Goal: Task Accomplishment & Management: Manage account settings

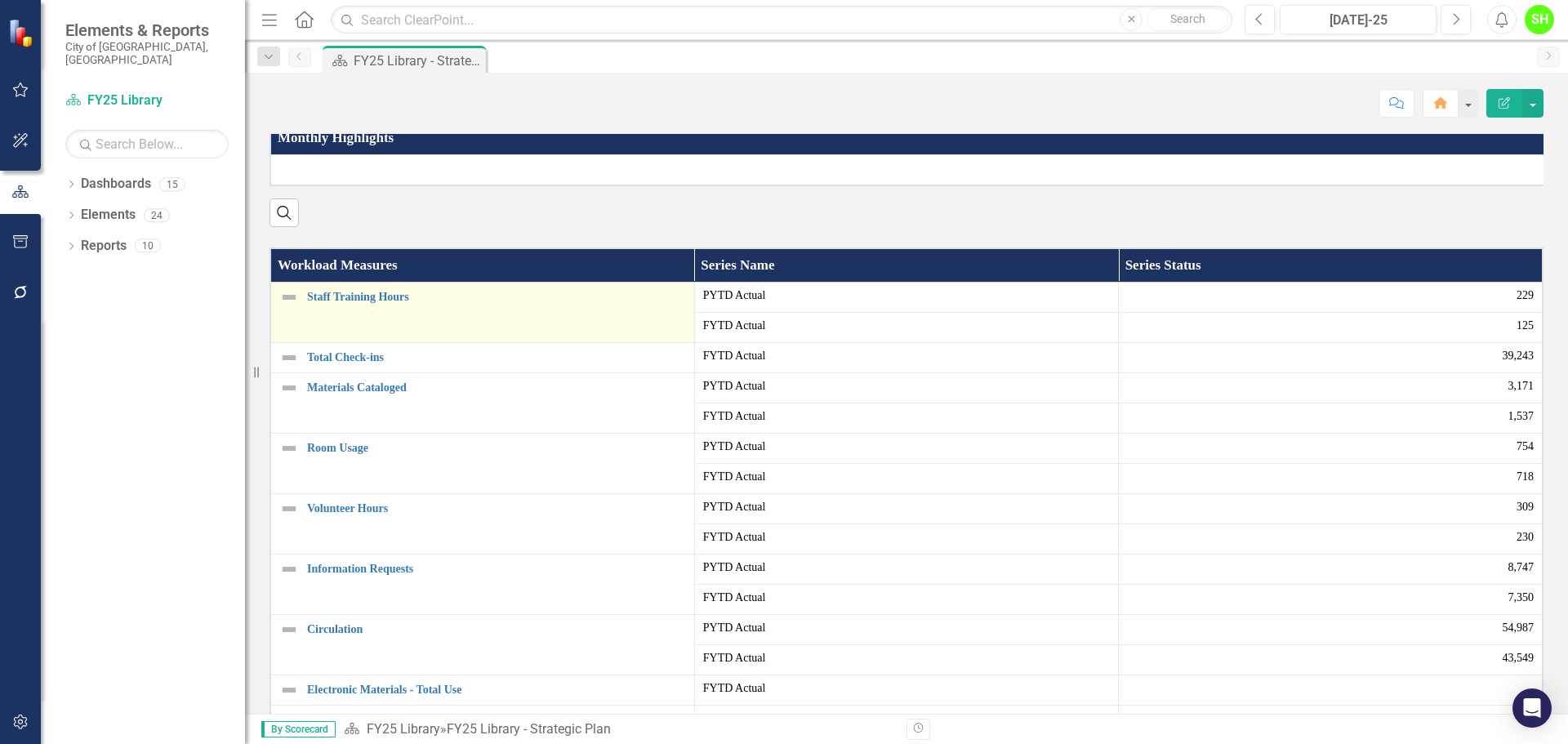
click at [288, 307] on img at bounding box center [288, 297] width 20 height 20
click at [348, 303] on link "Staff Training Hours" at bounding box center [497, 297] width 379 height 12
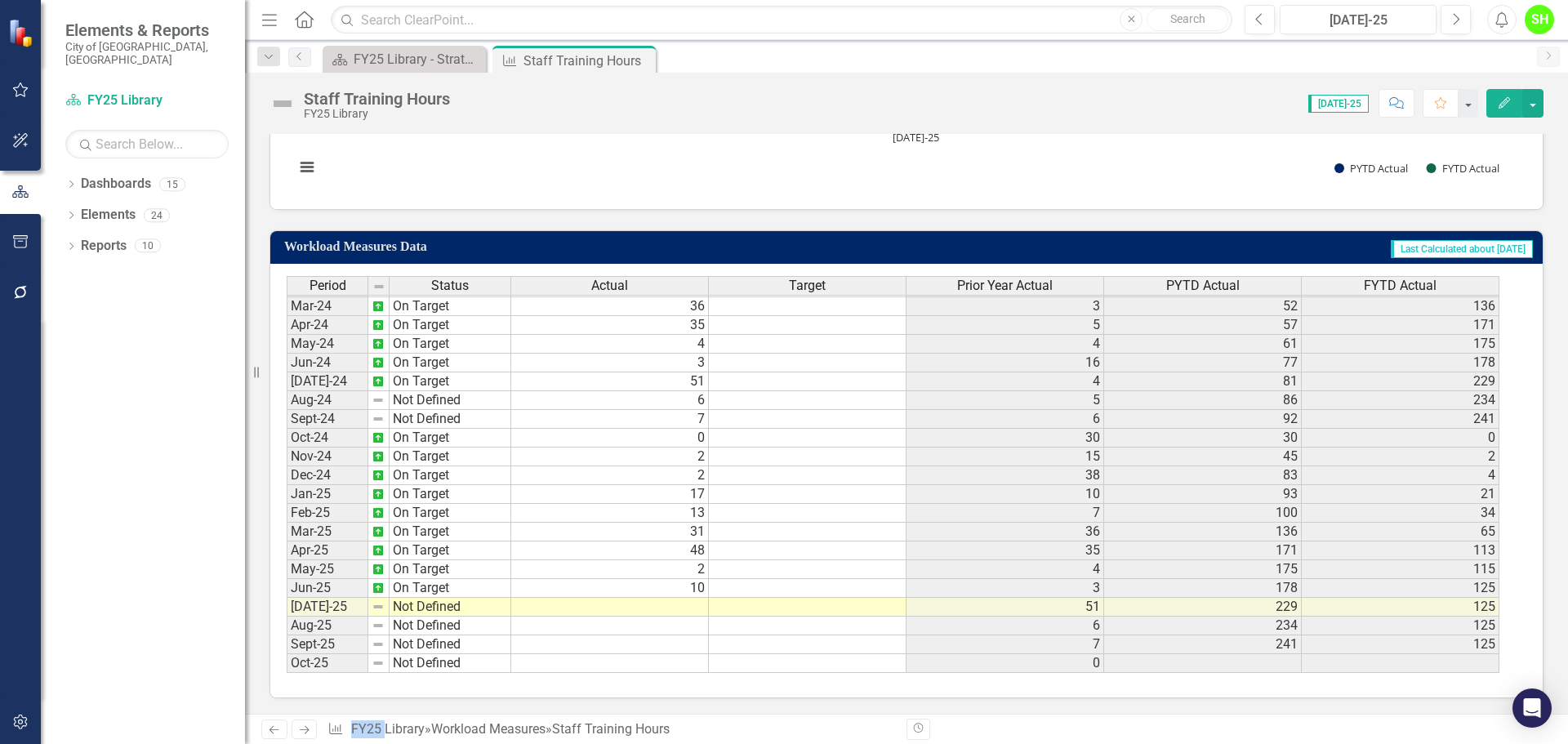
scroll to position [789, 0]
click at [429, 611] on td "Not Defined" at bounding box center [450, 606] width 122 height 19
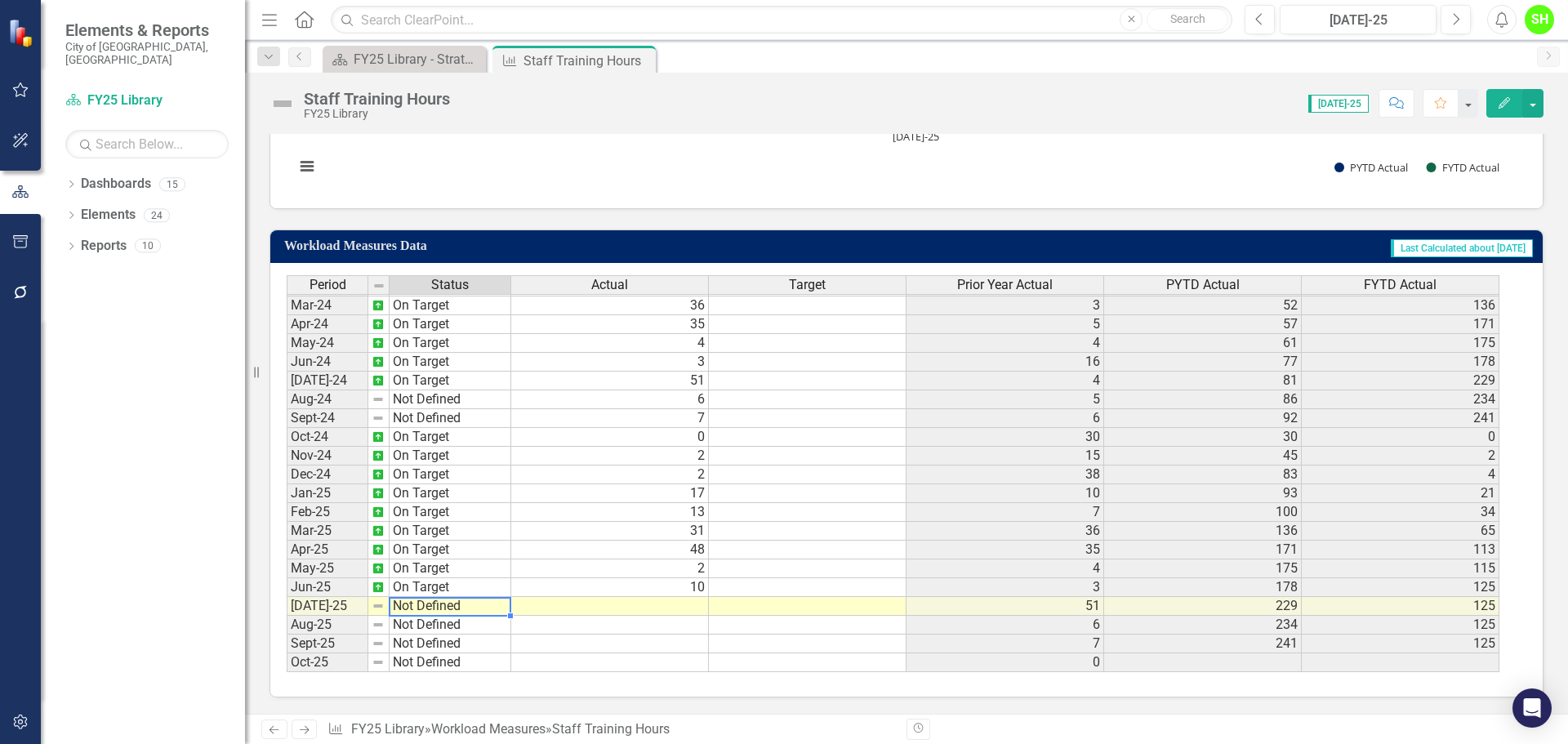
click at [429, 611] on td "Not Defined" at bounding box center [450, 606] width 122 height 19
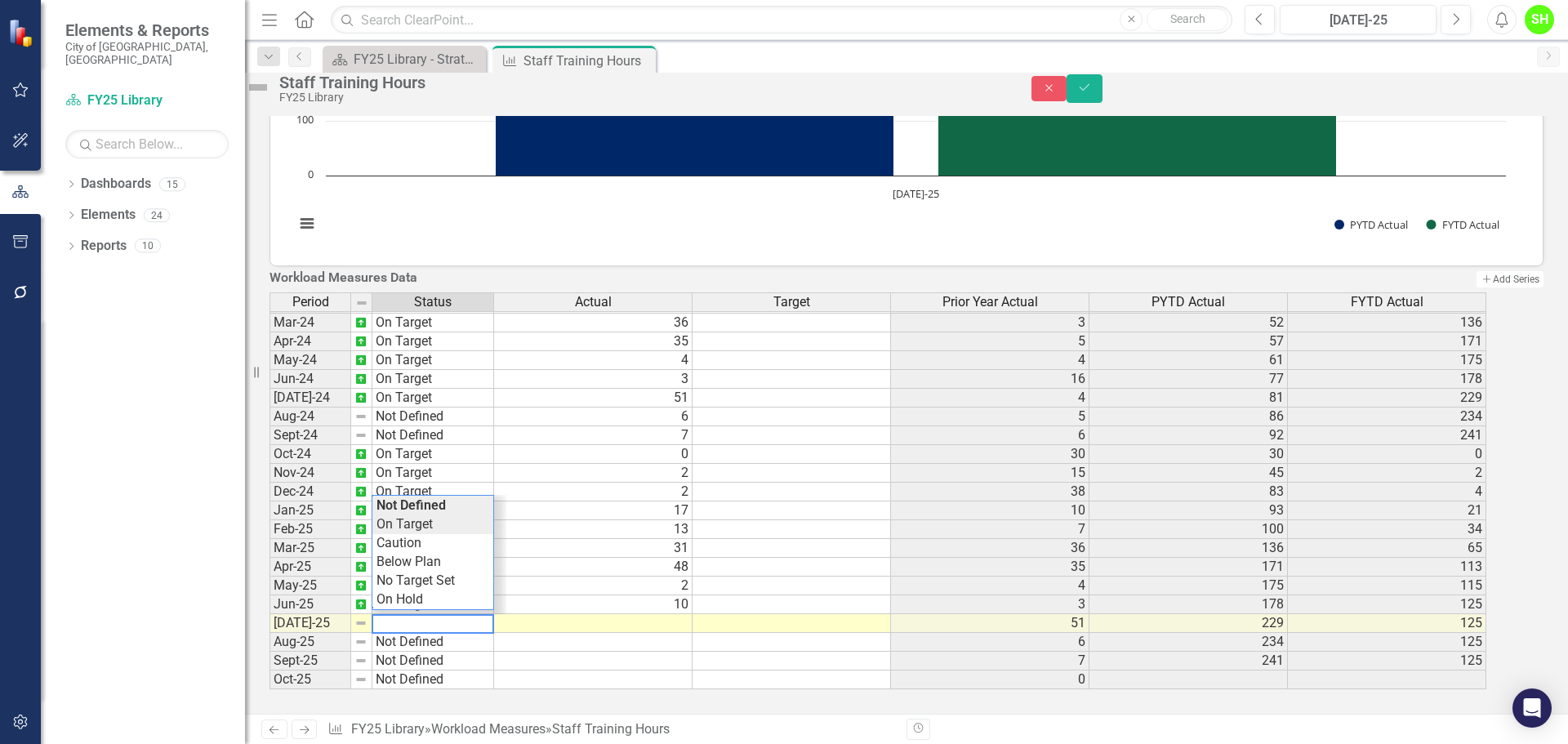
click at [405, 514] on div "Period Status Actual Target Prior Year Actual PYTD Actual FYTD Actual Feb-23 No…" at bounding box center [883, 491] width 1229 height 398
click at [692, 614] on td at bounding box center [593, 623] width 198 height 19
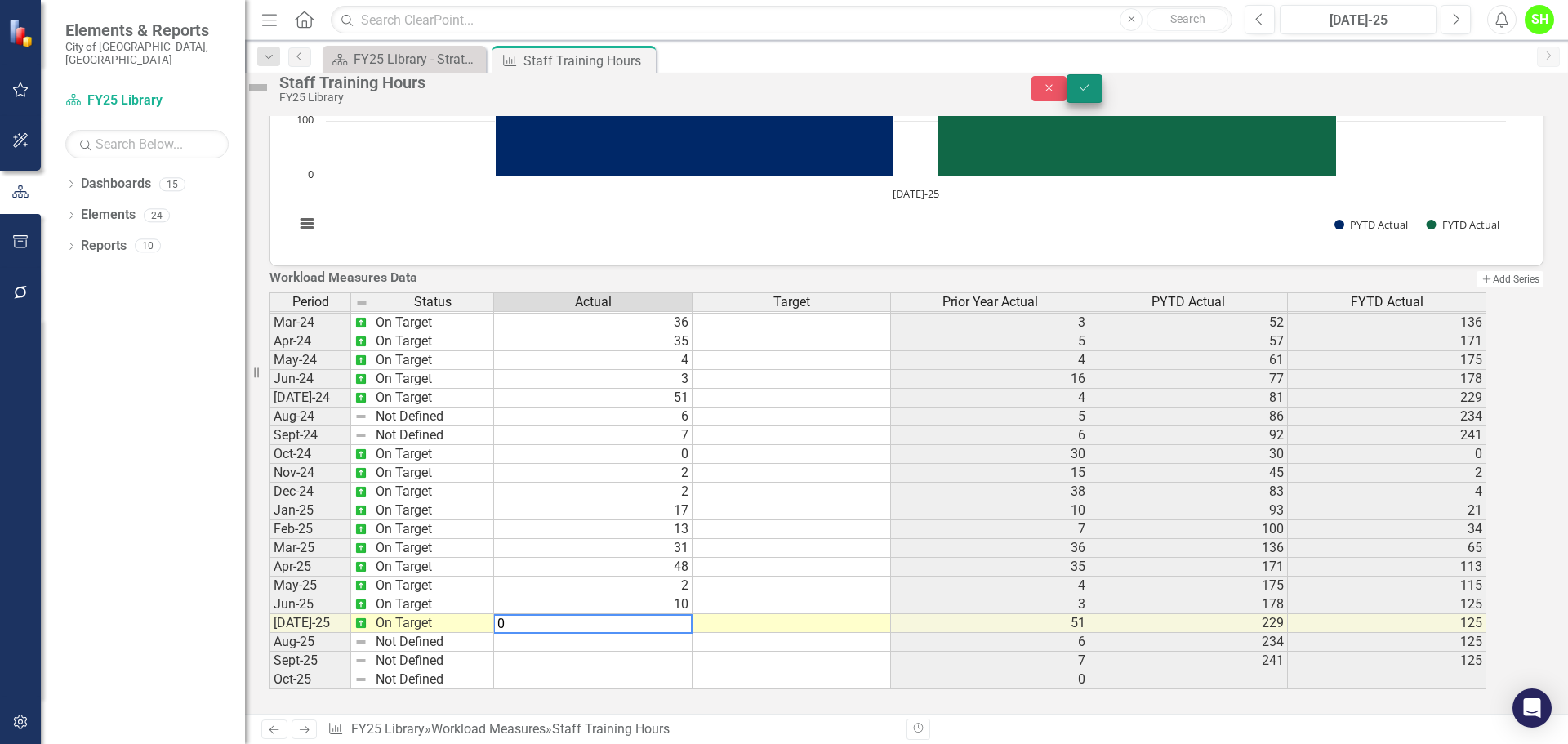
type textarea "0"
click at [1092, 93] on icon "Save" at bounding box center [1084, 87] width 14 height 11
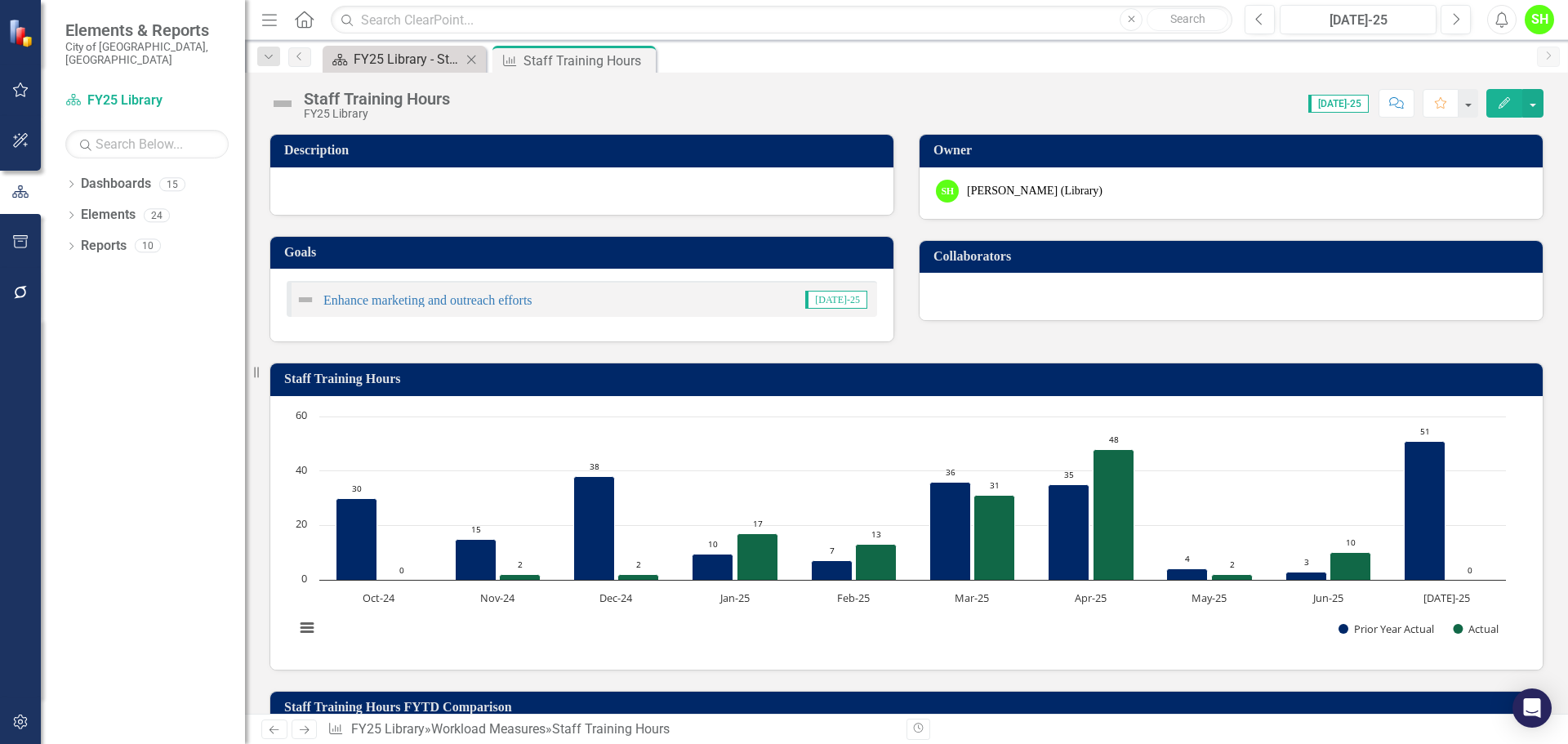
click at [361, 62] on div "FY25 Library - Strategic Plan" at bounding box center [407, 60] width 108 height 20
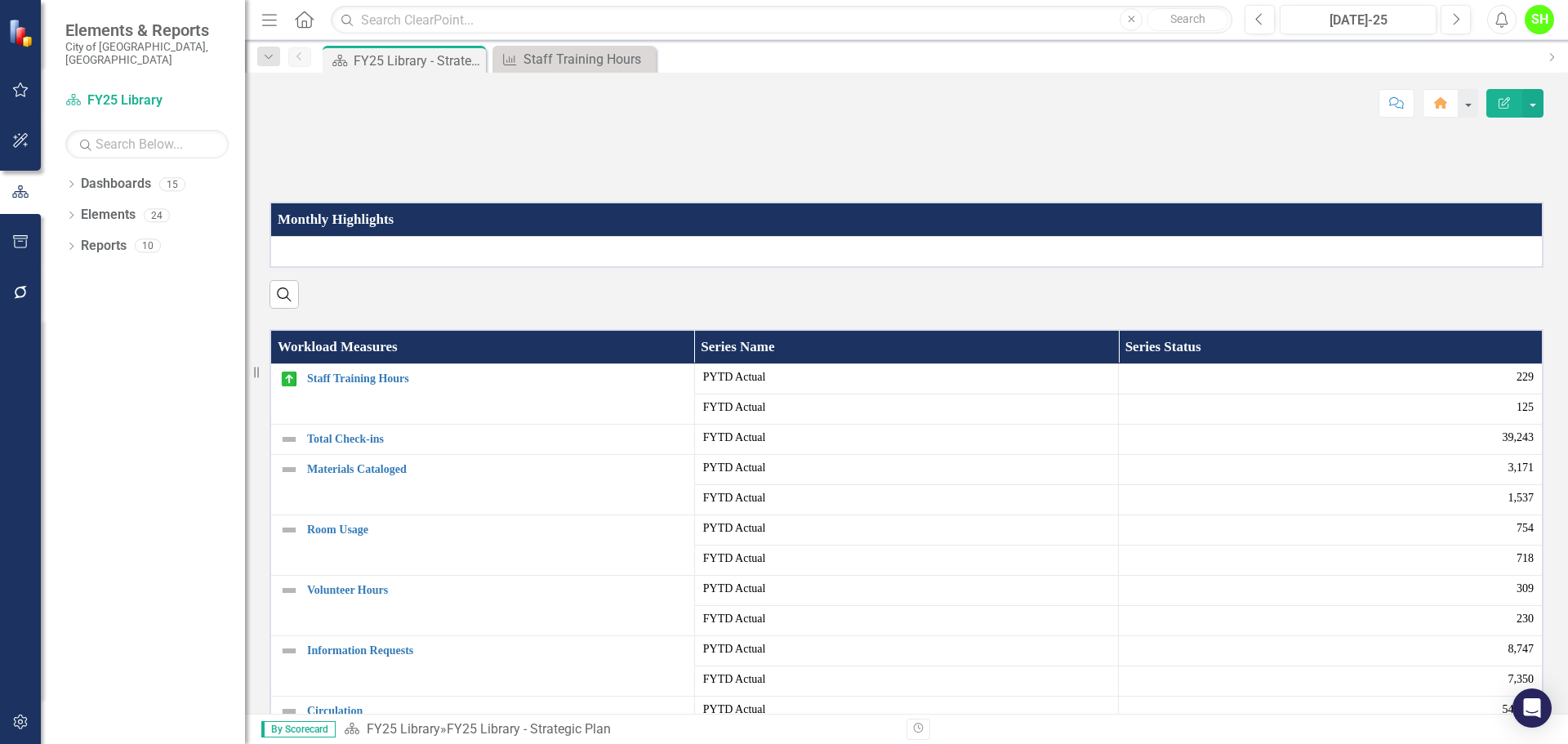
scroll to position [163, 0]
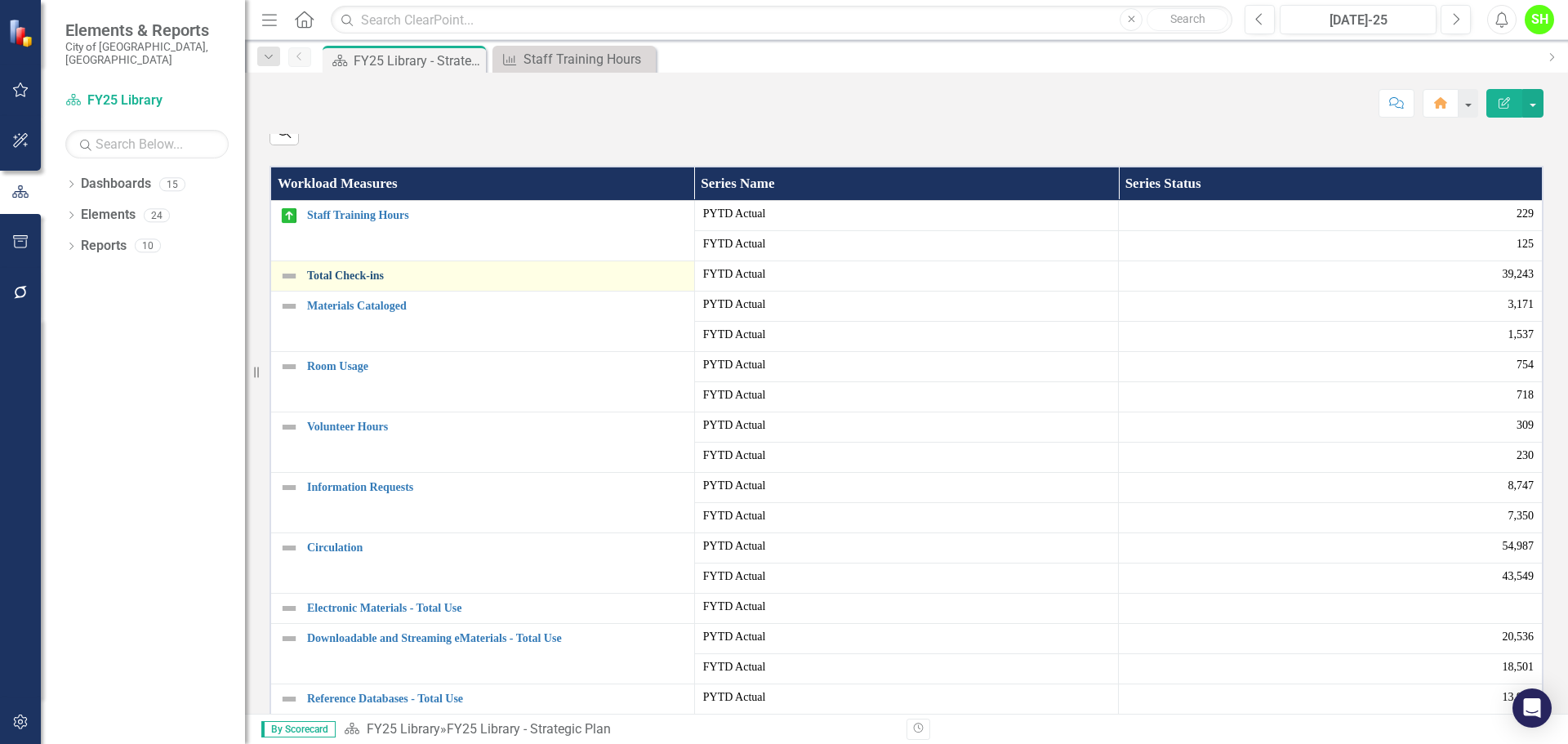
click at [329, 281] on link "Total Check-ins" at bounding box center [497, 275] width 379 height 12
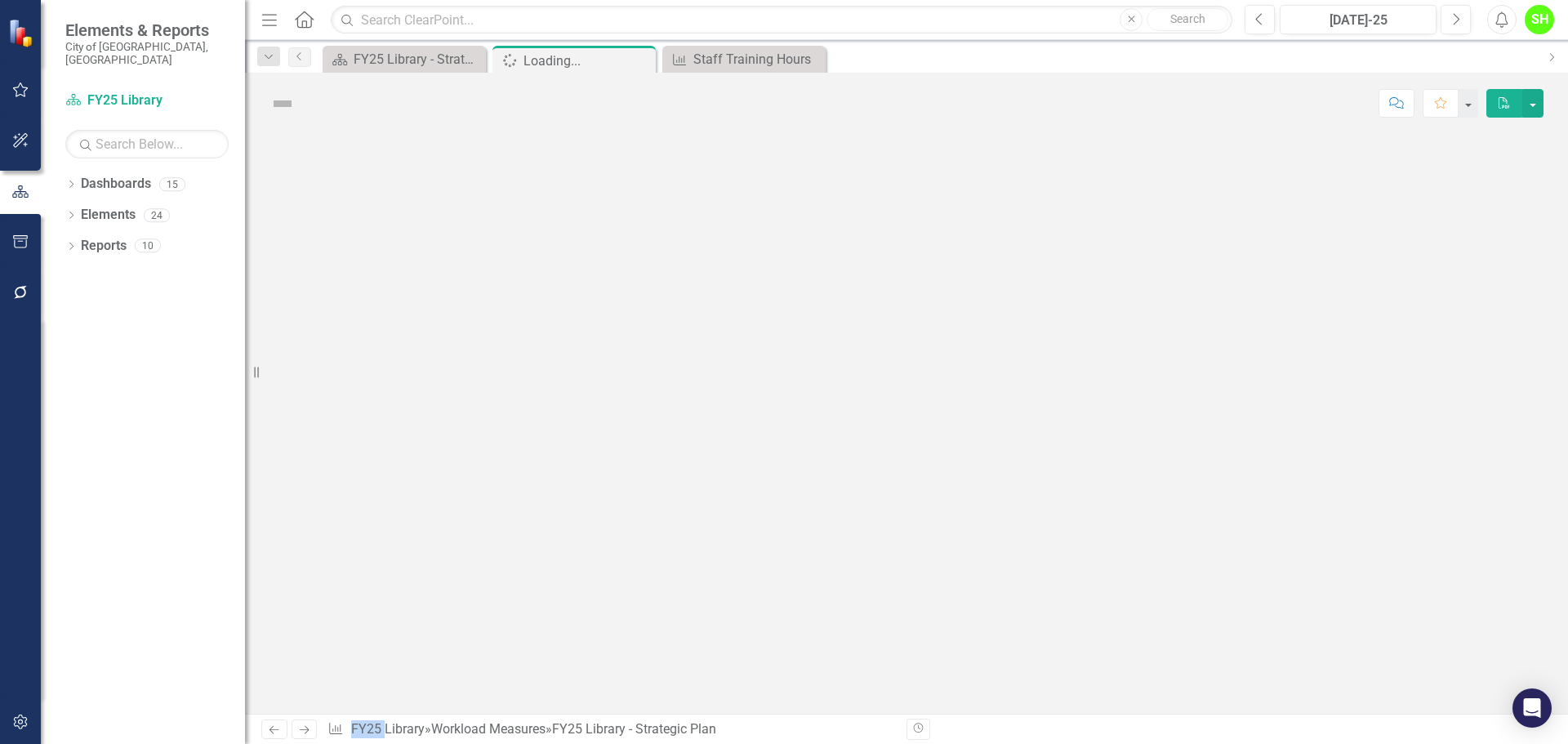
click at [329, 440] on div at bounding box center [906, 423] width 1323 height 580
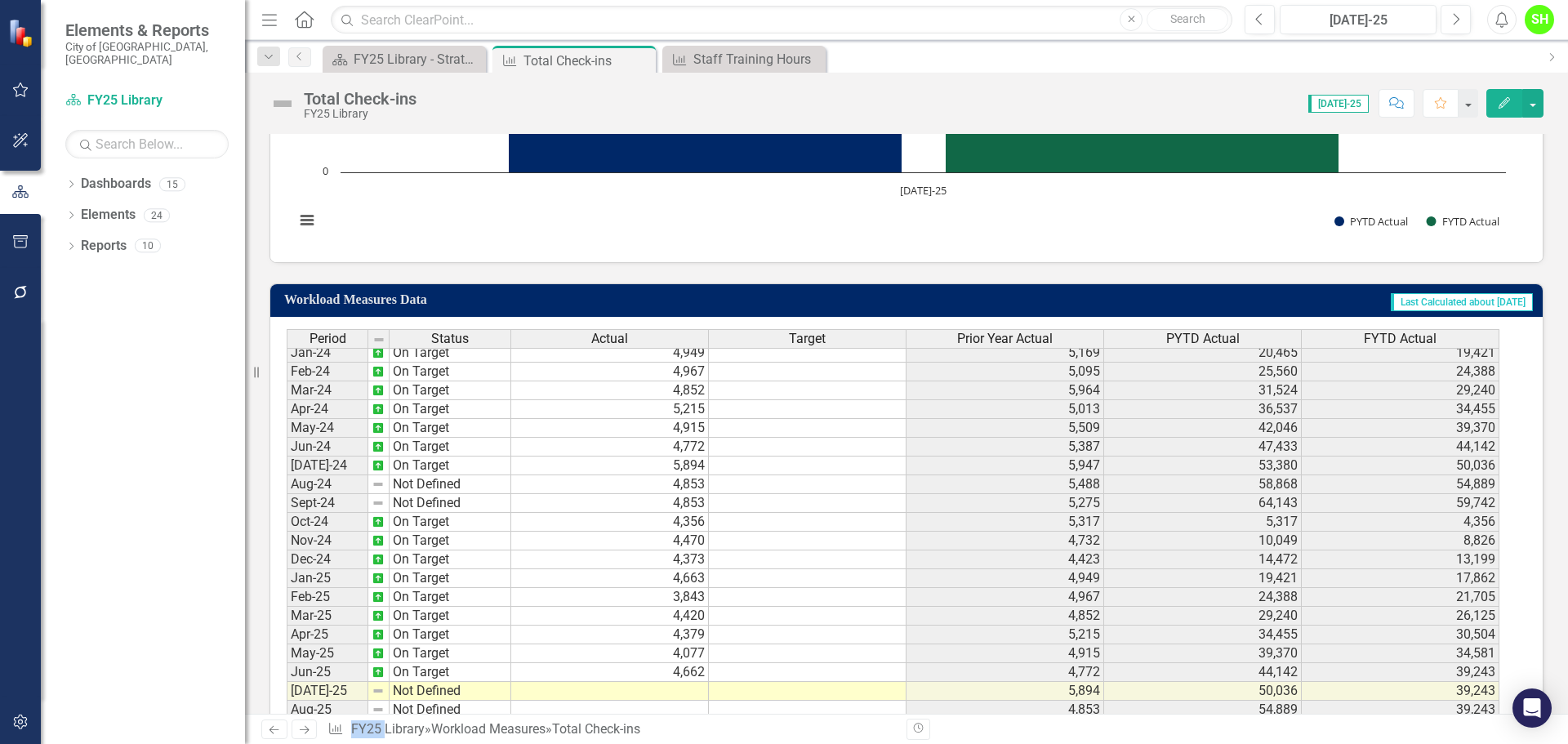
scroll to position [544, 0]
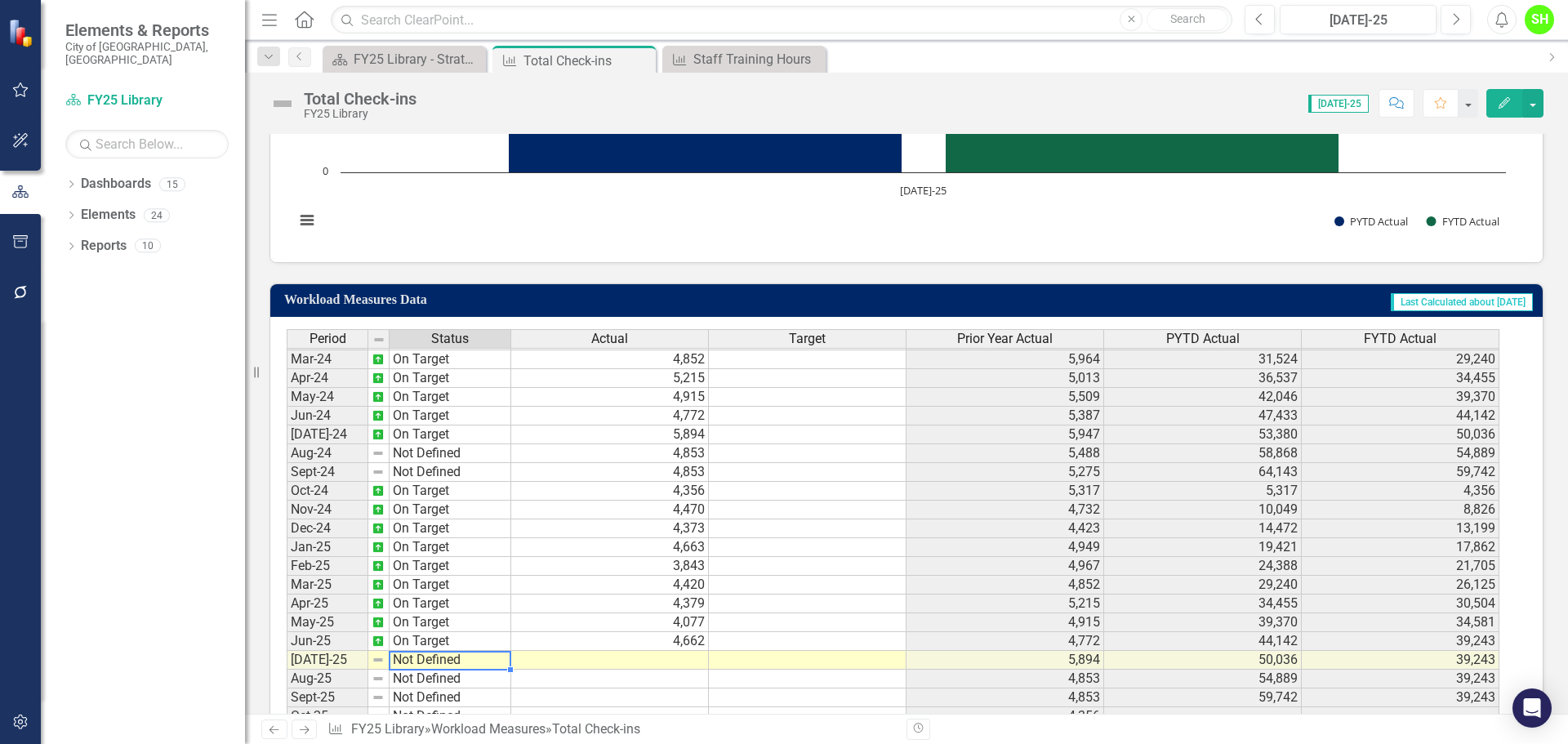
click at [441, 666] on td "Not Defined" at bounding box center [450, 660] width 122 height 19
click at [440, 662] on td "Not Defined" at bounding box center [450, 660] width 122 height 19
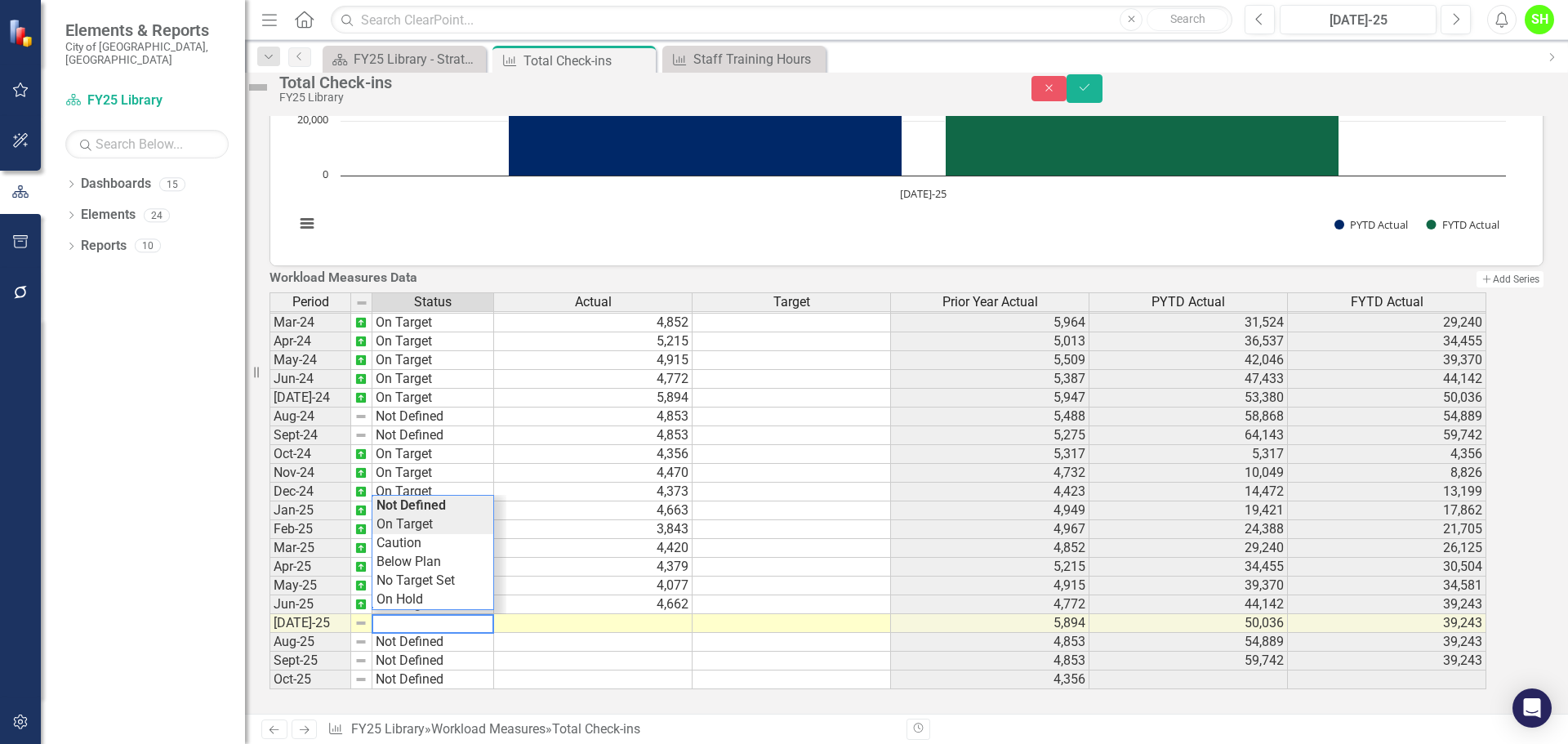
click at [445, 567] on div "Period Status Actual Target Prior Year Actual PYTD Actual FYTD Actual Feb-23 No…" at bounding box center [883, 491] width 1229 height 398
click at [689, 633] on td at bounding box center [593, 623] width 198 height 19
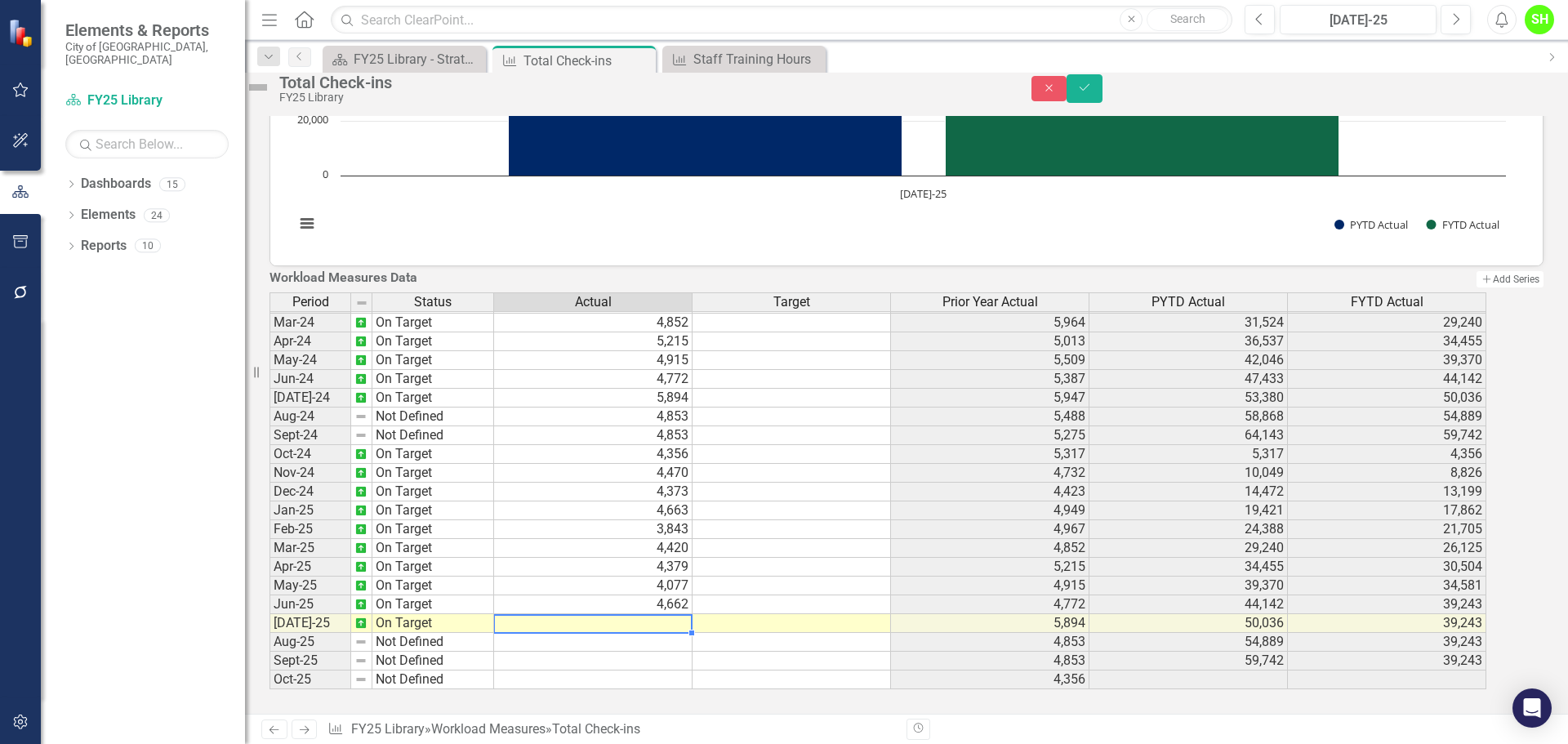
click at [689, 633] on td at bounding box center [593, 623] width 198 height 19
type textarea "5402"
click at [1092, 93] on icon "Save" at bounding box center [1084, 87] width 14 height 11
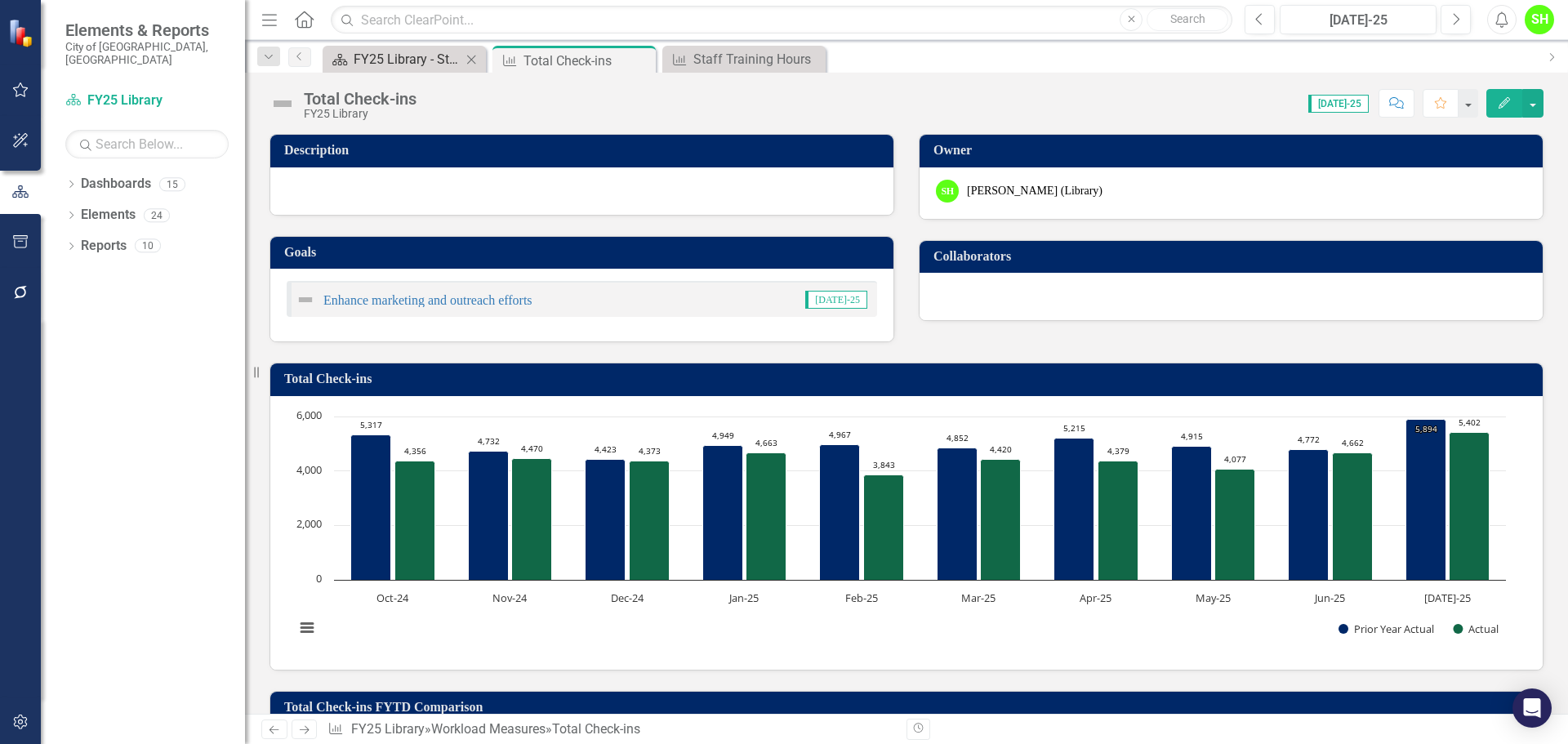
click at [371, 60] on div "FY25 Library - Strategic Plan" at bounding box center [407, 60] width 108 height 20
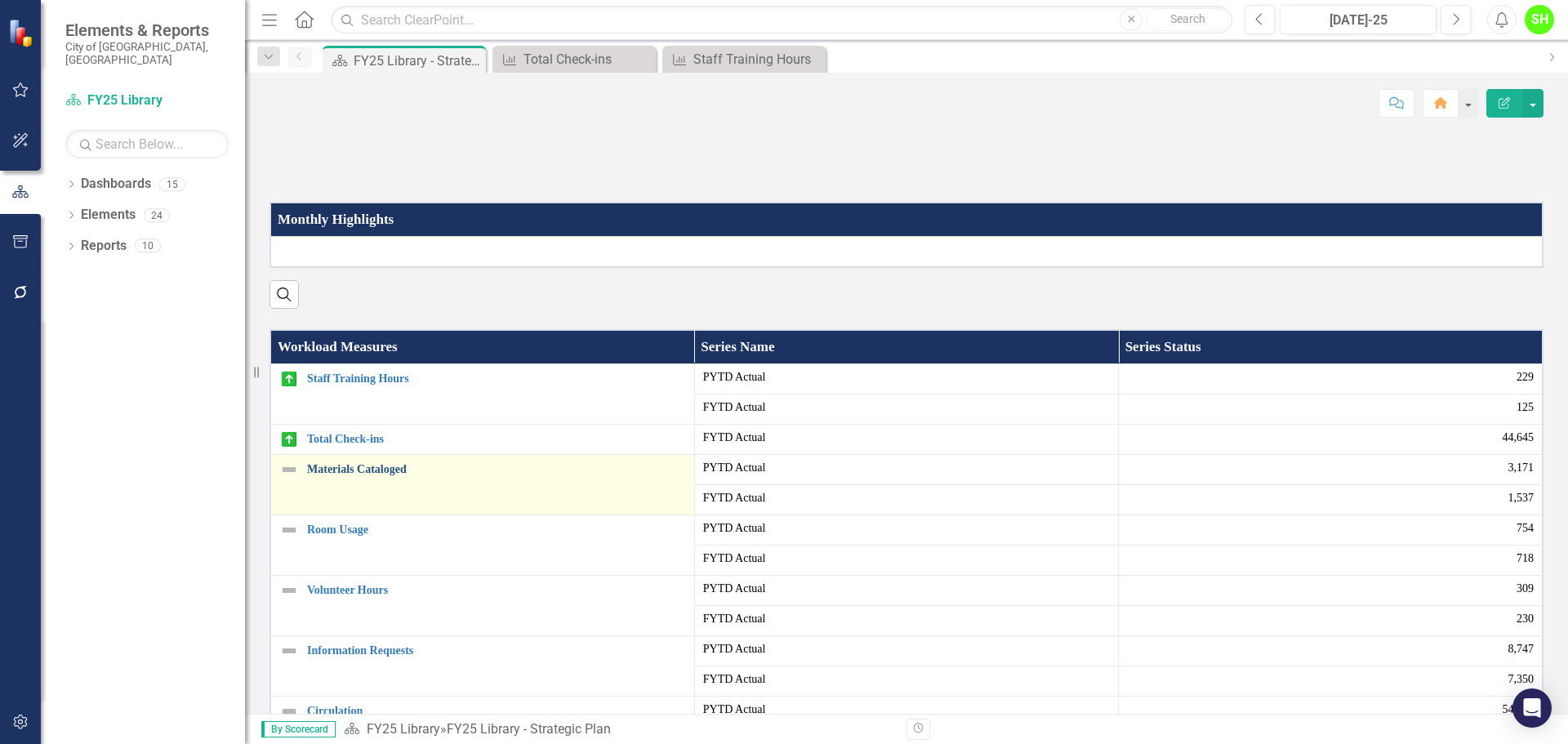
click at [360, 475] on link "Materials Cataloged" at bounding box center [497, 469] width 379 height 12
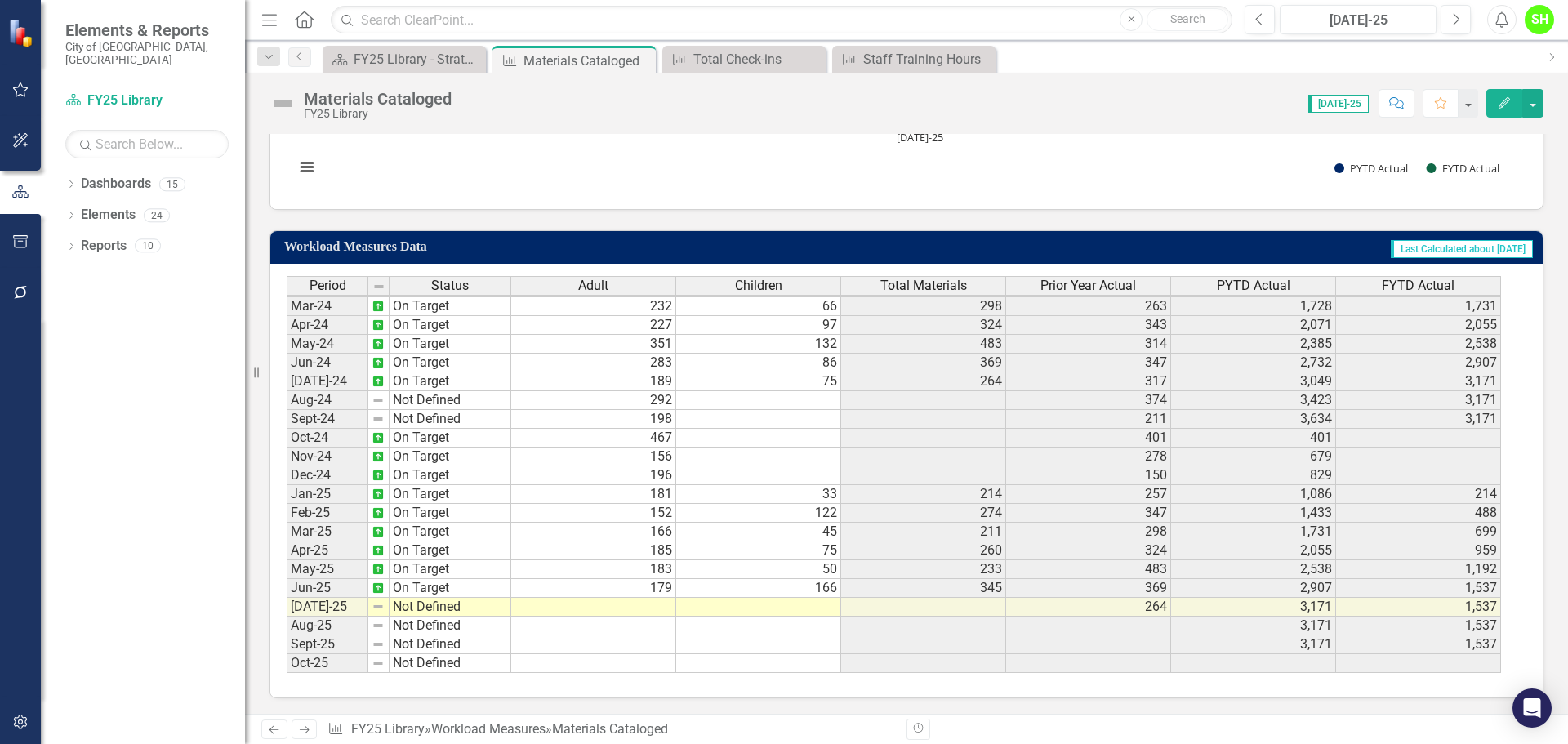
scroll to position [789, 0]
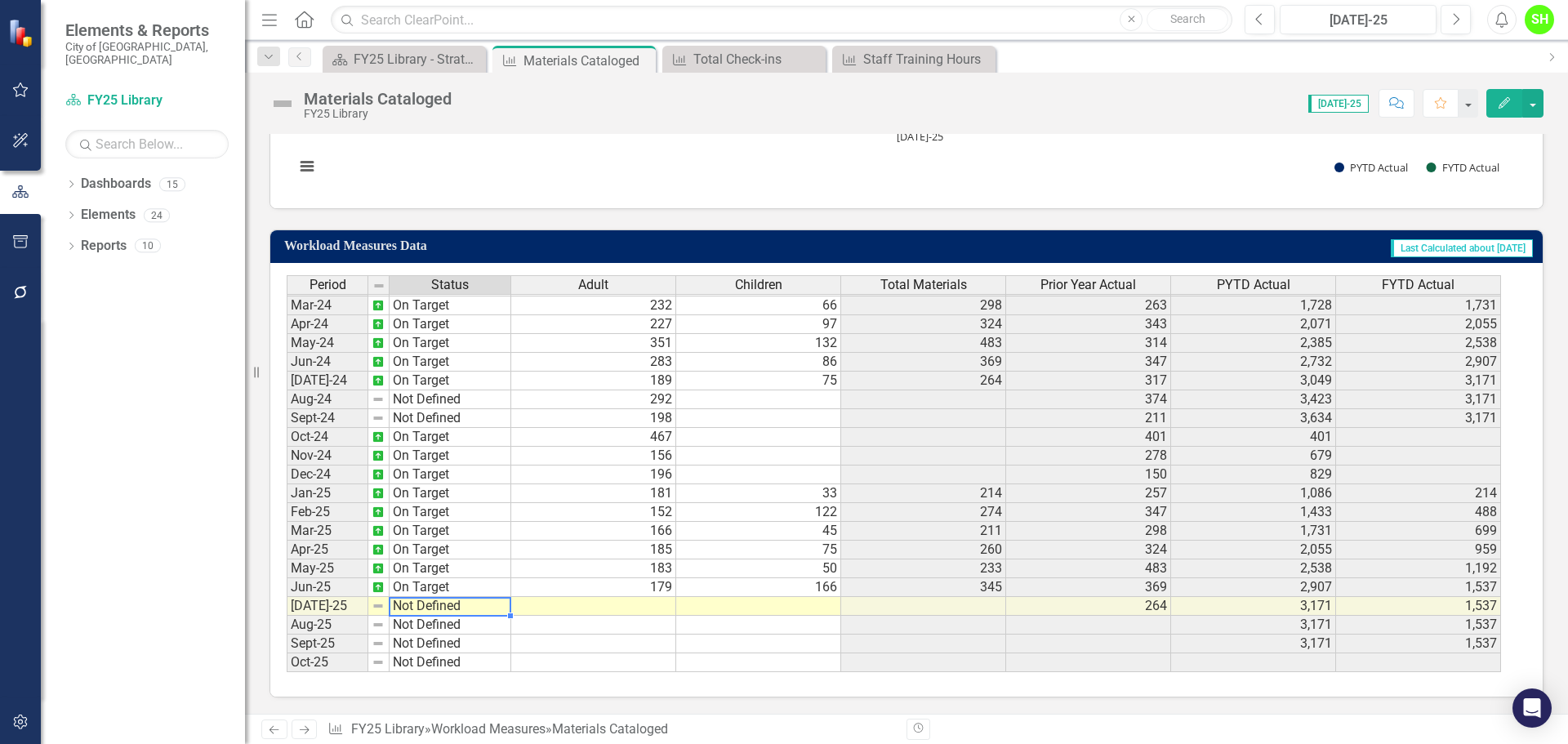
click at [429, 607] on td "Not Defined" at bounding box center [450, 606] width 122 height 19
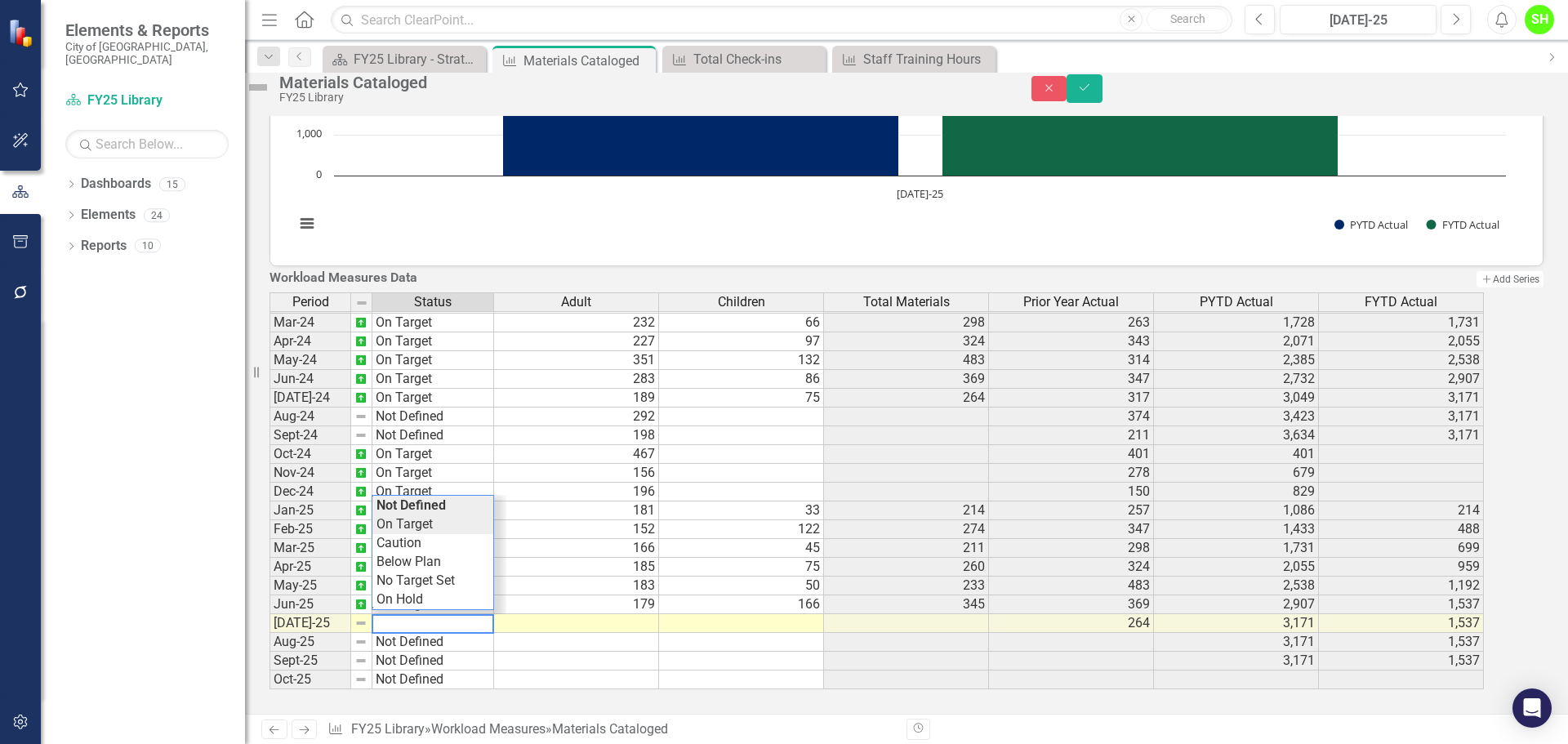
click at [412, 510] on div "Period Status Adult Children Total Materials Prior Year Actual PYTD Actual FYTD…" at bounding box center [883, 491] width 1229 height 398
click at [645, 614] on td at bounding box center [577, 623] width 165 height 19
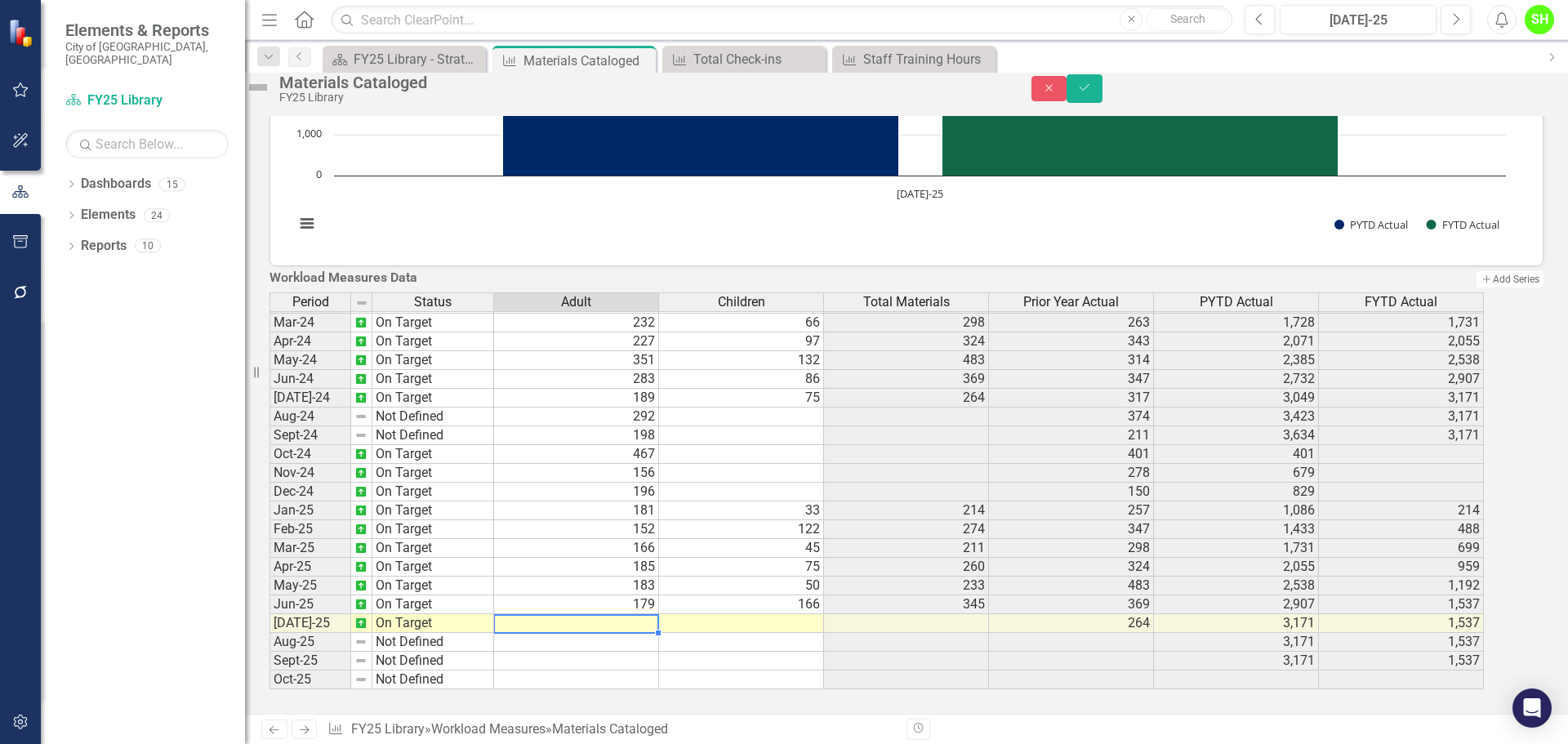
click at [645, 614] on td at bounding box center [577, 623] width 165 height 19
type textarea "230"
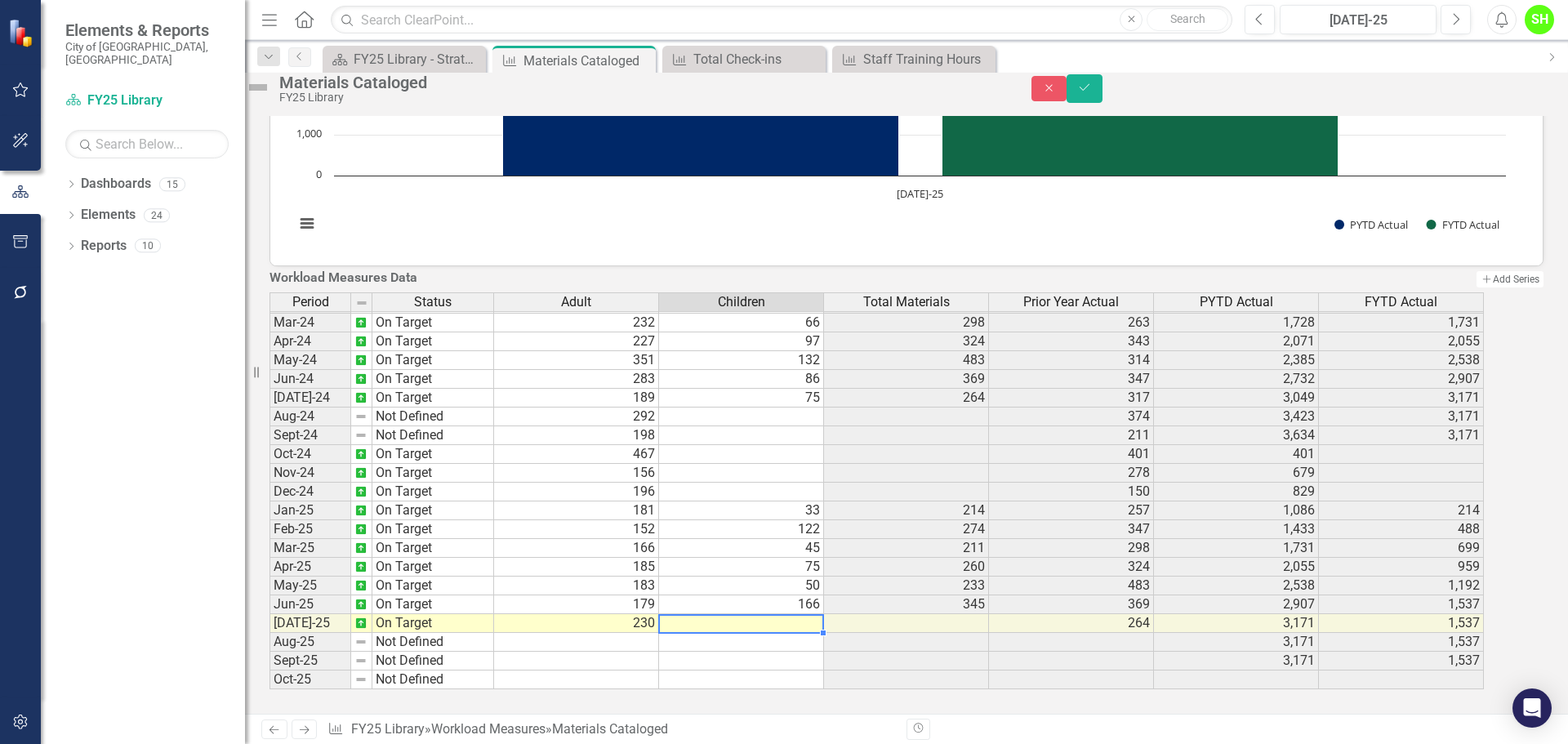
click at [724, 614] on td at bounding box center [741, 623] width 165 height 19
type textarea "146"
click at [1102, 94] on button "Save" at bounding box center [1084, 88] width 36 height 29
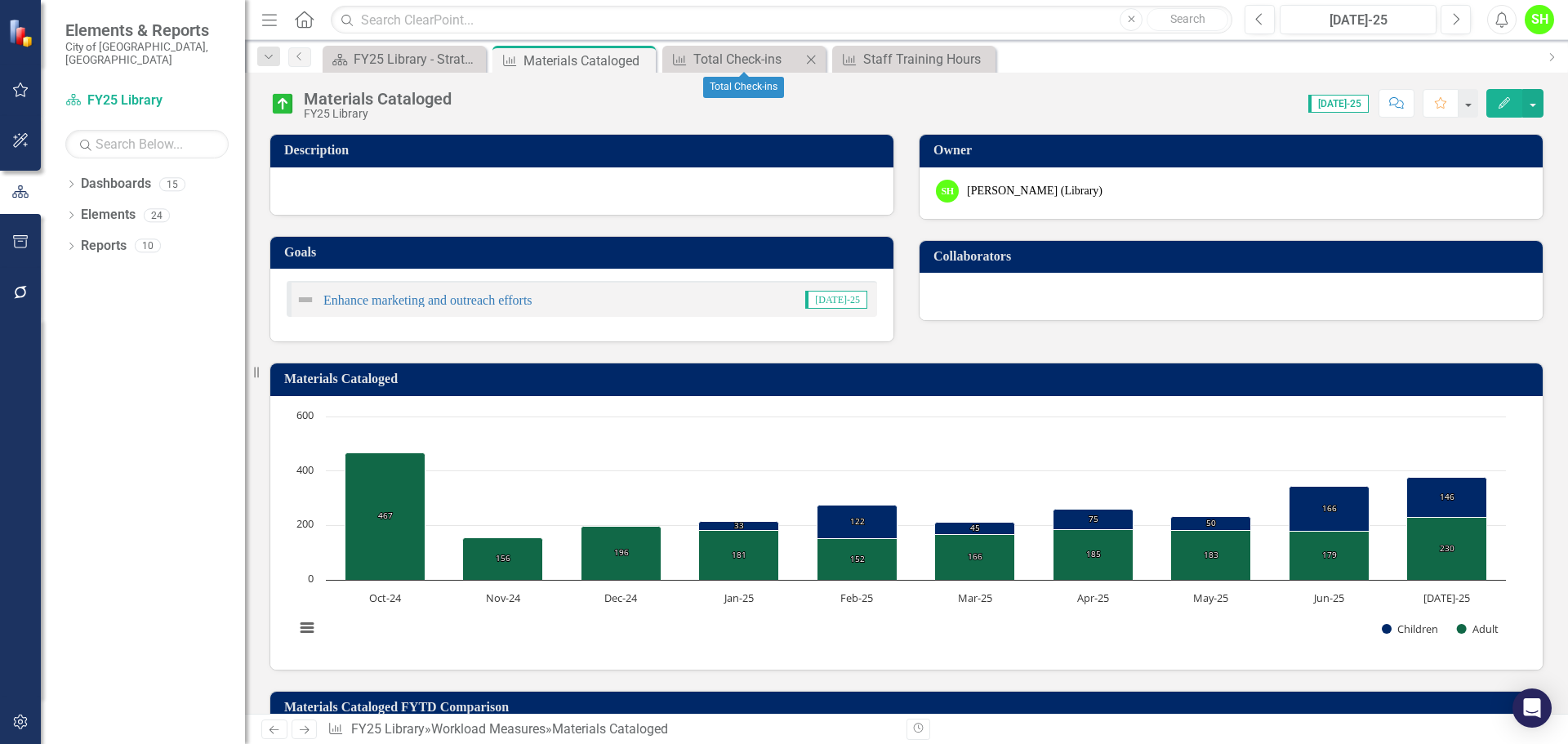
click at [810, 57] on icon "Close" at bounding box center [810, 59] width 16 height 13
click at [0, 0] on icon "Close" at bounding box center [0, 0] width 0 height 0
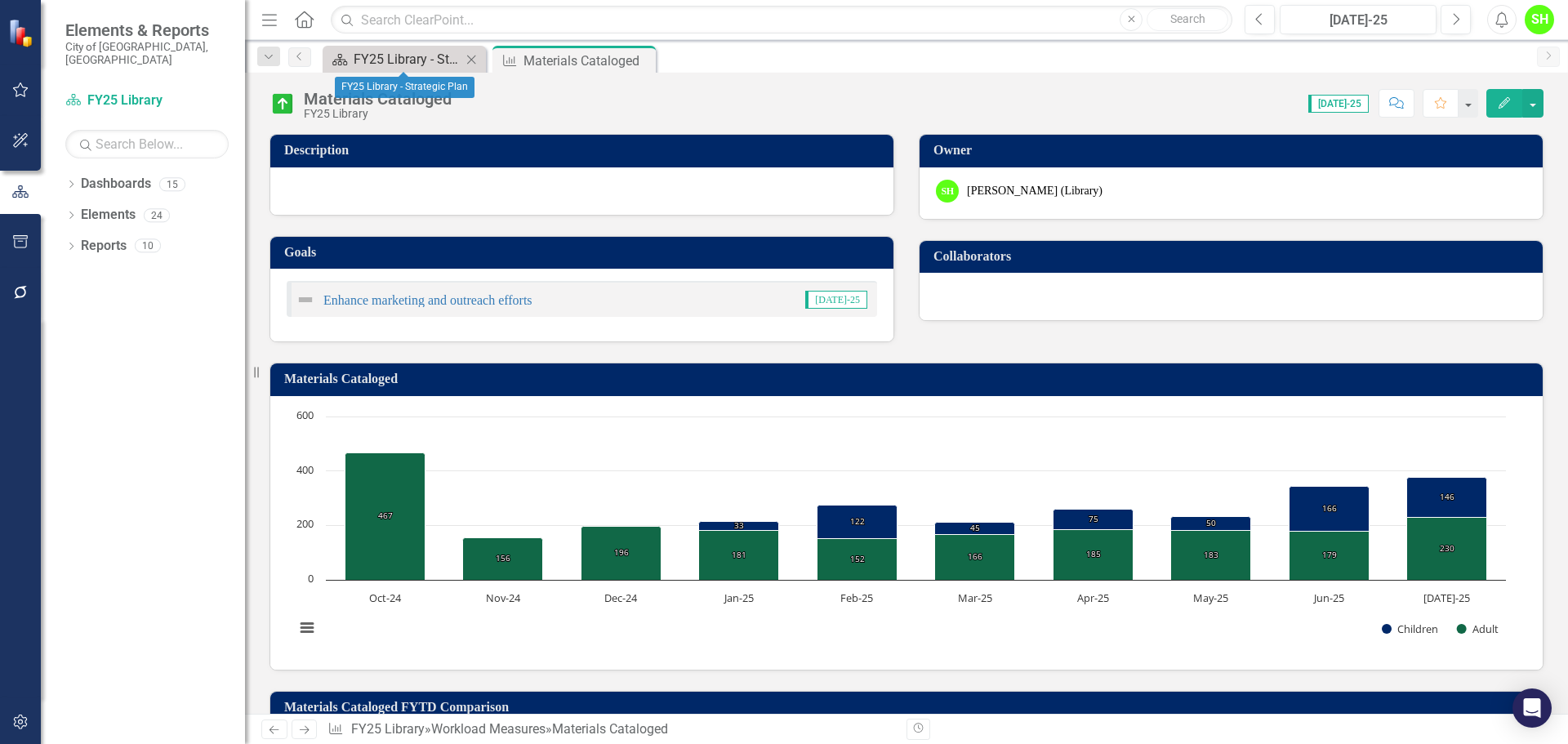
click at [403, 61] on div "FY25 Library - Strategic Plan" at bounding box center [407, 60] width 108 height 20
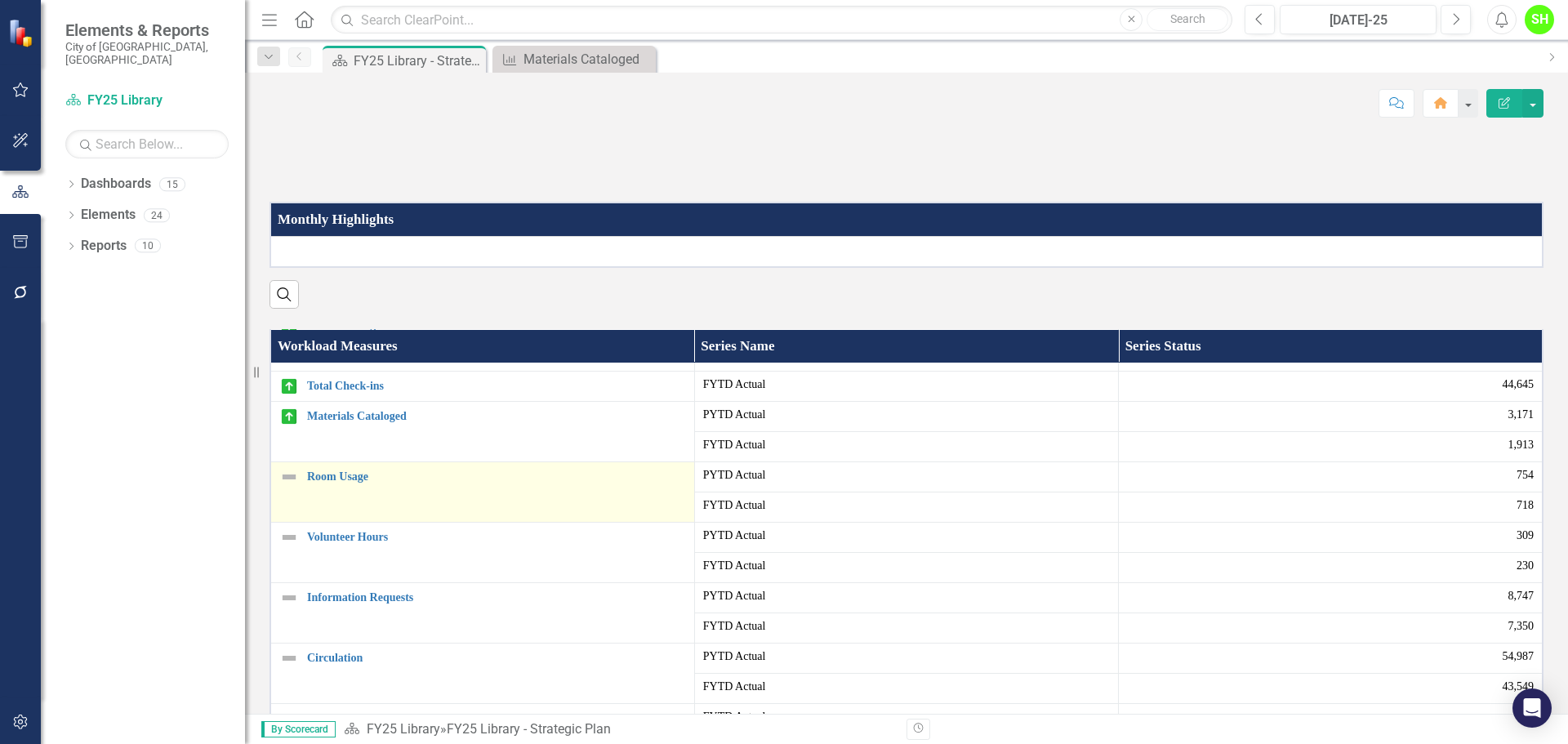
scroll to position [82, 0]
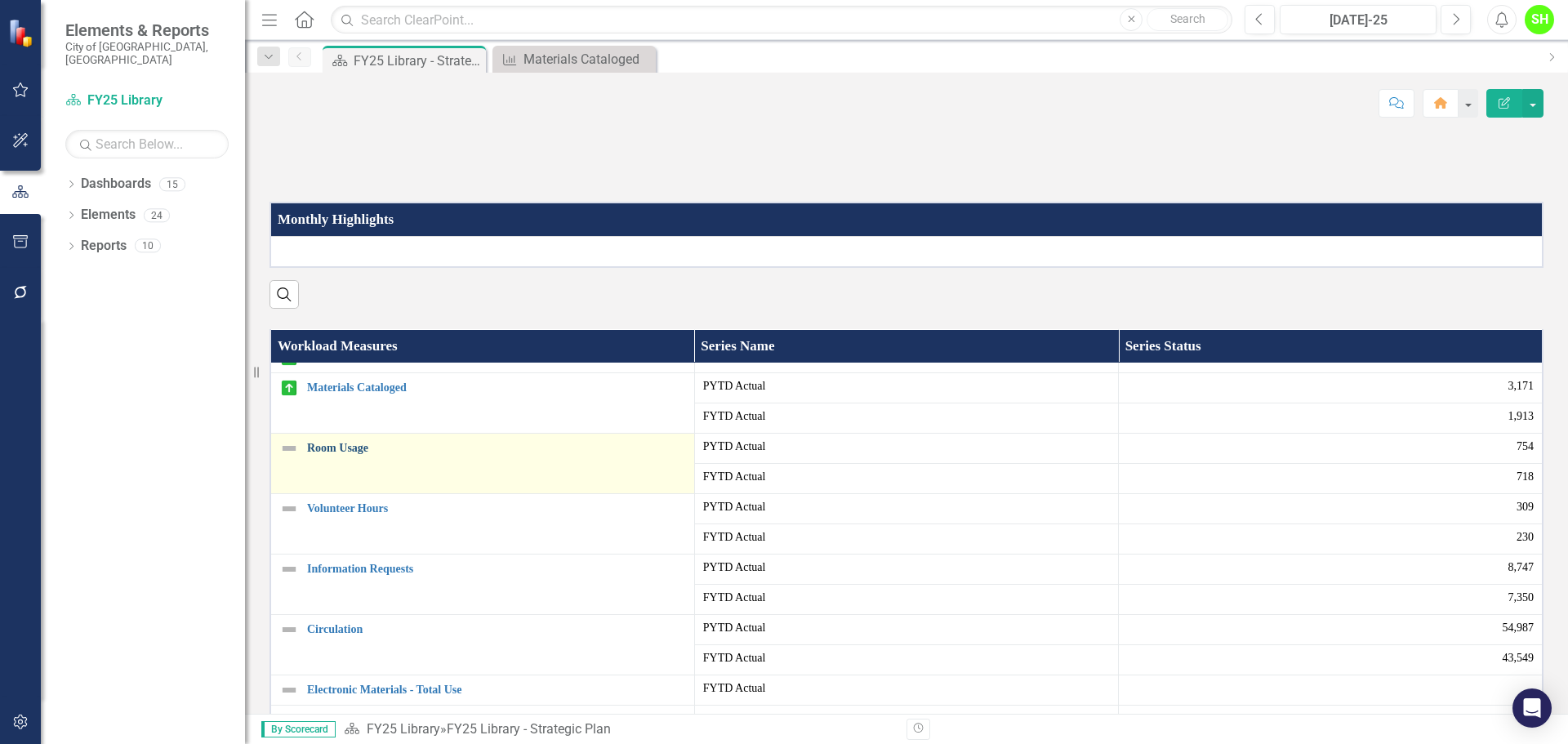
click at [340, 454] on link "Room Usage" at bounding box center [497, 447] width 379 height 12
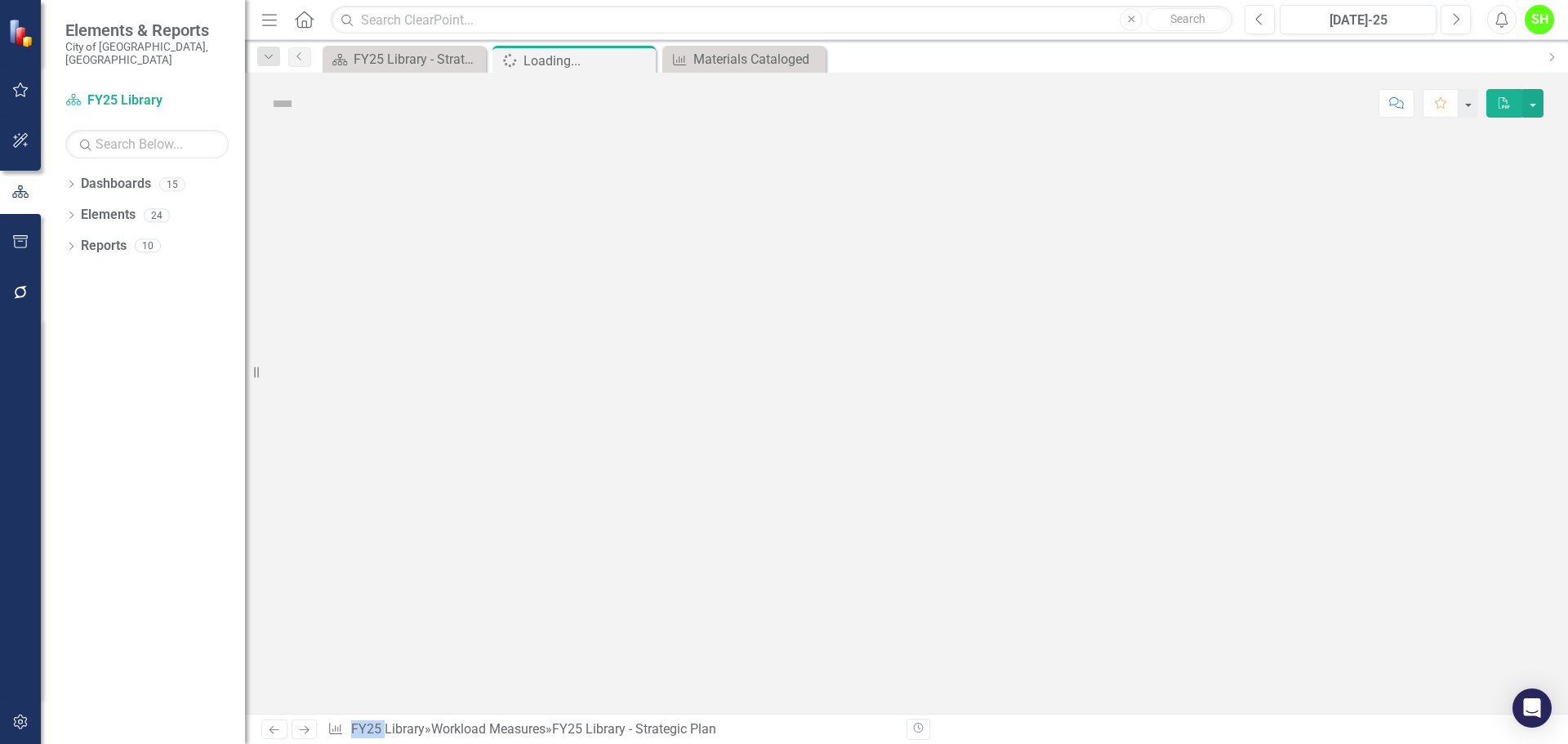
click at [340, 609] on div at bounding box center [906, 423] width 1323 height 580
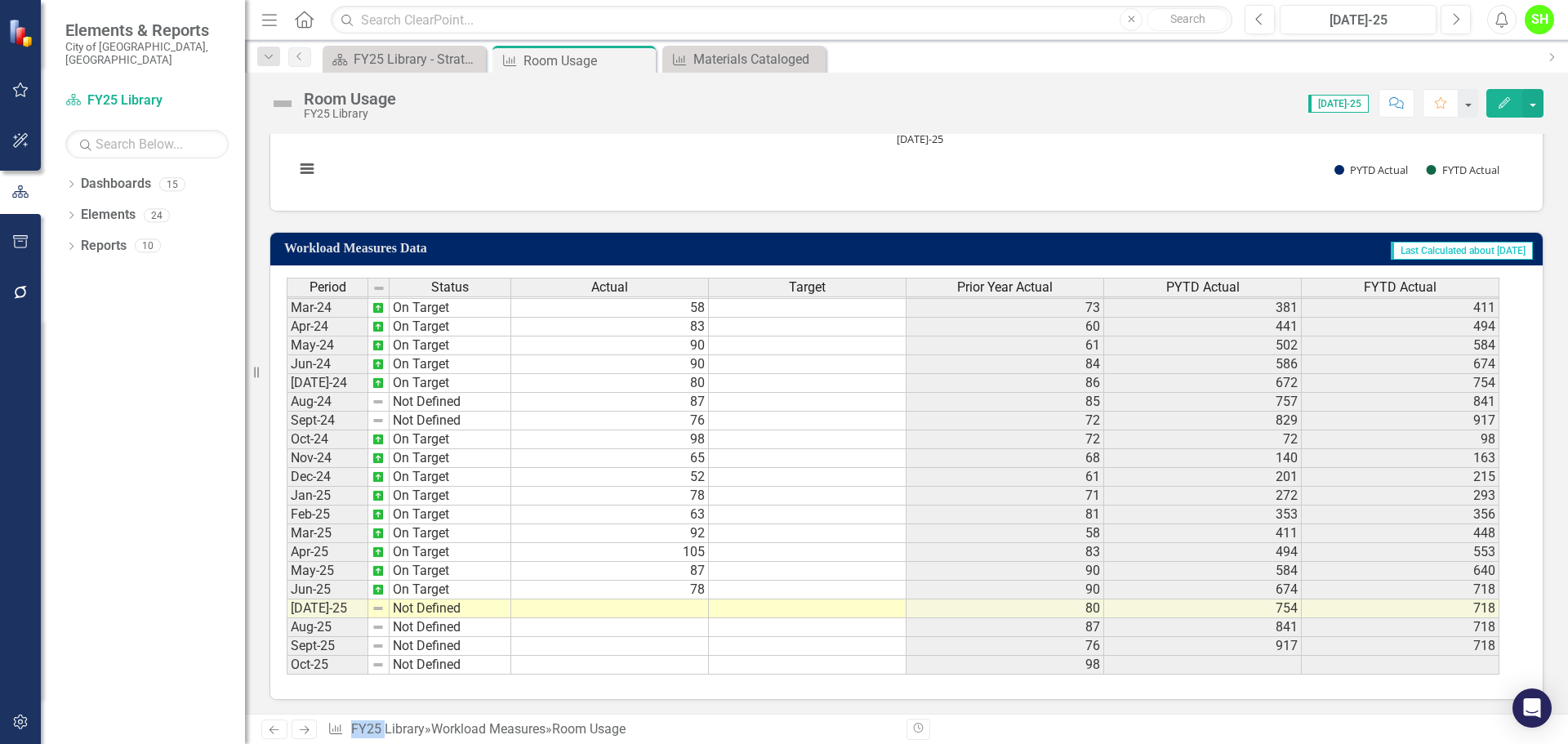
scroll to position [789, 0]
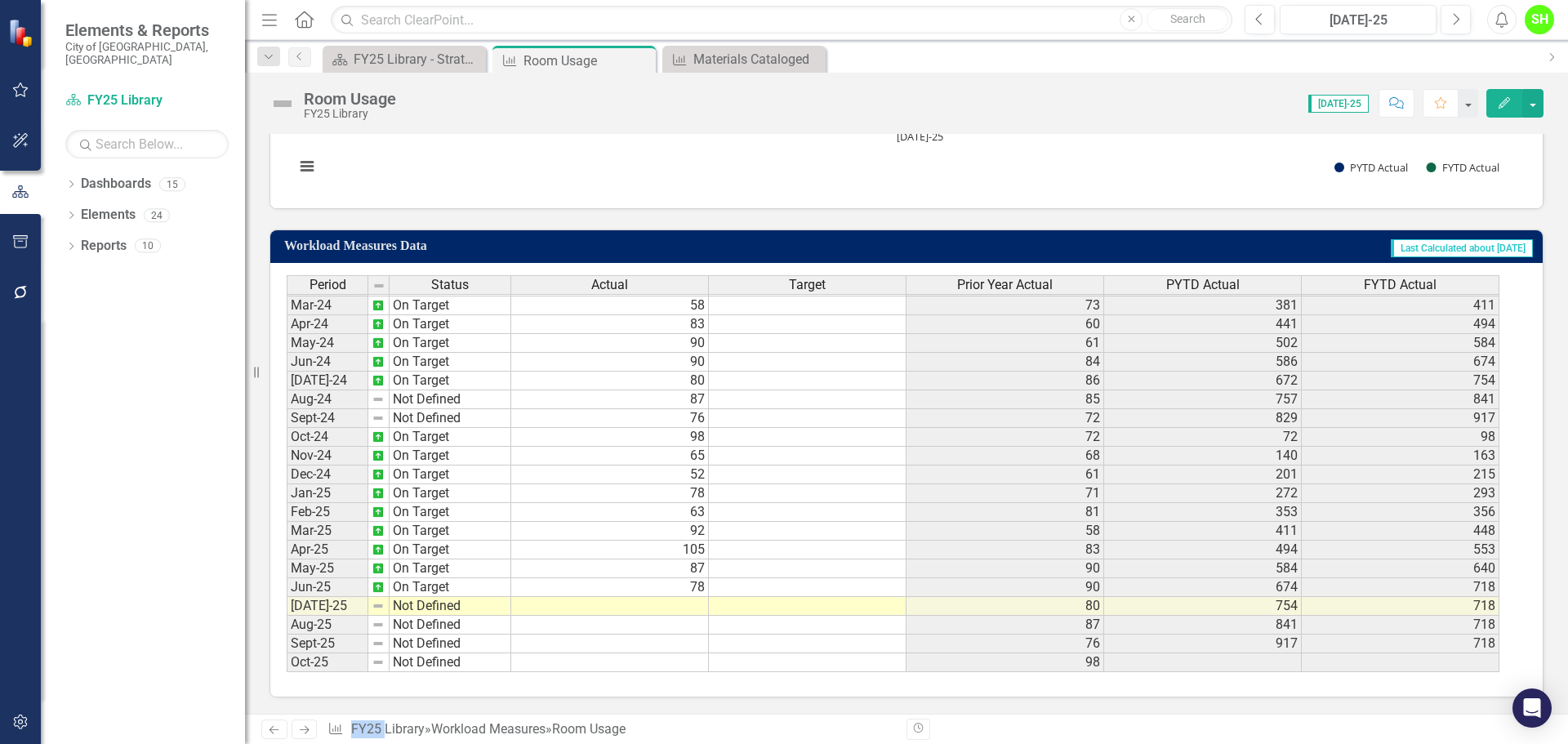
click at [415, 609] on tbody "Nov-22 On Target Dec-22 On Target Jan-23 On Target Feb-23 On Target Mar-23 On T…" at bounding box center [399, 333] width 224 height 677
click at [415, 609] on td "Not Defined" at bounding box center [450, 606] width 122 height 19
click at [415, 607] on td "Not Defined" at bounding box center [450, 606] width 122 height 19
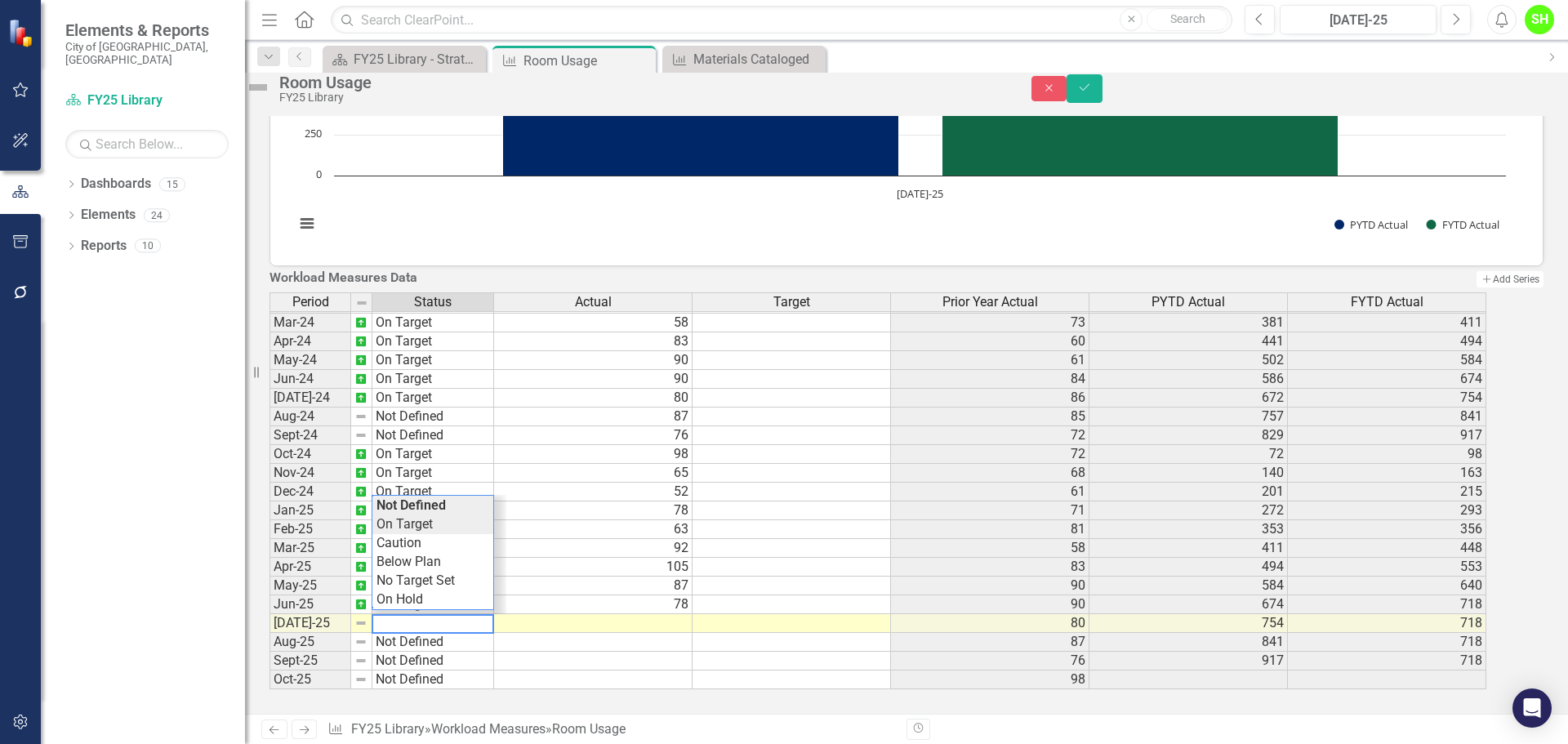
click at [429, 515] on div "Period Status Actual Target Prior Year Actual PYTD Actual FYTD Actual Feb-23 On…" at bounding box center [883, 491] width 1229 height 398
click at [692, 614] on td at bounding box center [593, 623] width 198 height 19
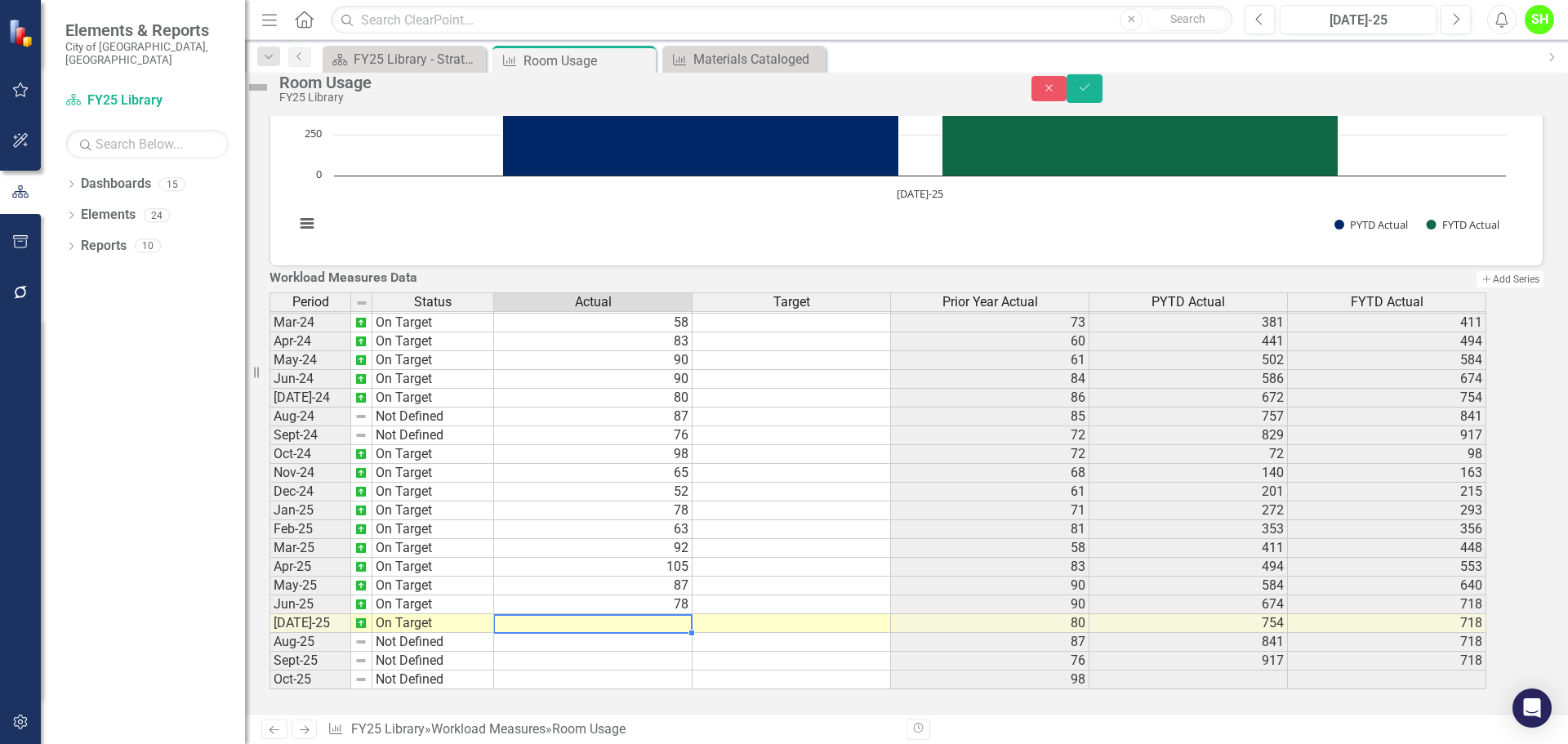
click at [692, 614] on td at bounding box center [593, 623] width 198 height 19
type textarea "99"
click at [1102, 102] on button "Save" at bounding box center [1084, 88] width 36 height 29
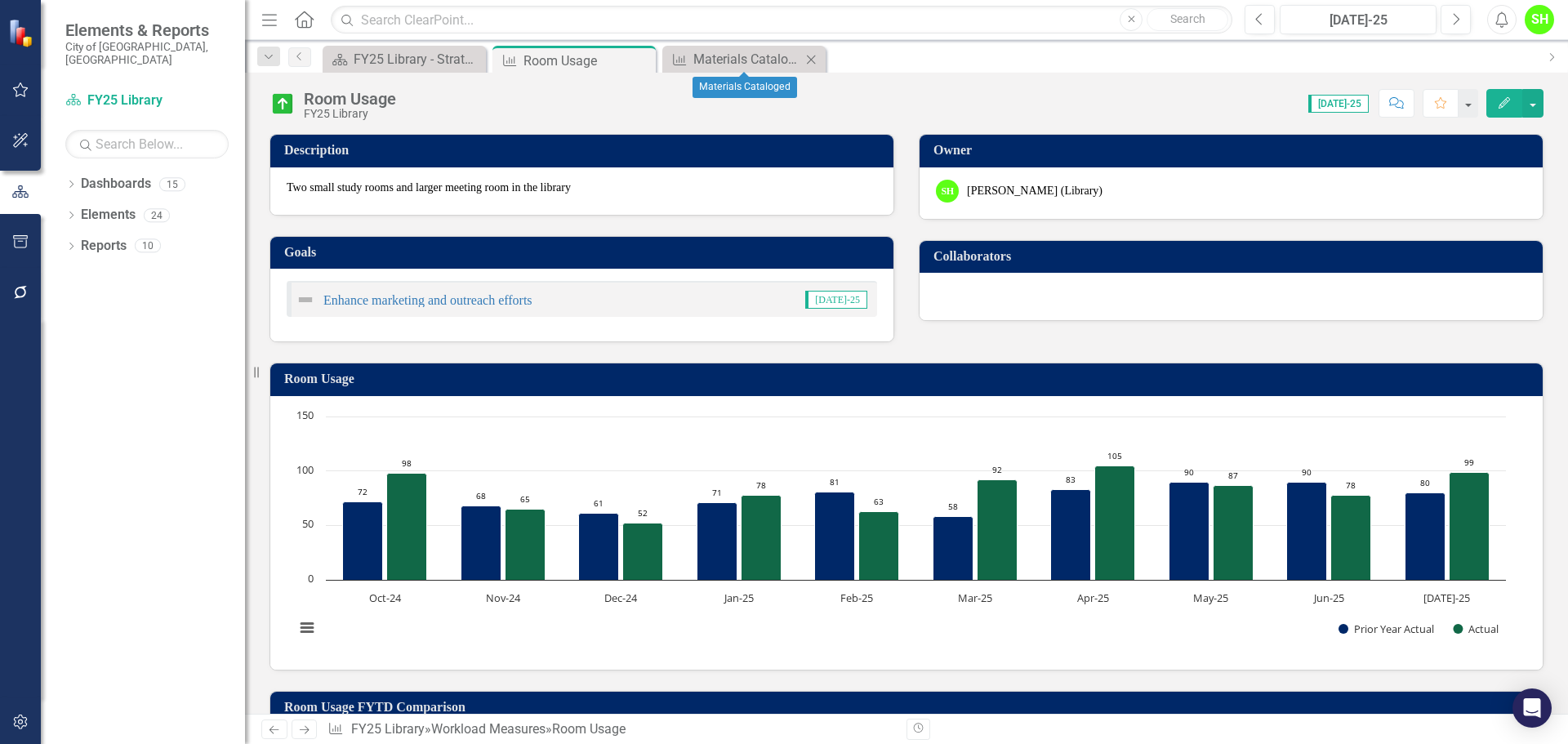
click at [810, 57] on icon "Close" at bounding box center [810, 59] width 16 height 13
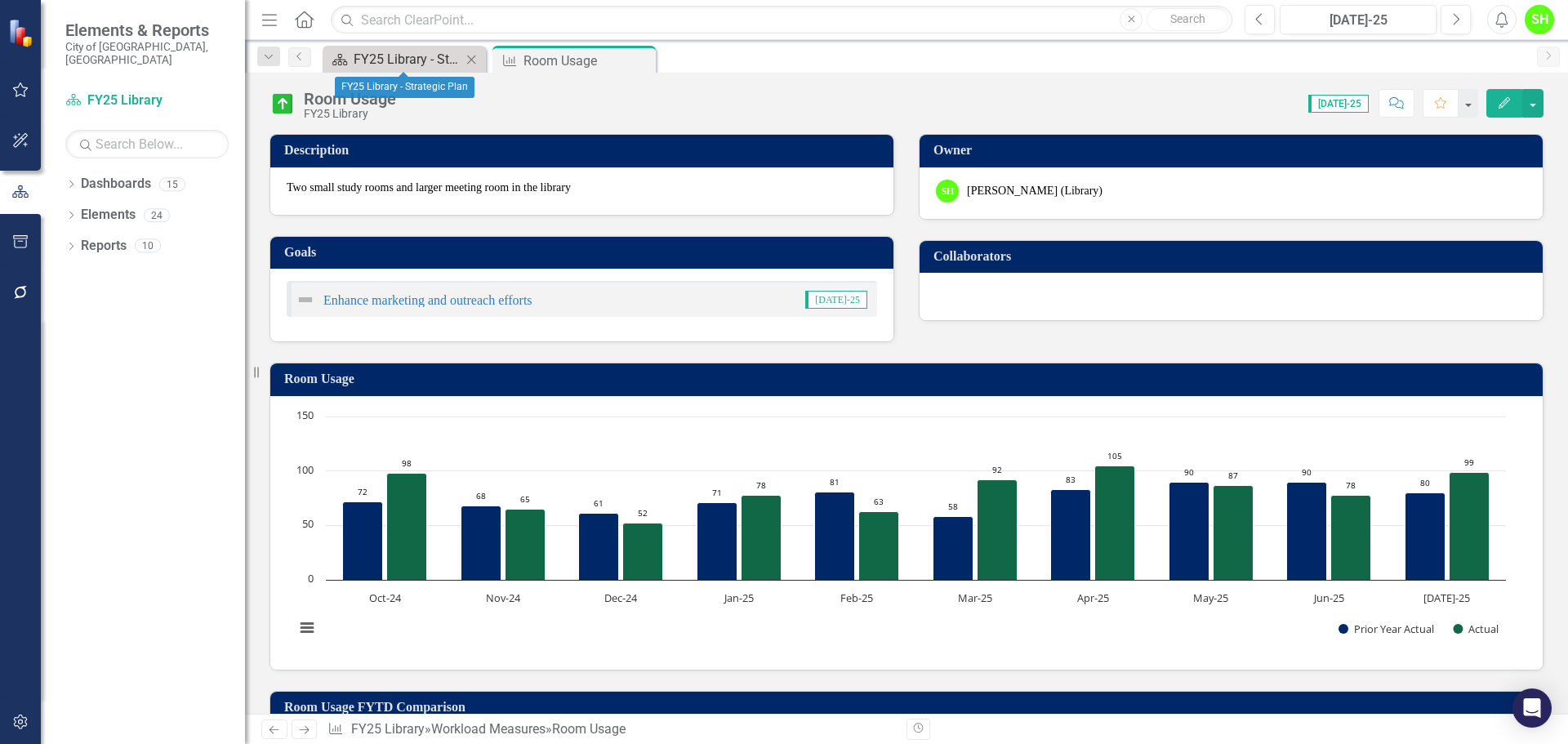
click at [392, 63] on div "FY25 Library - Strategic Plan" at bounding box center [407, 60] width 108 height 20
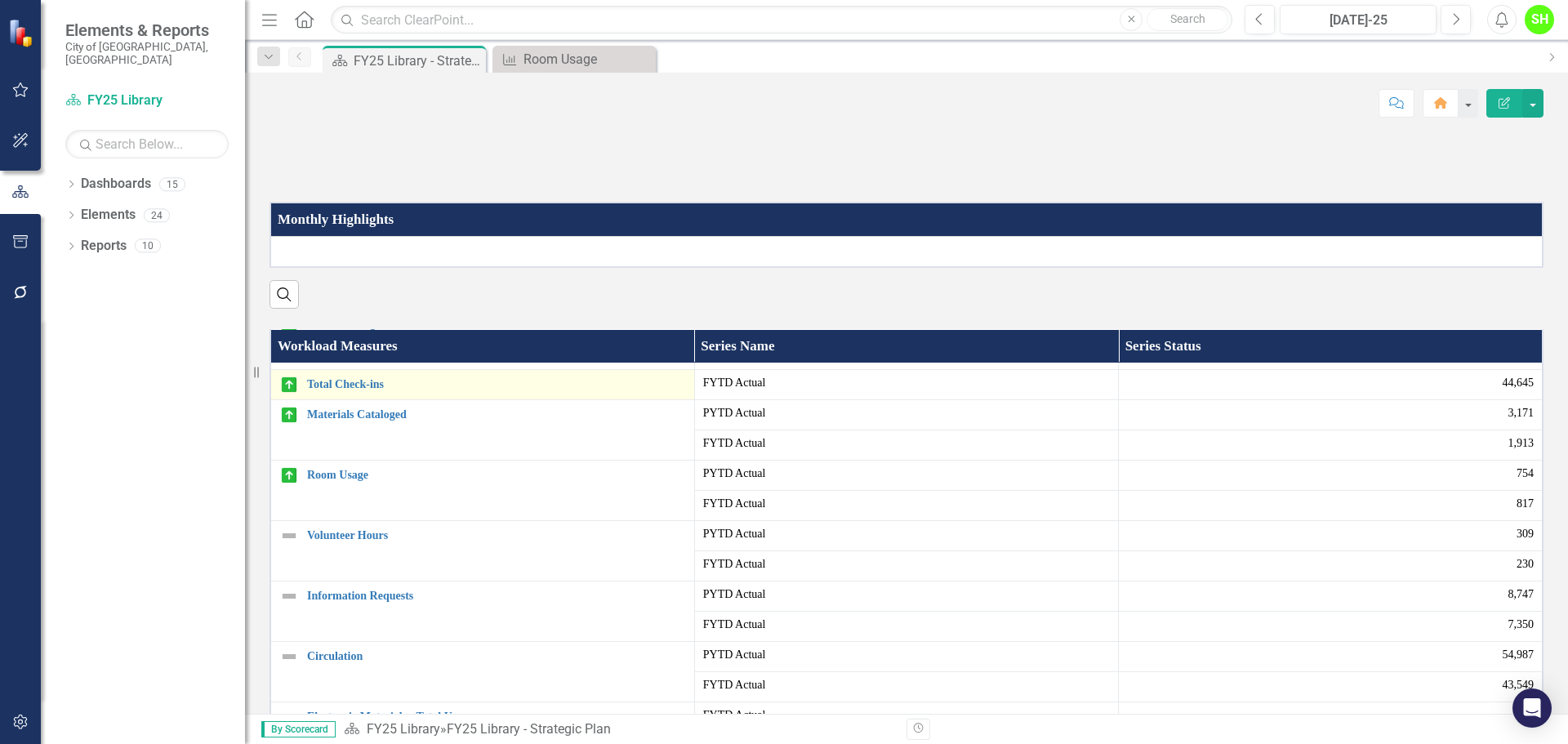
scroll to position [163, 0]
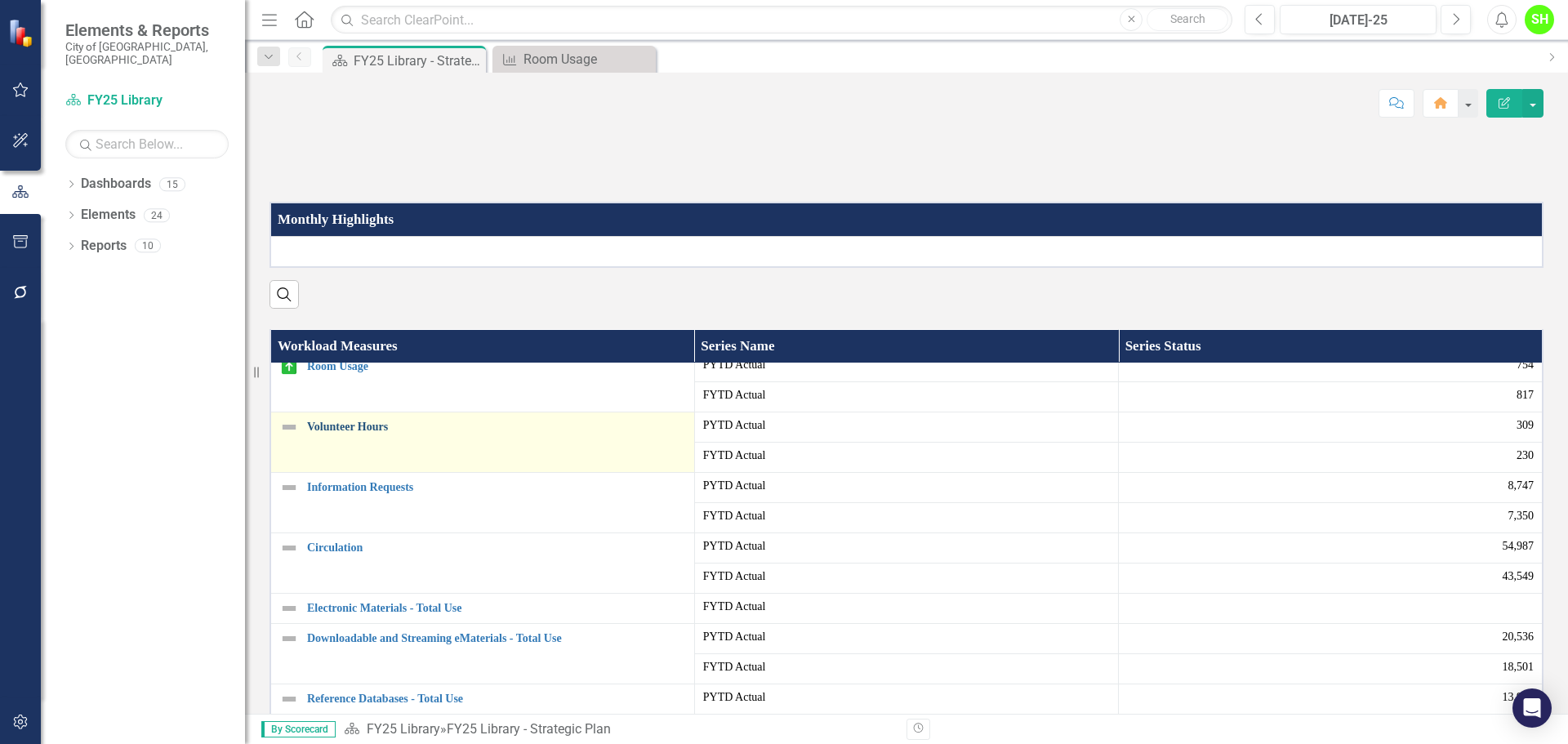
click at [338, 433] on link "Volunteer Hours" at bounding box center [497, 427] width 379 height 12
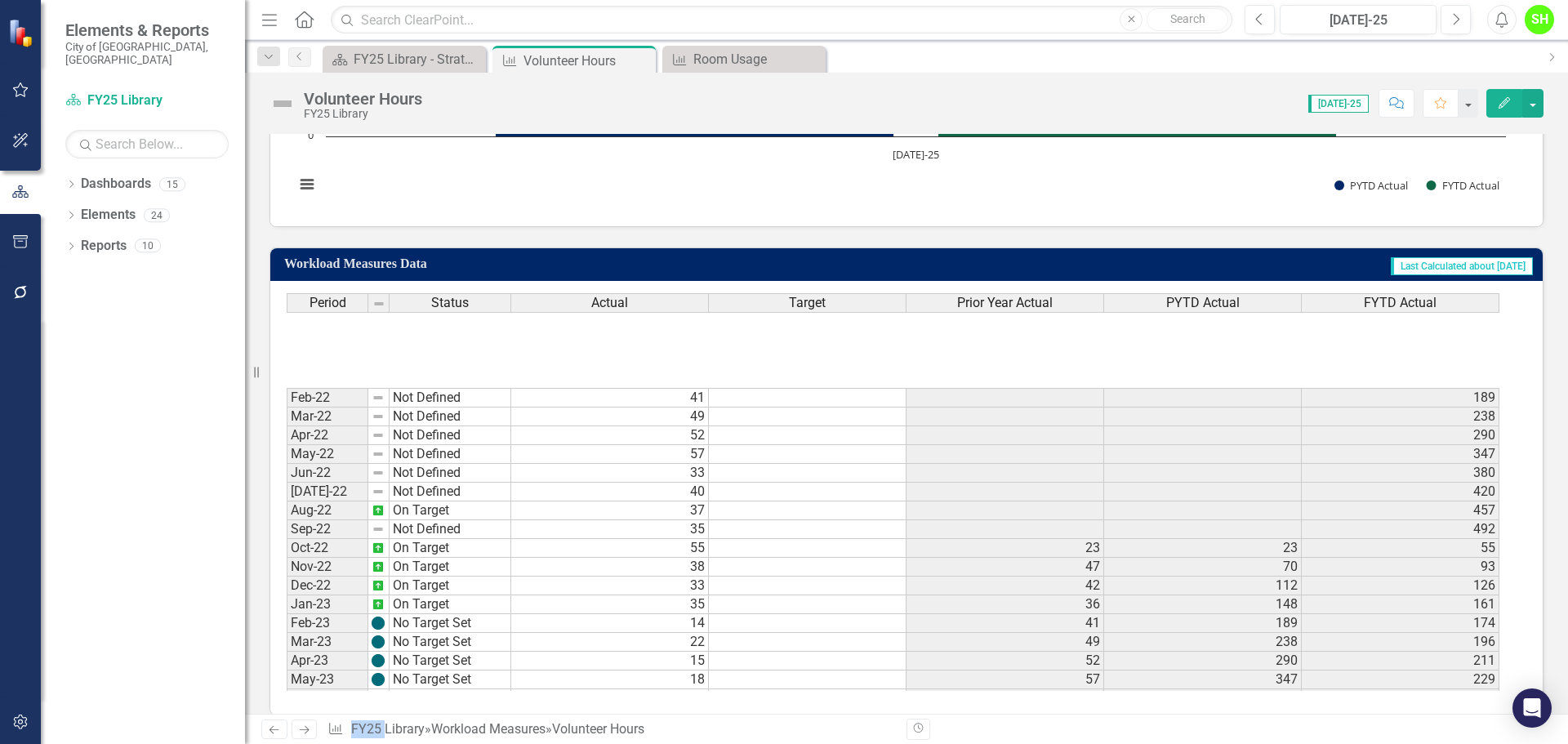
scroll to position [544, 0]
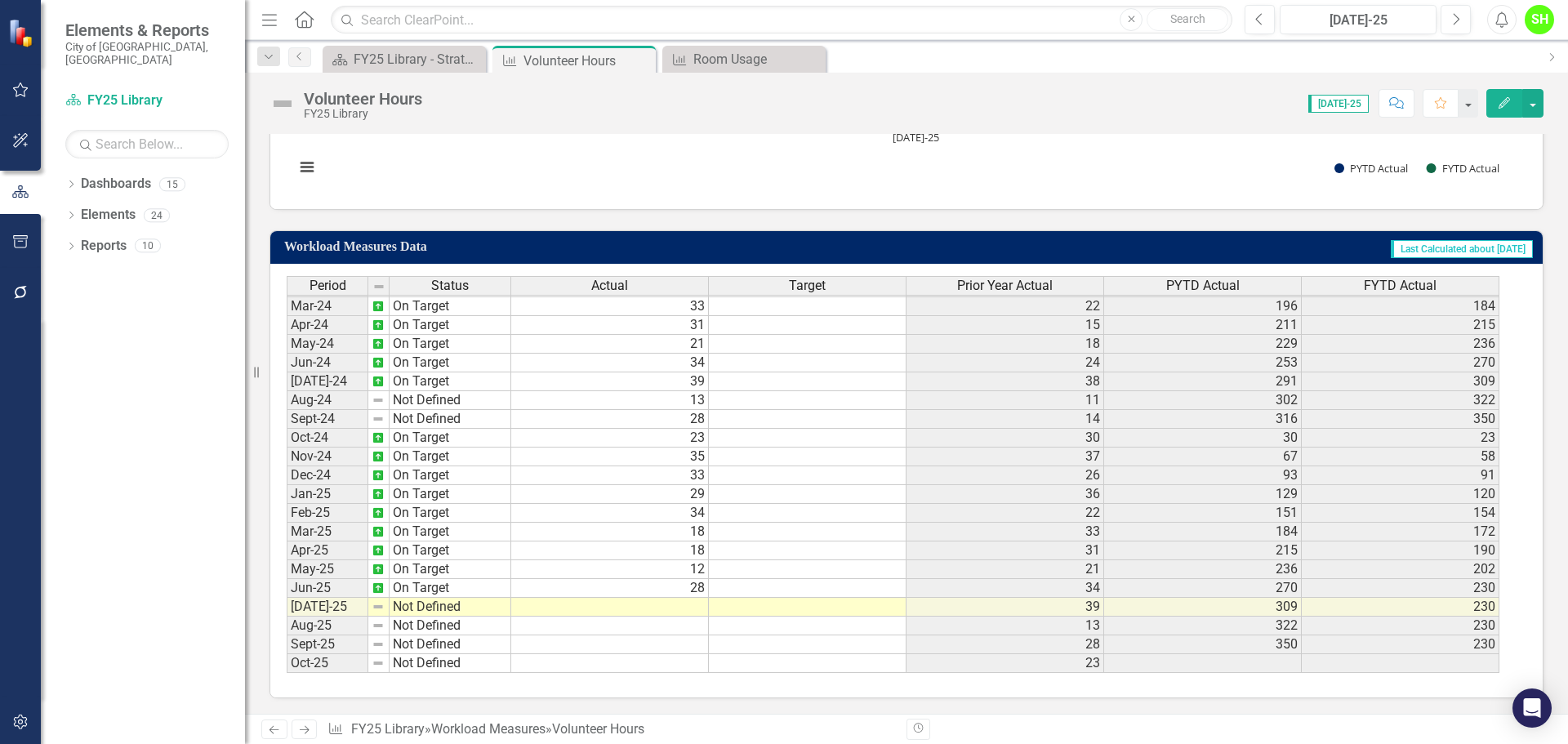
click at [429, 605] on td "Not Defined" at bounding box center [450, 607] width 122 height 19
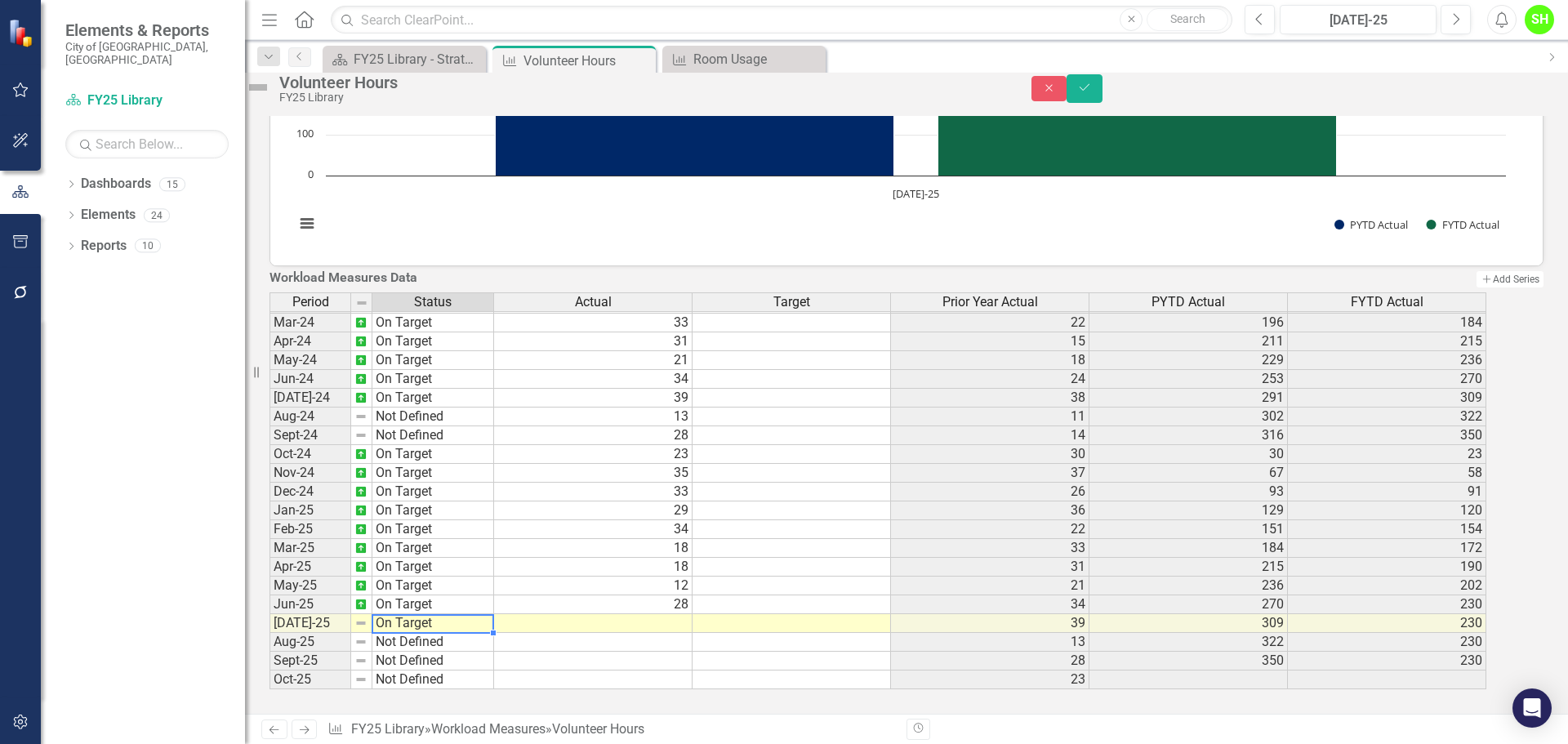
click at [437, 510] on div "Period Status Actual Target Prior Year Actual PYTD Actual FYTD Actual Feb-23 No…" at bounding box center [883, 491] width 1229 height 398
click at [664, 614] on td at bounding box center [593, 623] width 198 height 19
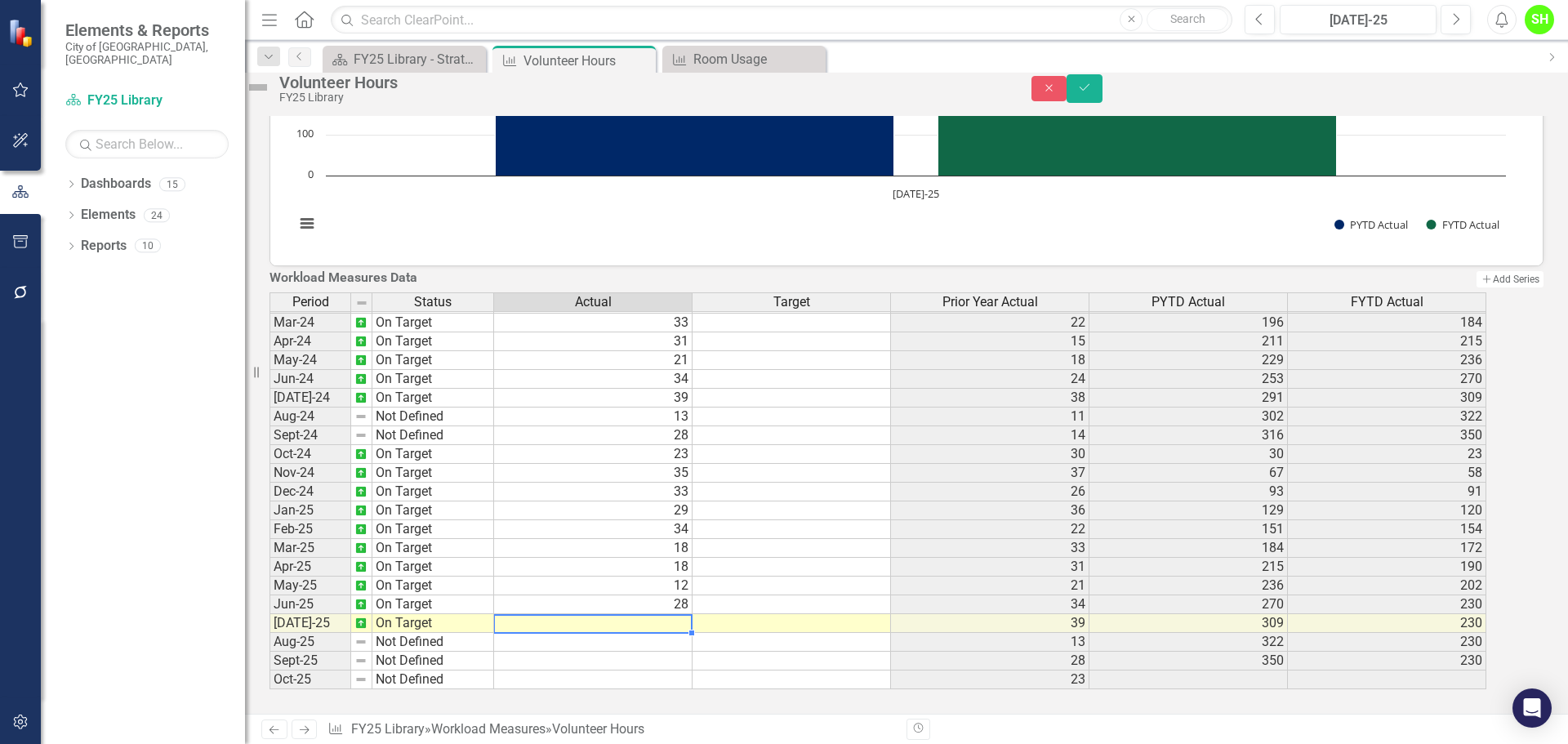
click at [664, 614] on td at bounding box center [593, 623] width 198 height 19
type textarea "30"
click at [1102, 89] on button "Save" at bounding box center [1084, 88] width 36 height 29
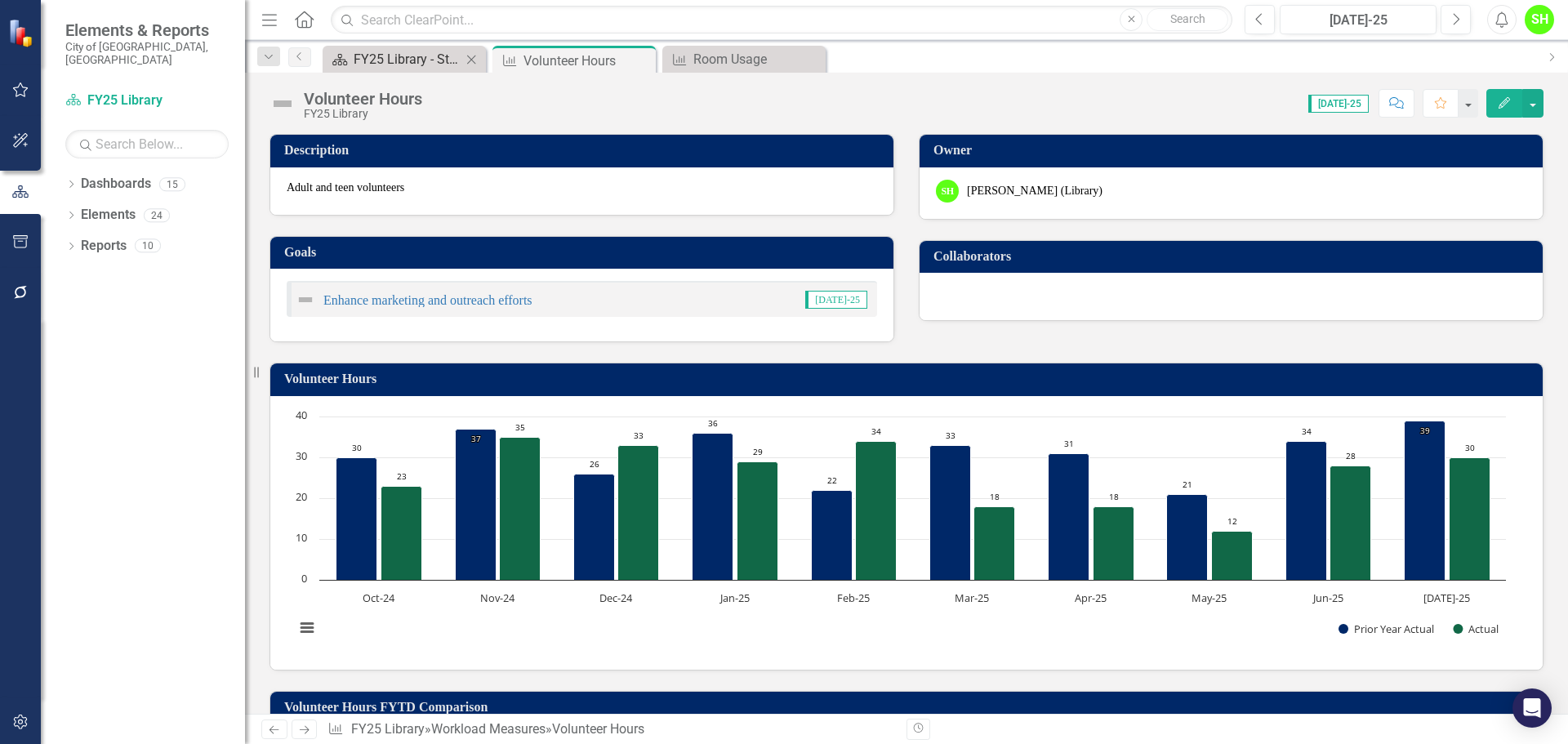
click at [395, 69] on div "FY25 Library - Strategic Plan" at bounding box center [407, 60] width 108 height 20
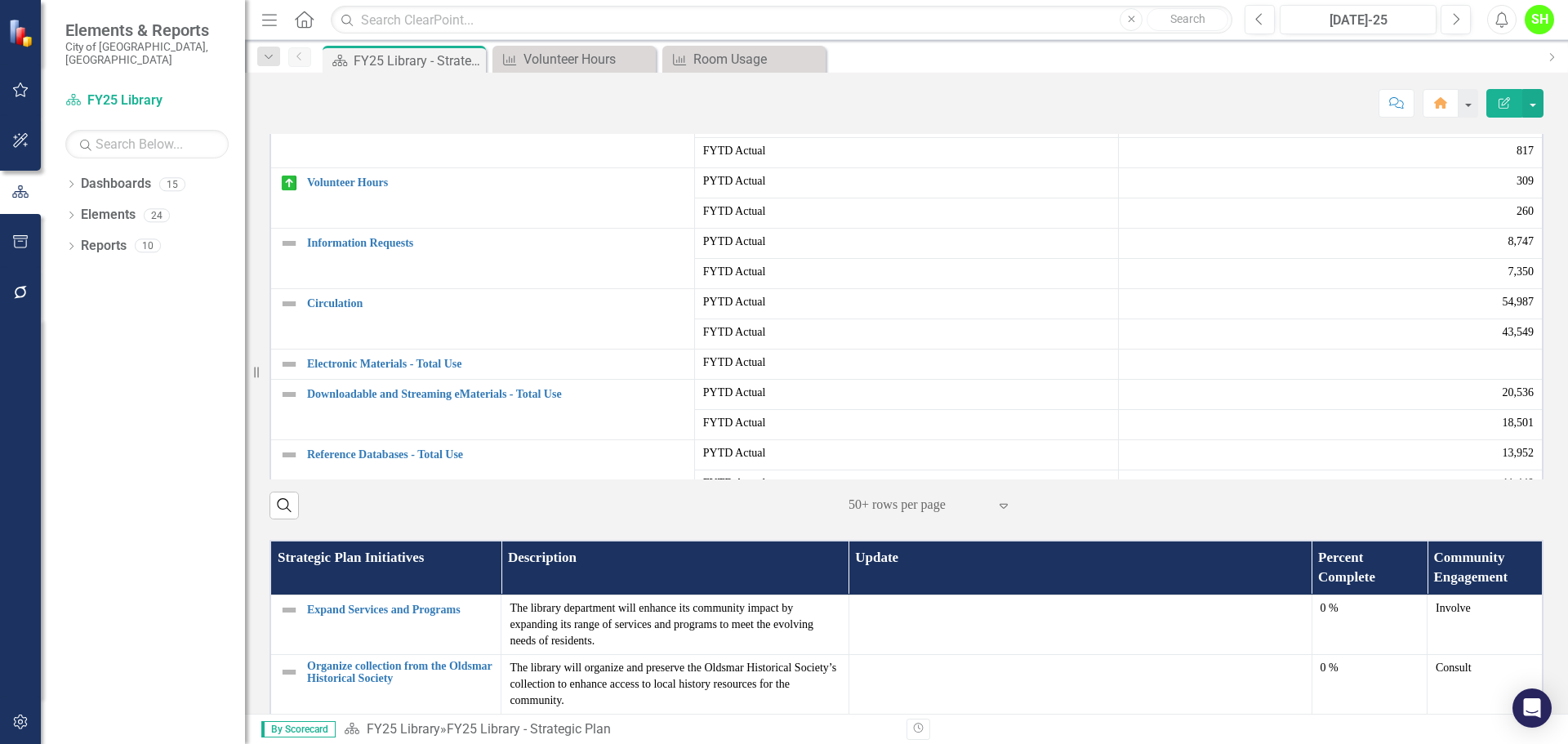
scroll to position [408, 0]
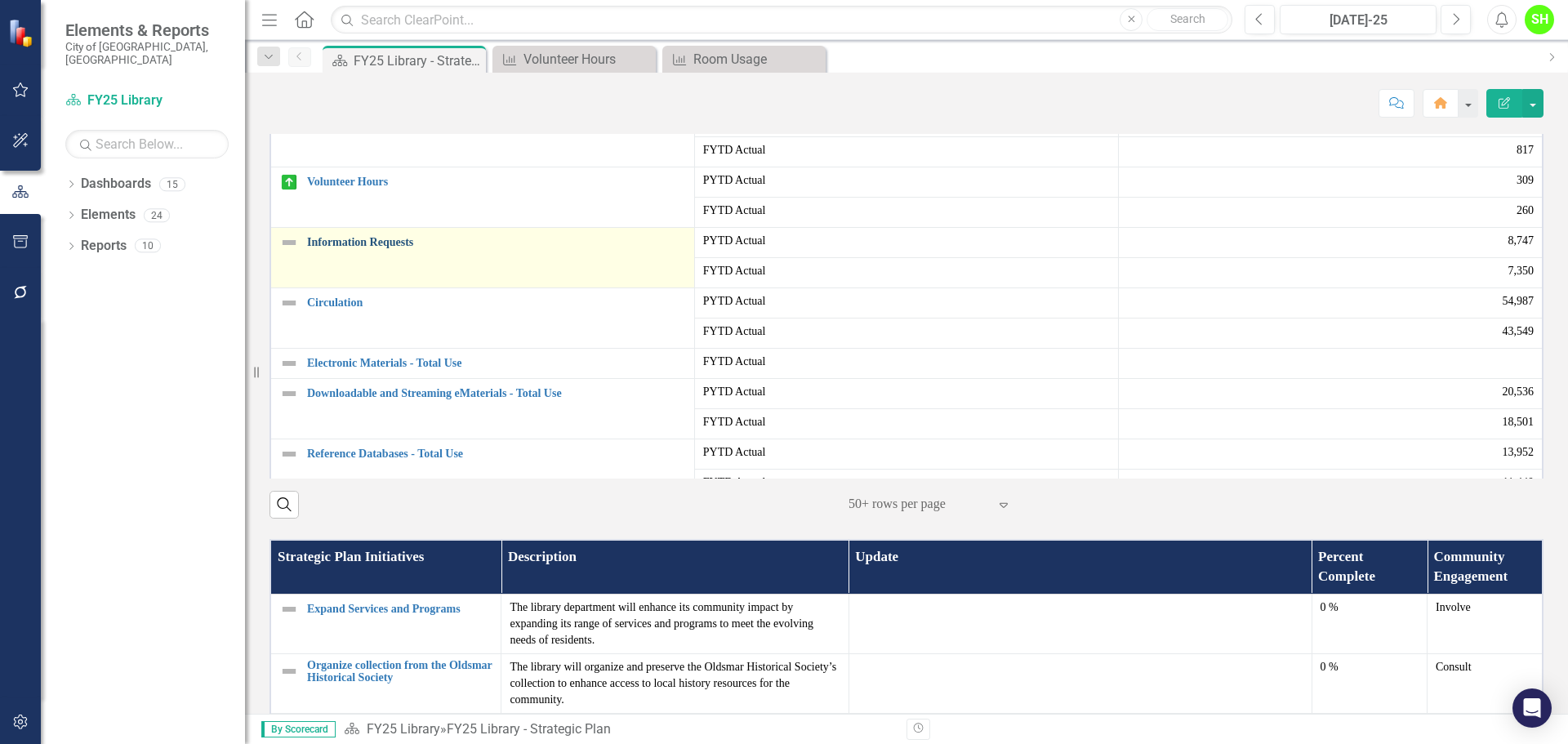
click at [332, 248] on link "Information Requests" at bounding box center [497, 242] width 379 height 12
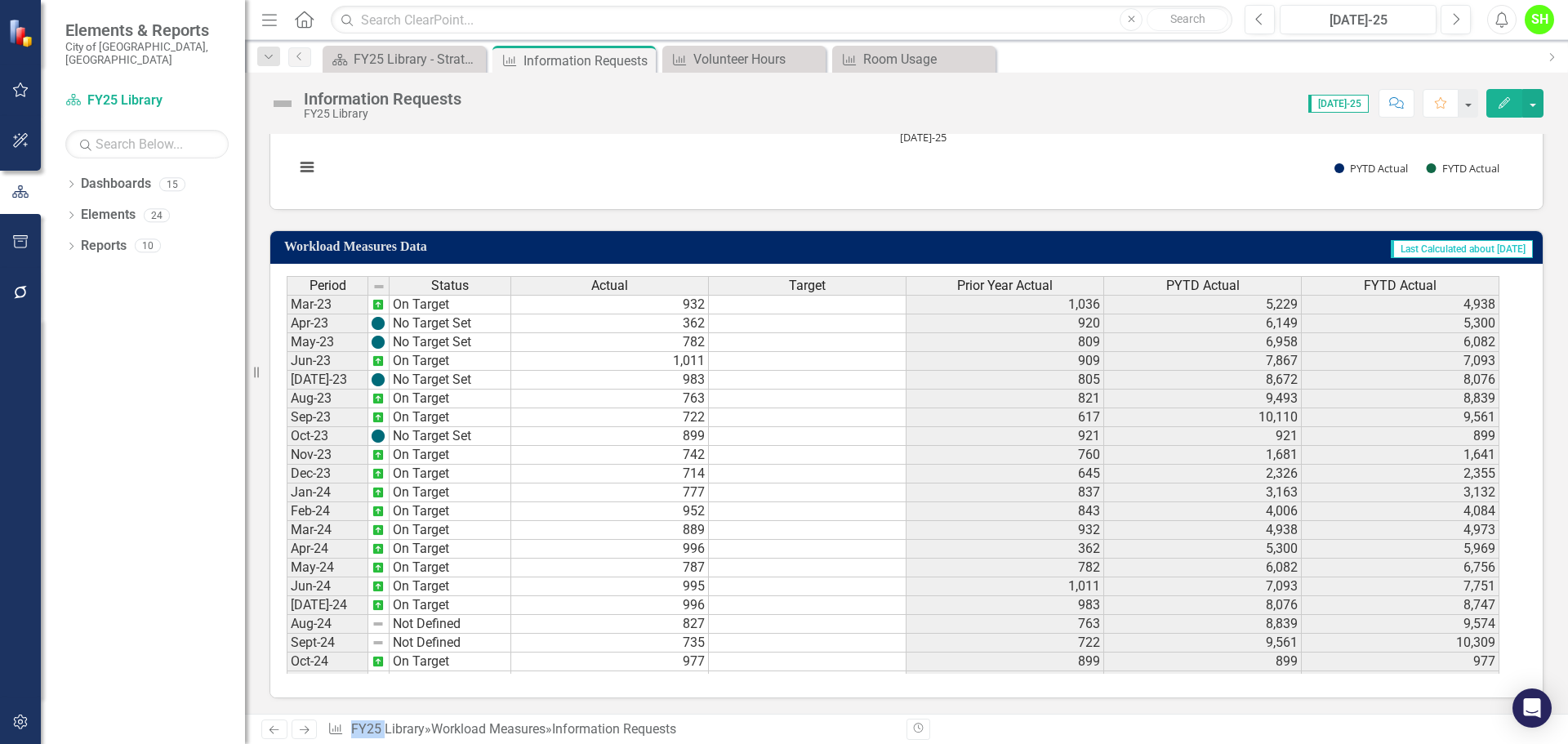
scroll to position [544, 0]
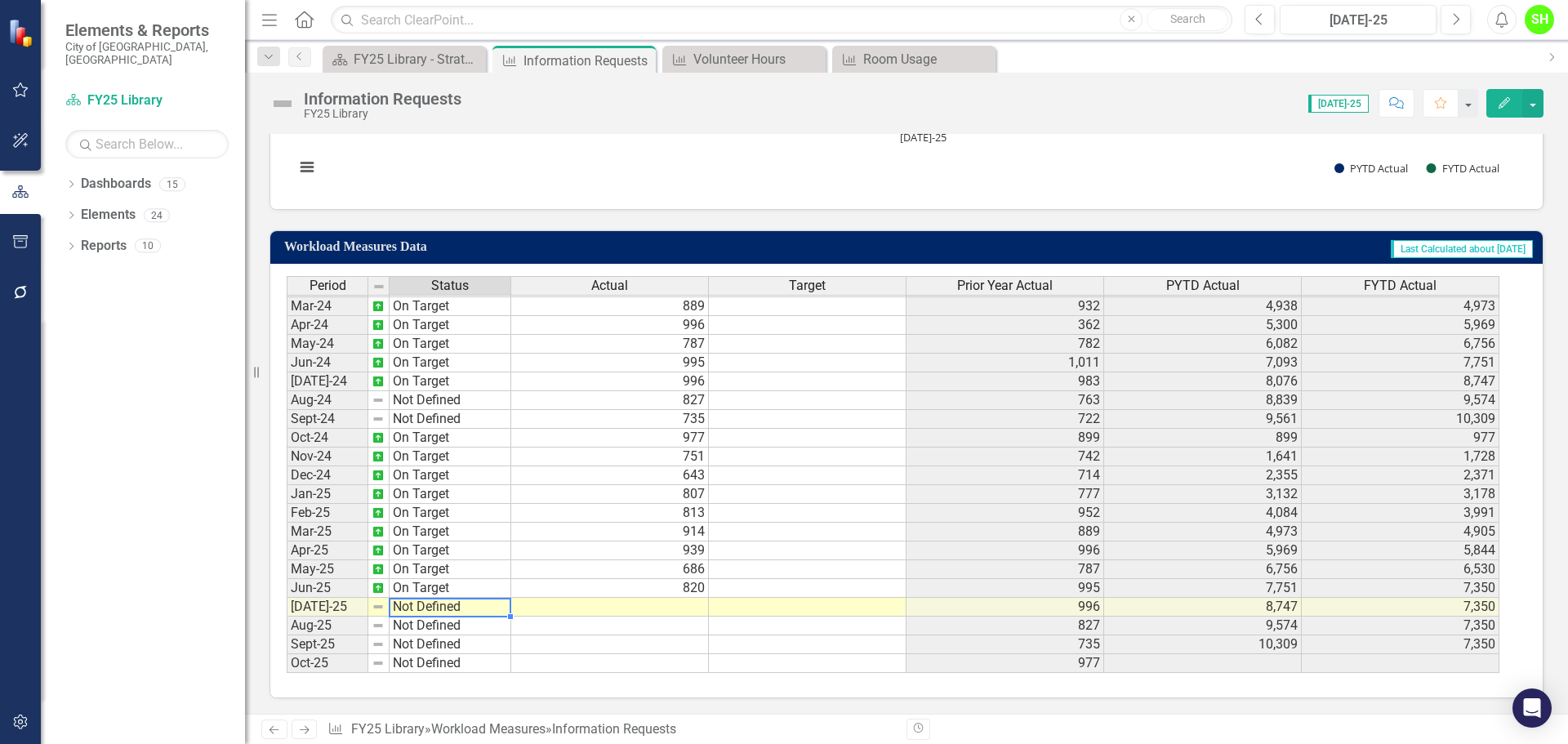
click at [458, 611] on td "Not Defined" at bounding box center [450, 607] width 122 height 19
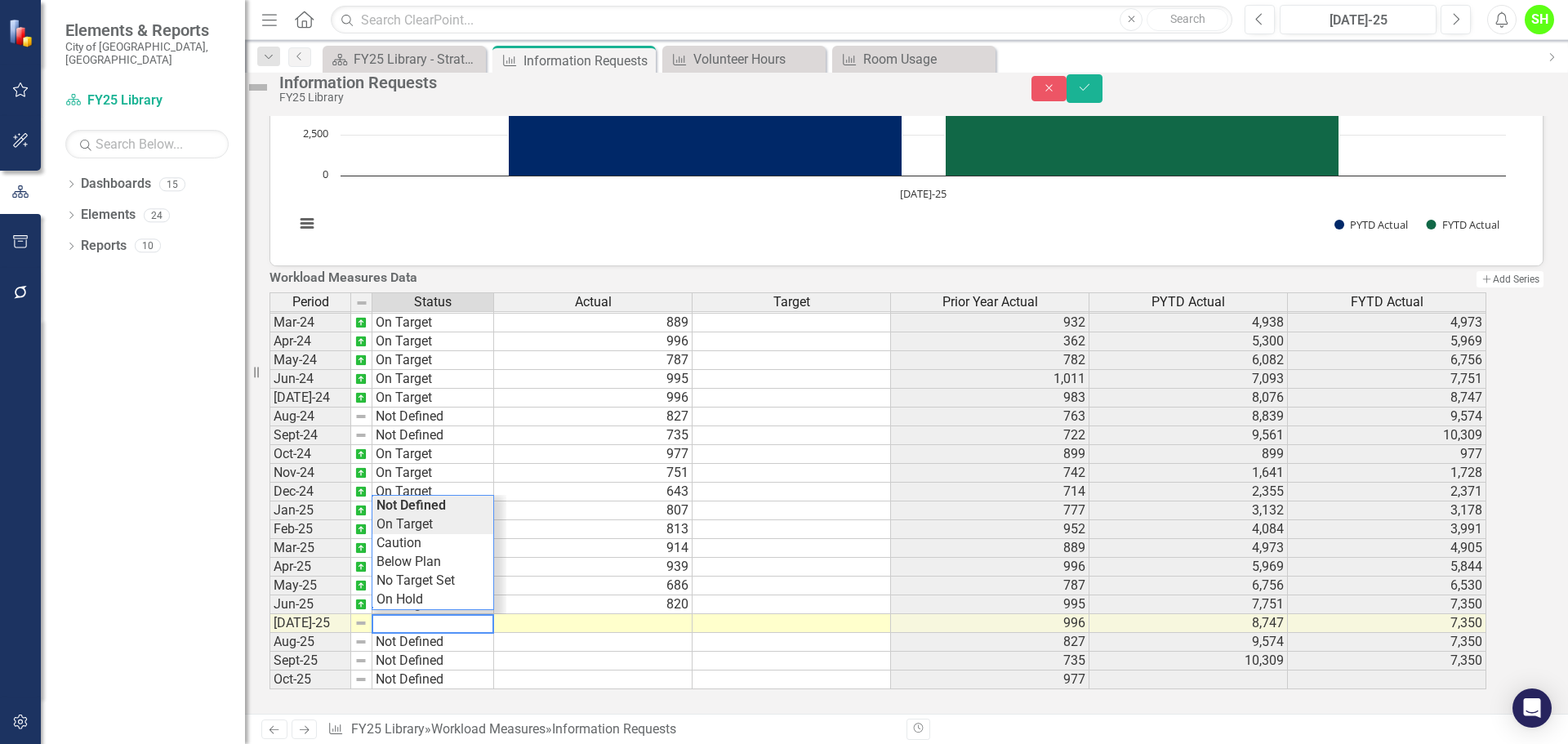
click at [426, 514] on div "Period Status Actual Target Prior Year Actual PYTD Actual FYTD Actual Feb-23 No…" at bounding box center [883, 491] width 1229 height 398
click at [683, 616] on td at bounding box center [593, 623] width 198 height 19
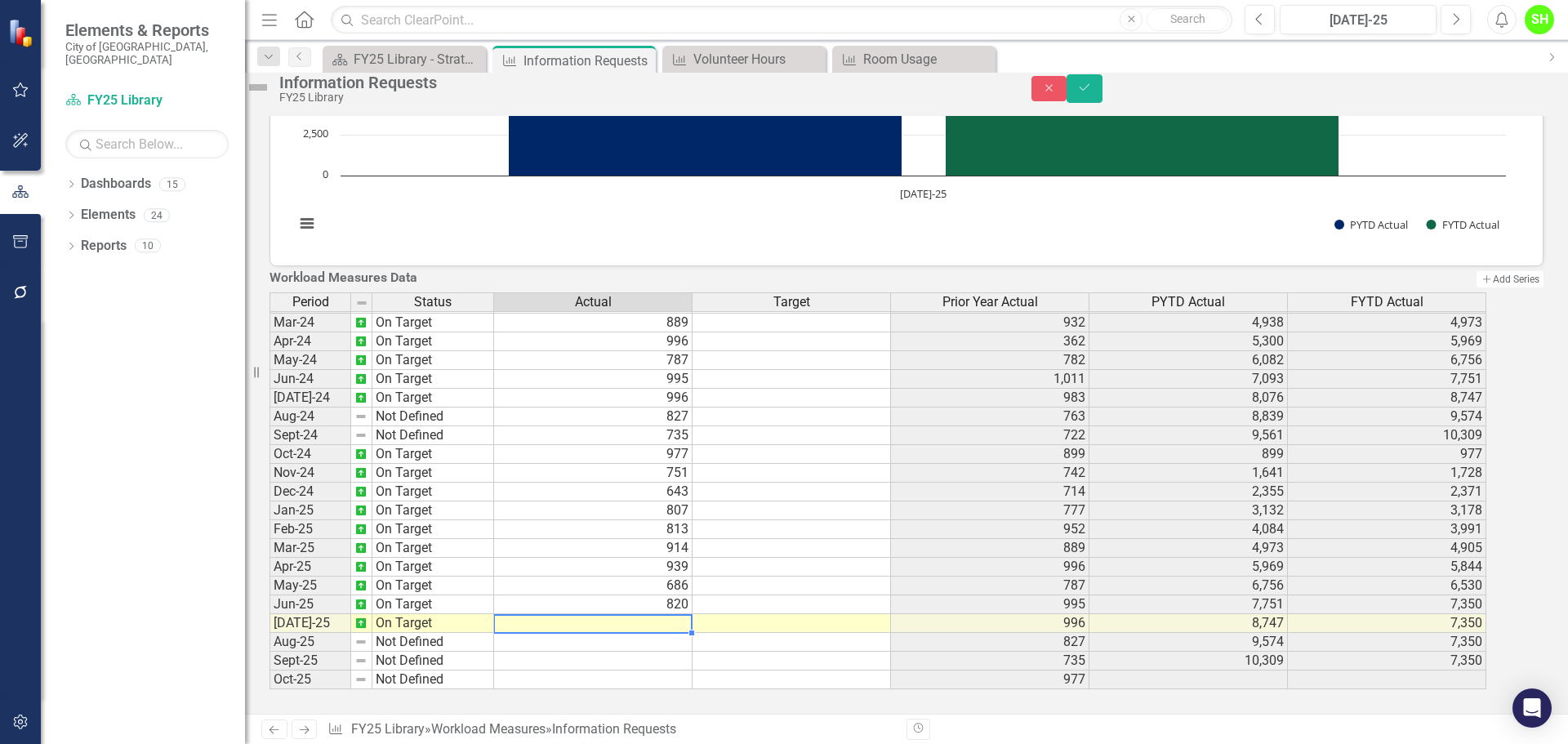
click at [683, 616] on td at bounding box center [593, 623] width 198 height 19
type textarea "931"
click at [1092, 92] on icon "Save" at bounding box center [1084, 87] width 14 height 11
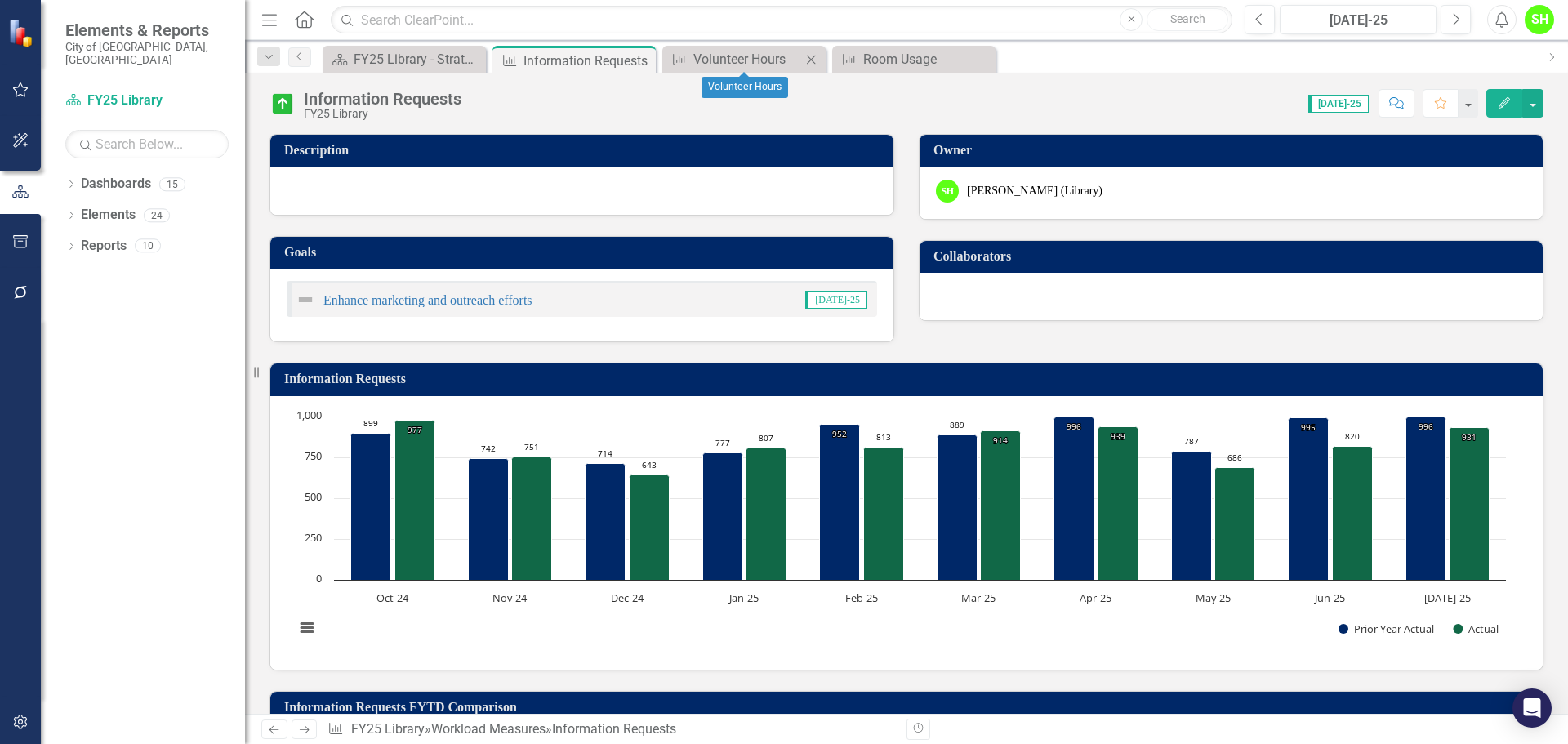
click at [811, 61] on icon "Close" at bounding box center [810, 59] width 16 height 13
click at [0, 0] on icon "Close" at bounding box center [0, 0] width 0 height 0
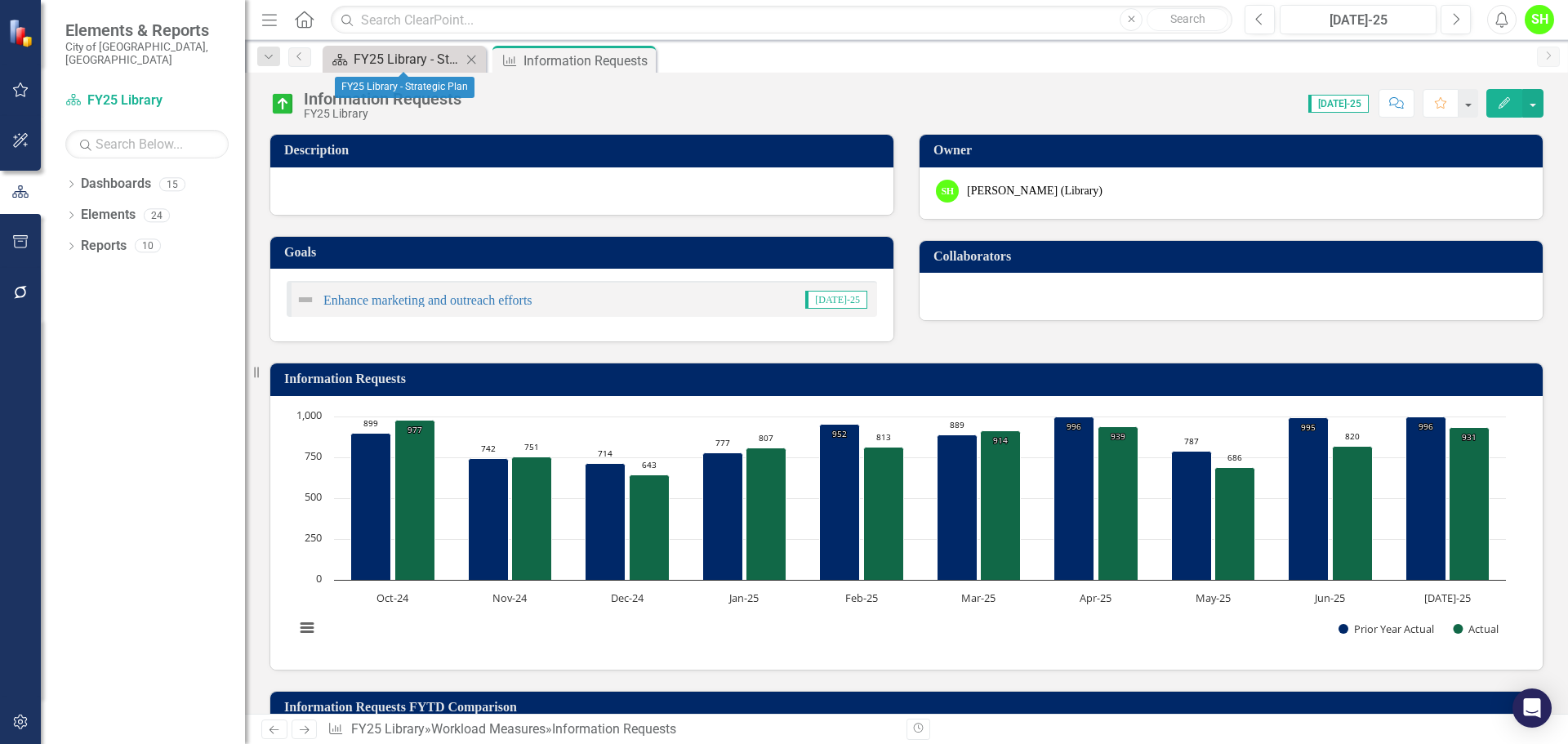
click at [415, 62] on div "FY25 Library - Strategic Plan" at bounding box center [407, 60] width 108 height 20
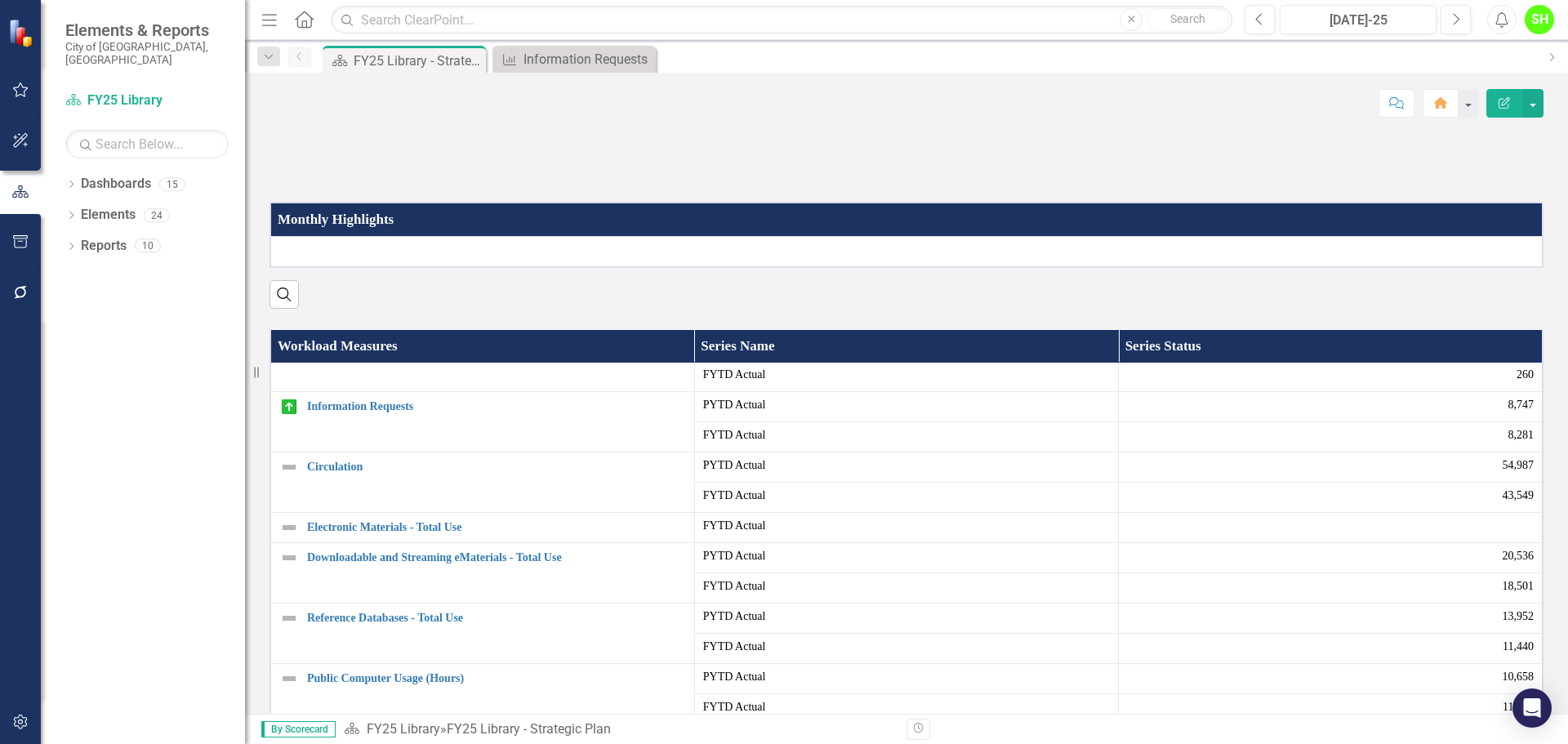
scroll to position [245, 0]
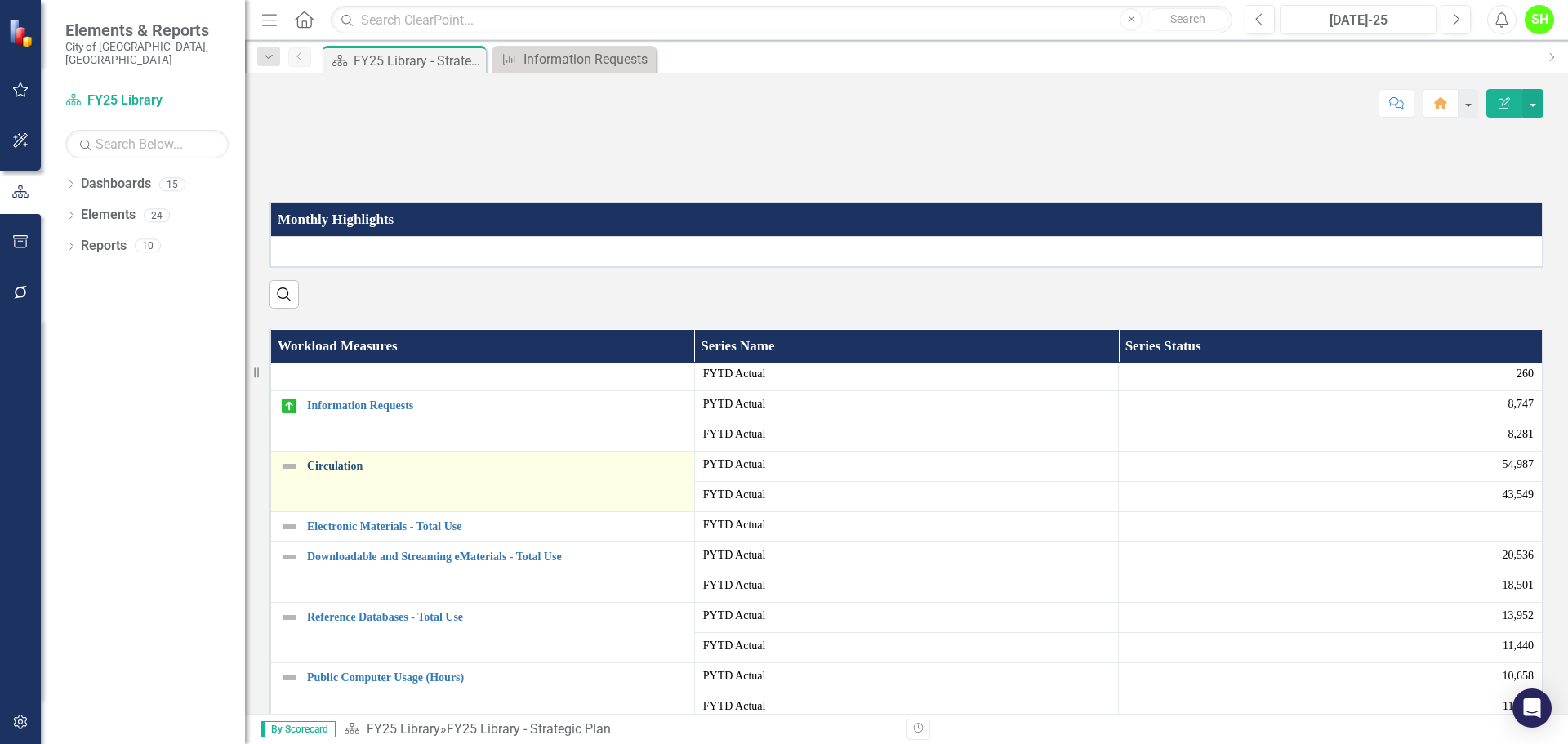
click at [341, 472] on link "Circulation" at bounding box center [497, 466] width 379 height 12
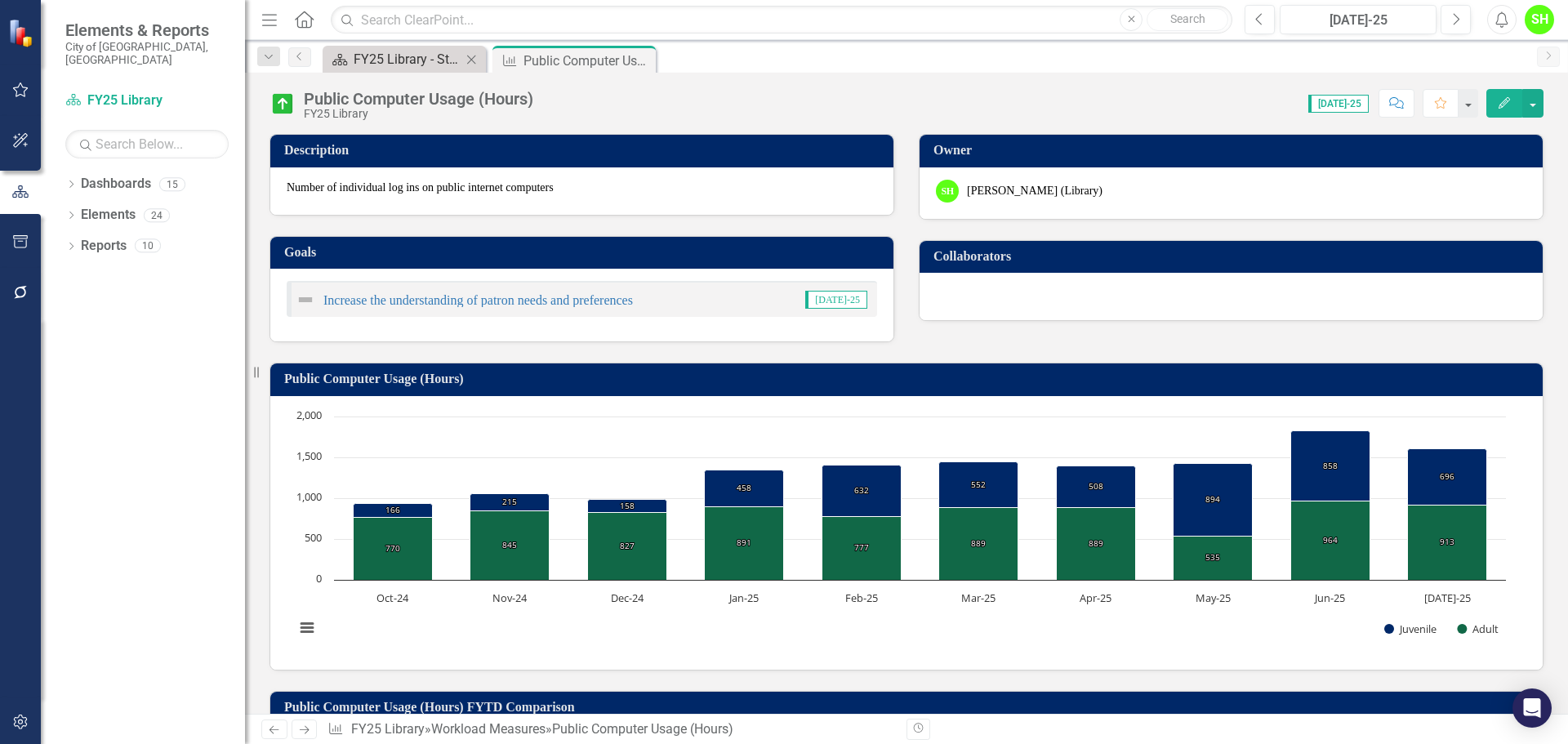
click at [383, 66] on div "FY25 Library - Strategic Plan" at bounding box center [407, 60] width 108 height 20
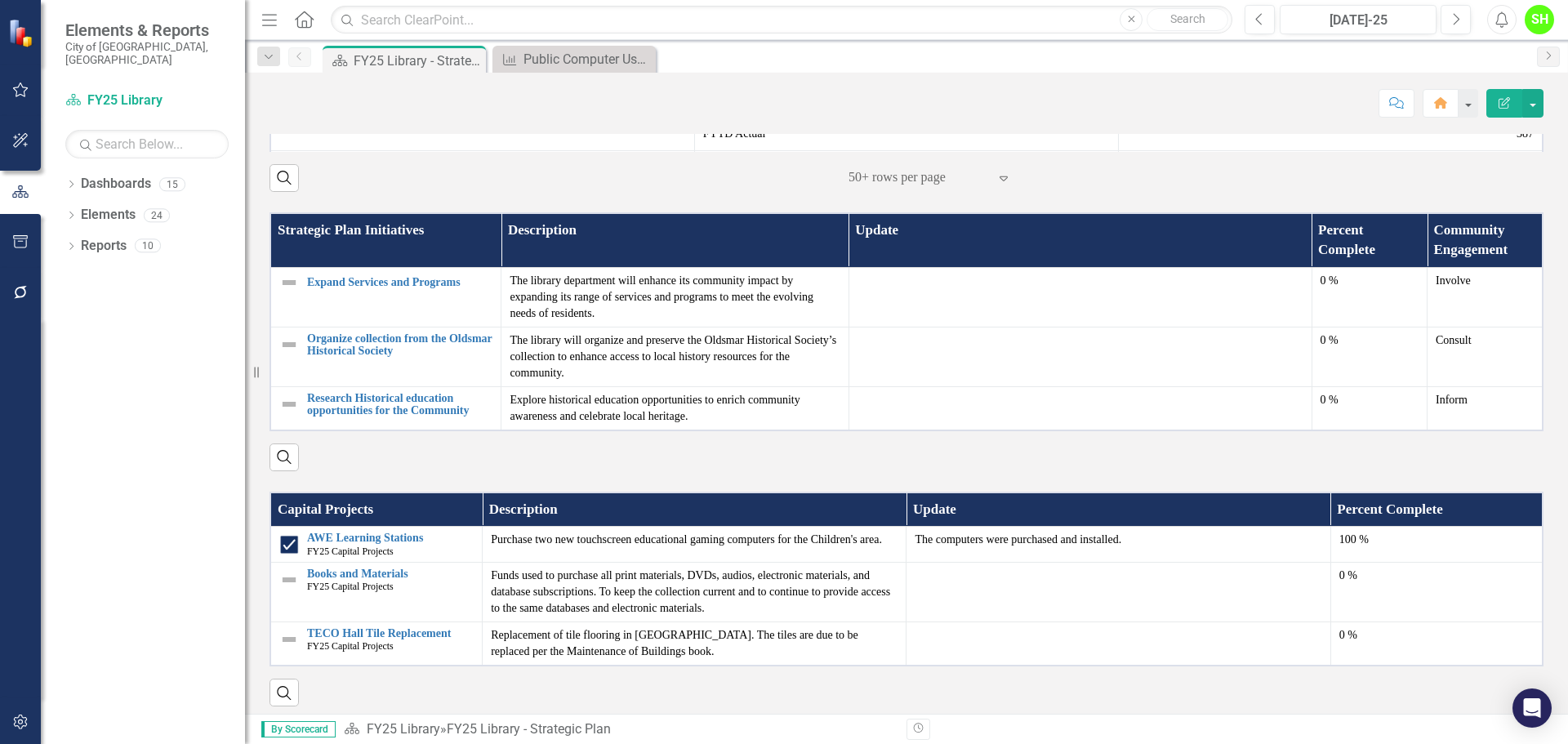
scroll to position [163, 0]
click at [360, 91] on link "New Borrowers" at bounding box center [497, 84] width 379 height 12
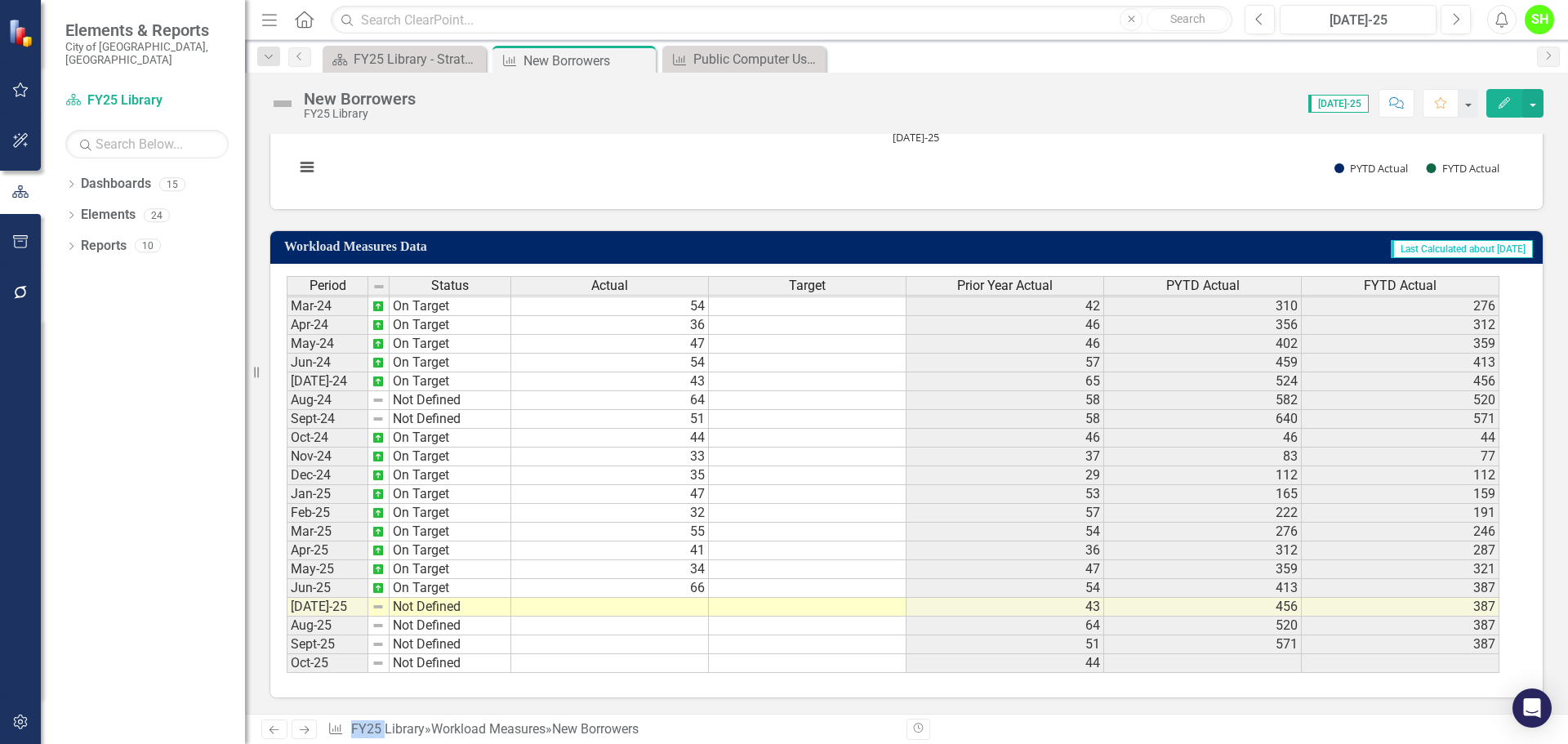
scroll to position [789, 0]
click at [455, 605] on tbody "Dec-22 On Target Jan-23 On Target Feb-23 On Target Mar-23 No Target Set Apr-23 …" at bounding box center [399, 343] width 224 height 658
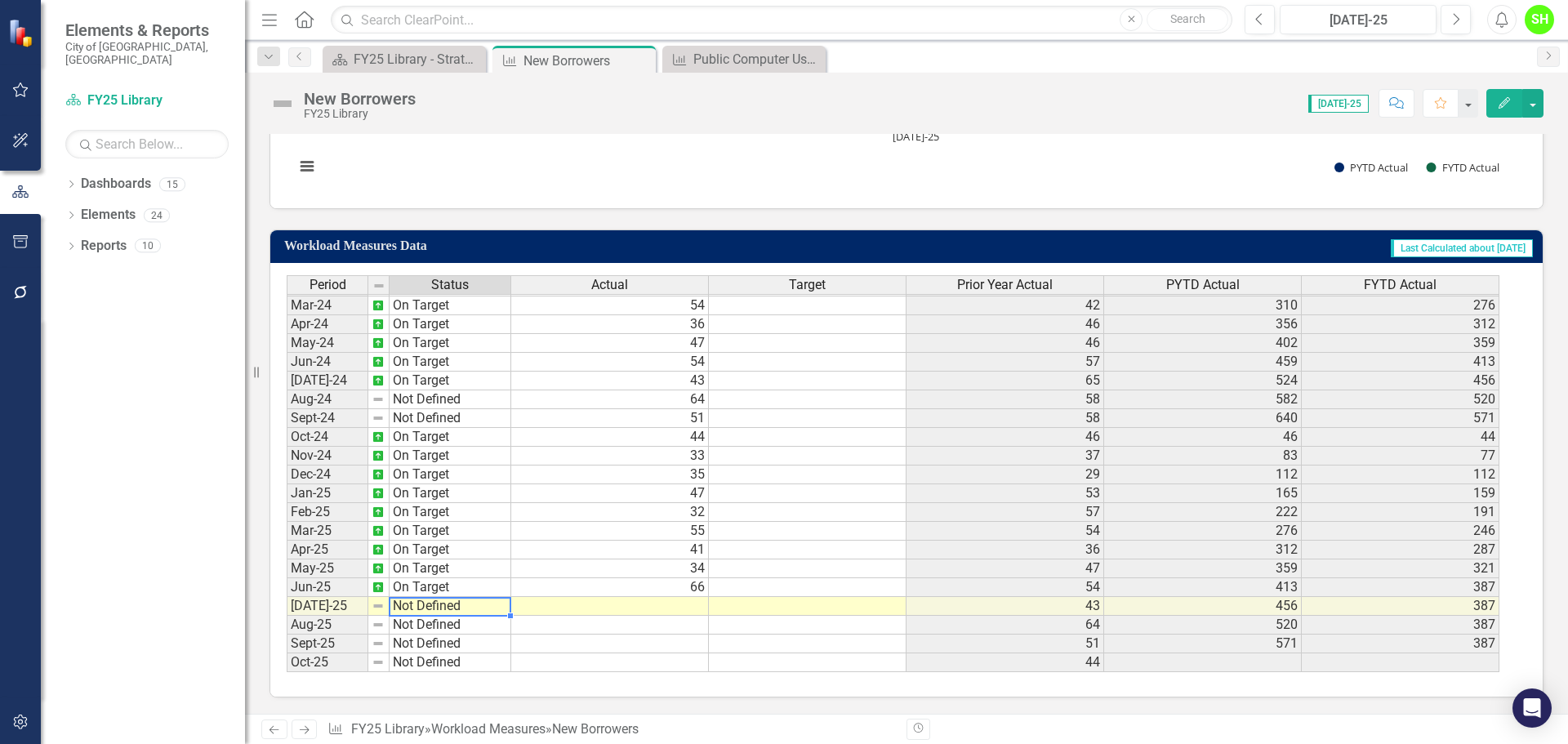
click at [455, 605] on td "Not Defined" at bounding box center [450, 606] width 122 height 19
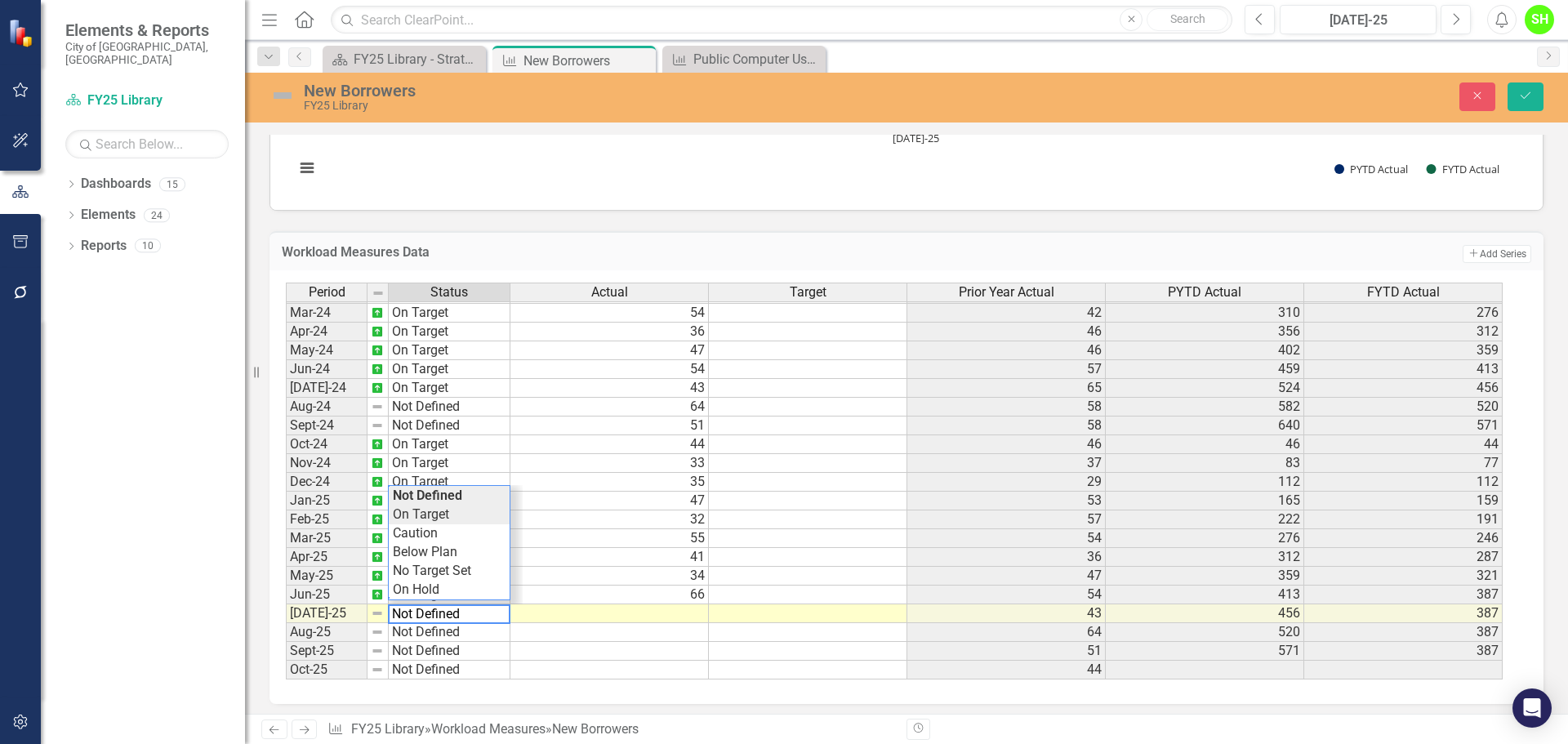
type textarea "On Target"
click at [429, 515] on div "Period Status Actual Target Prior Year Actual PYTD Actual FYTD Actual Feb-23 On…" at bounding box center [900, 481] width 1229 height 398
click at [646, 612] on td at bounding box center [609, 614] width 198 height 19
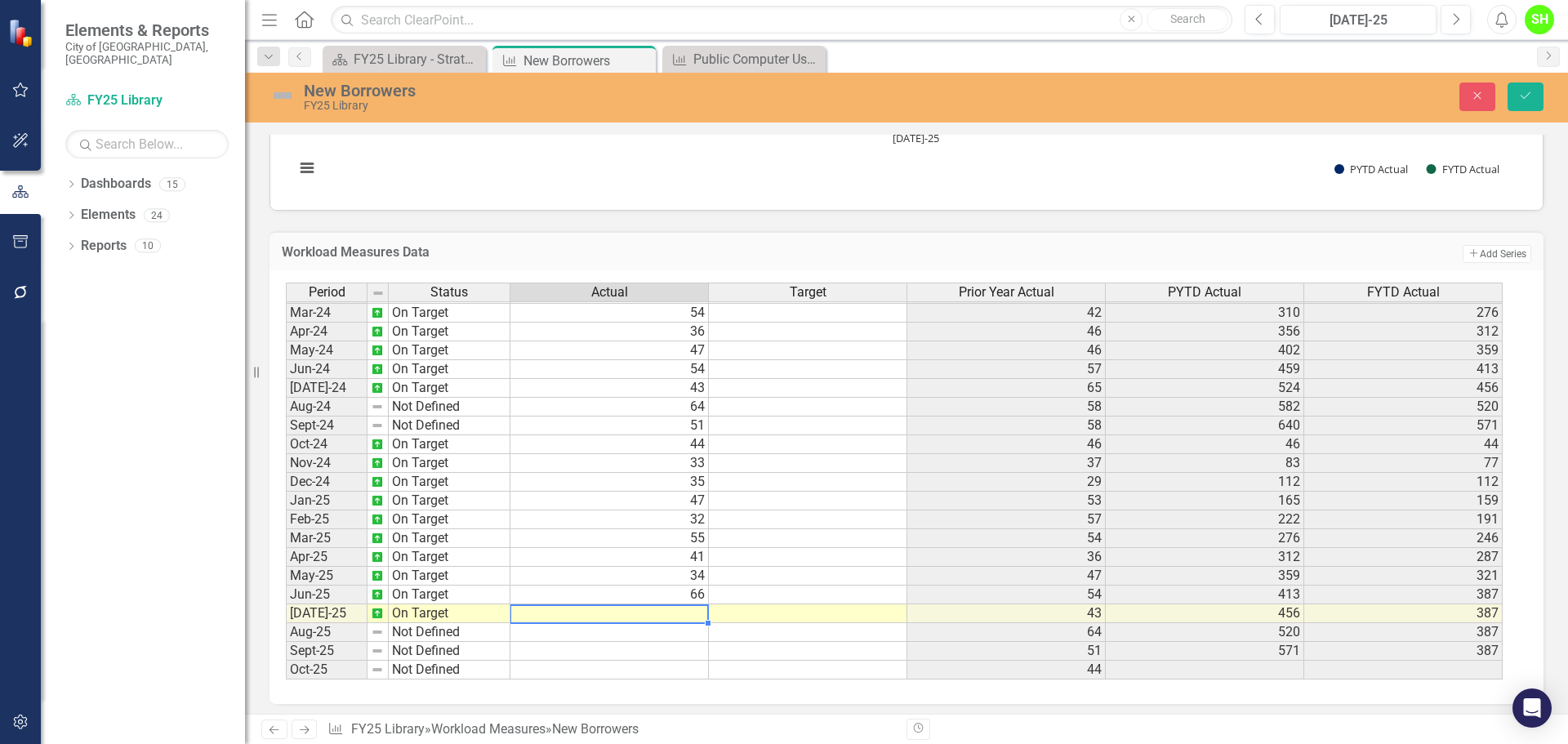
click at [646, 612] on td at bounding box center [609, 614] width 198 height 19
type textarea "47"
click at [1532, 89] on button "Save" at bounding box center [1525, 97] width 36 height 29
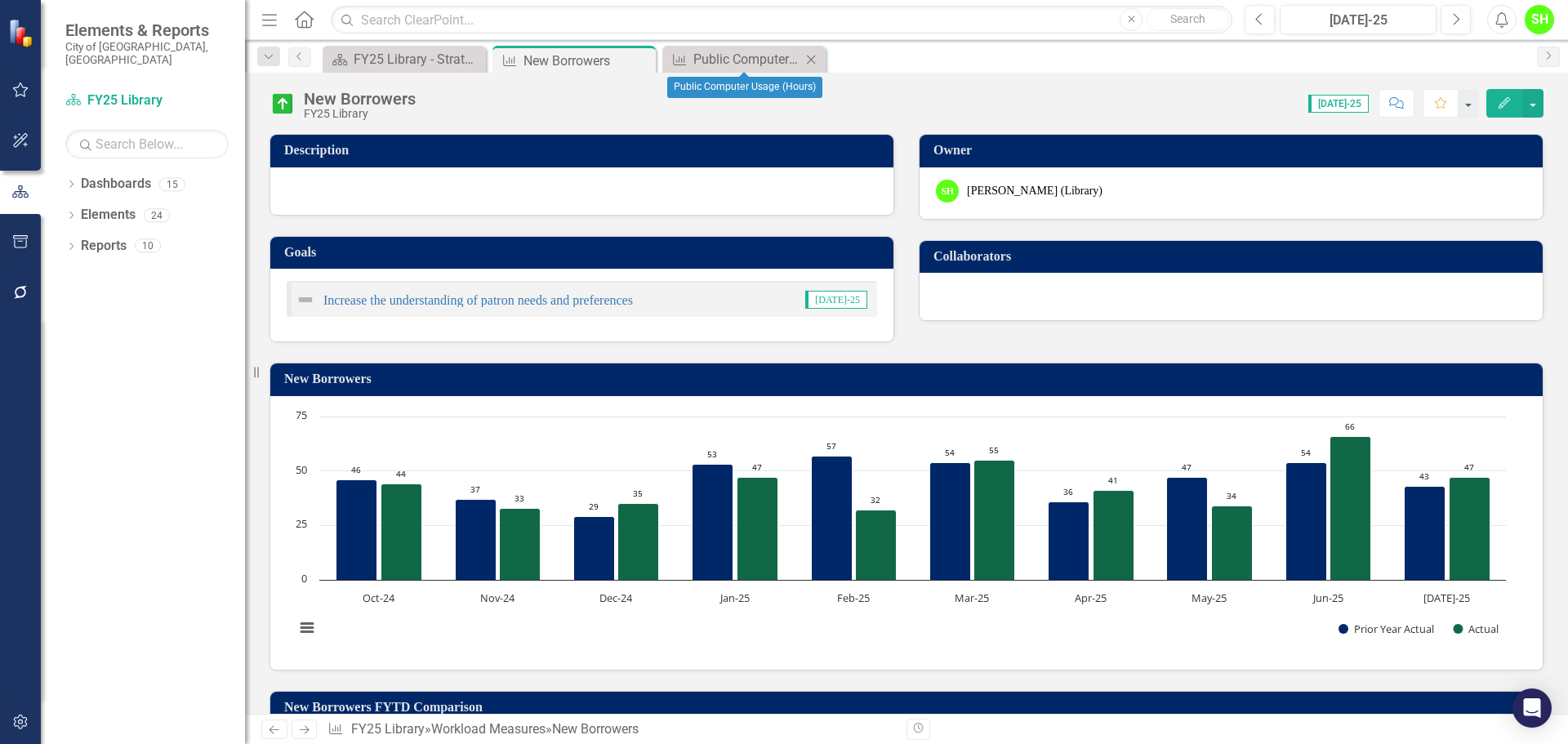
click at [808, 54] on icon "Close" at bounding box center [810, 59] width 16 height 13
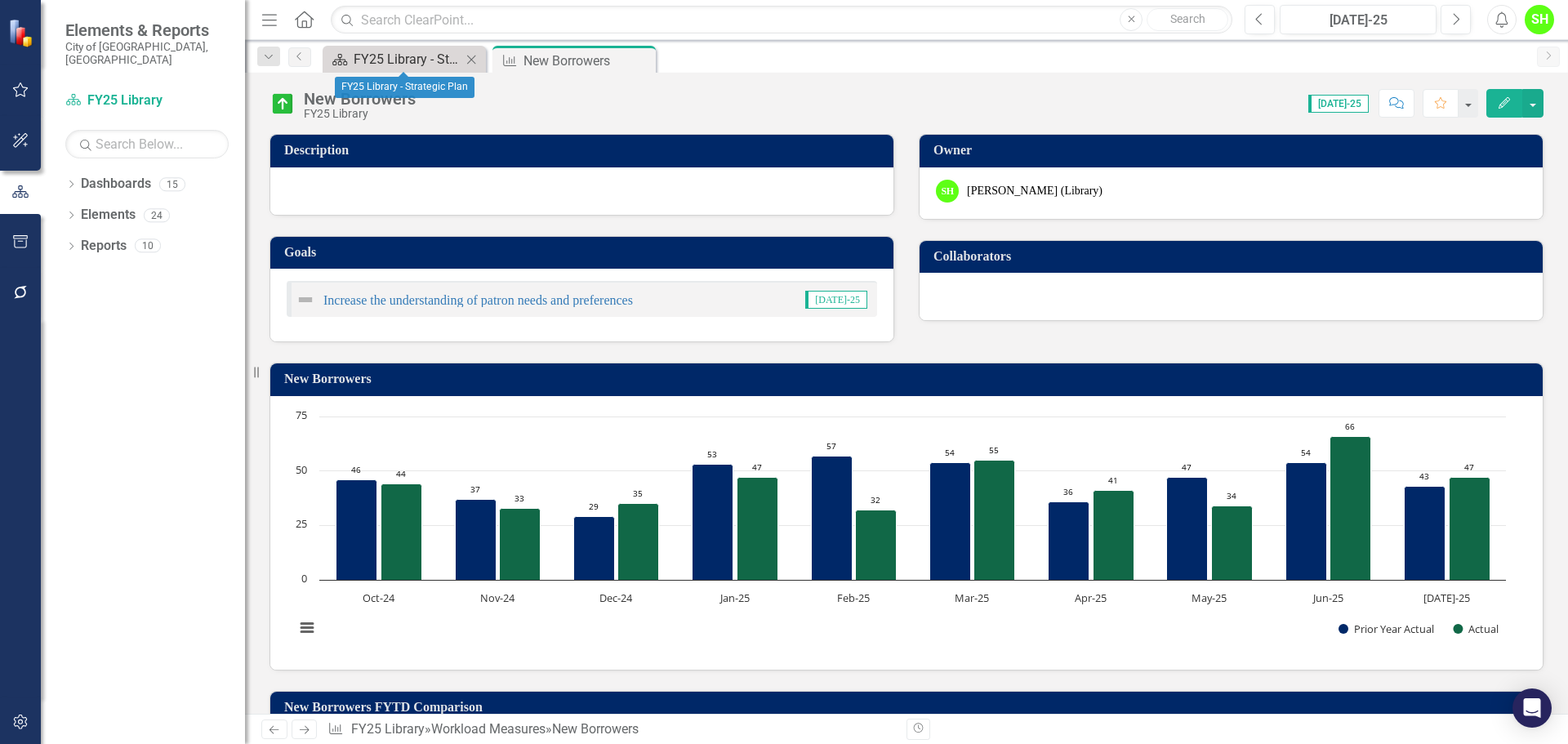
click at [369, 51] on div "FY25 Library - Strategic Plan" at bounding box center [407, 60] width 108 height 20
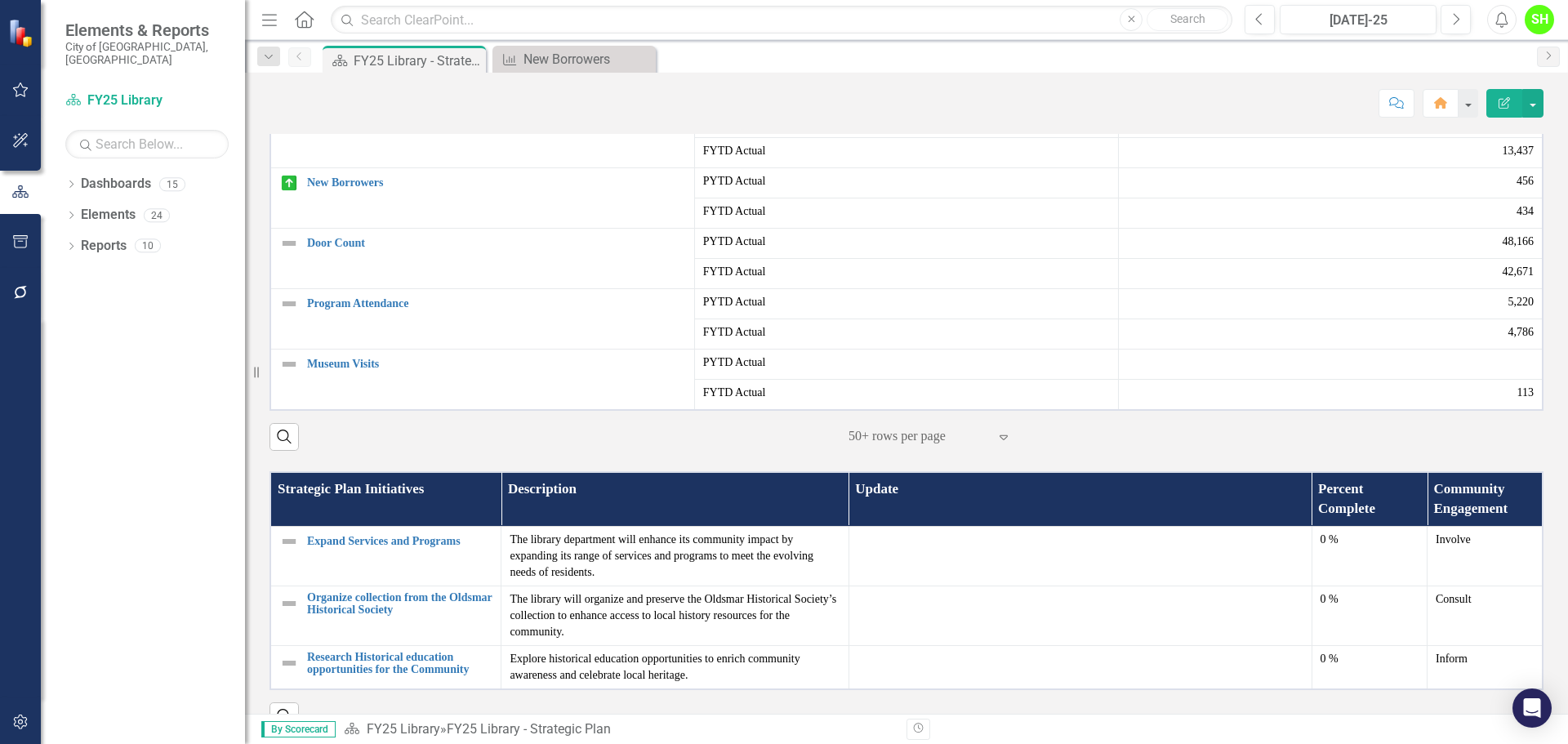
scroll to position [490, 0]
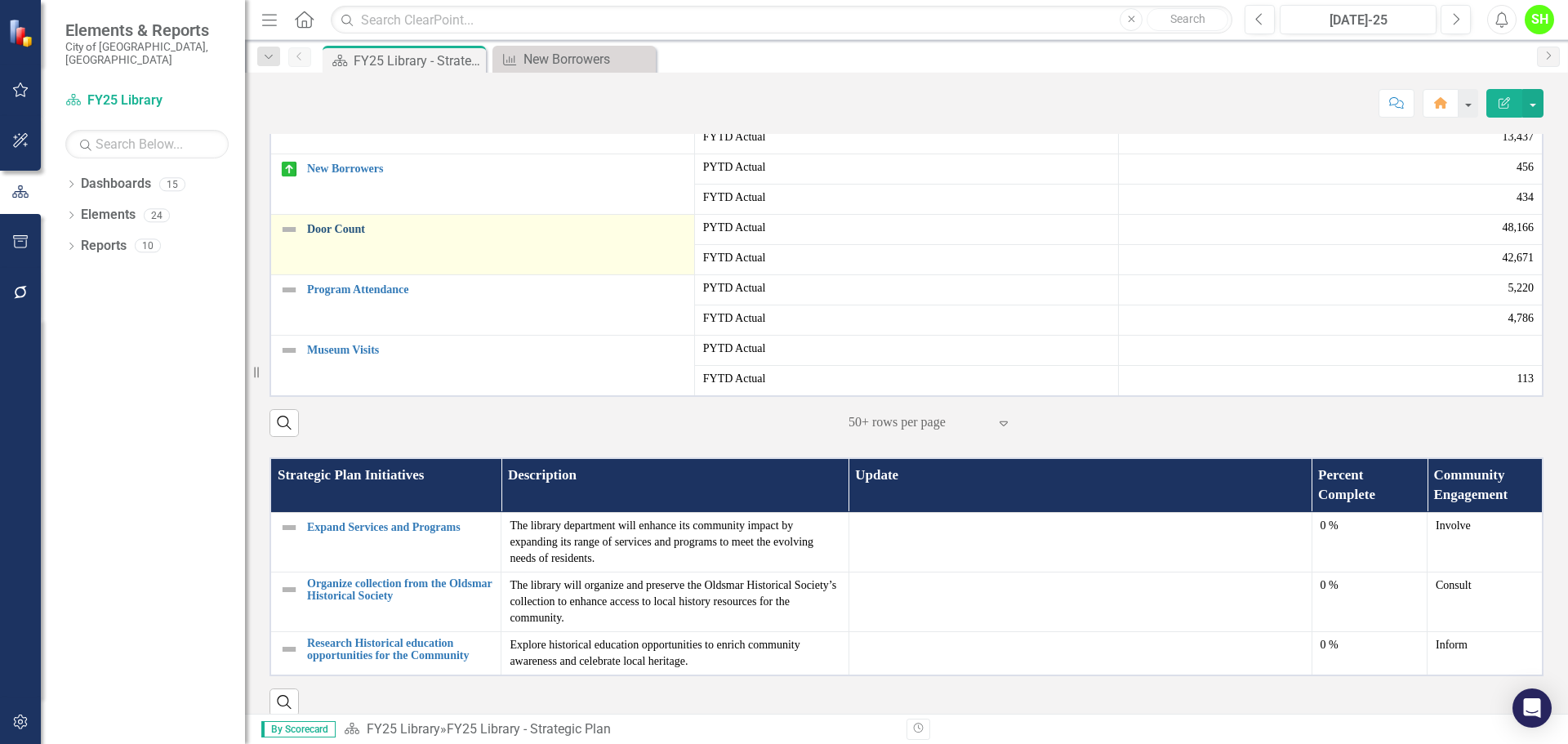
click at [349, 236] on link "Door Count" at bounding box center [497, 229] width 379 height 12
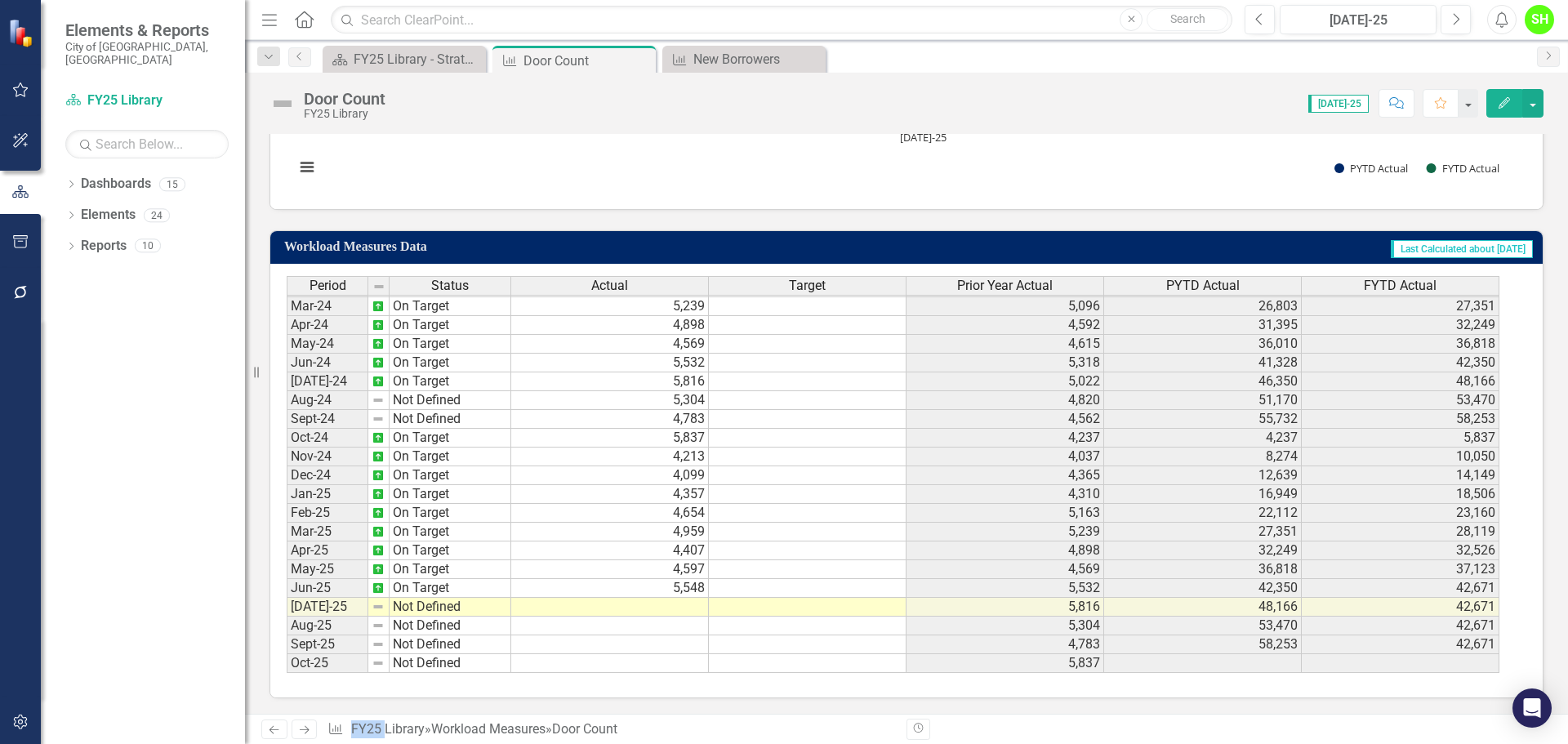
scroll to position [789, 0]
click at [433, 609] on td "Not Defined" at bounding box center [450, 606] width 122 height 19
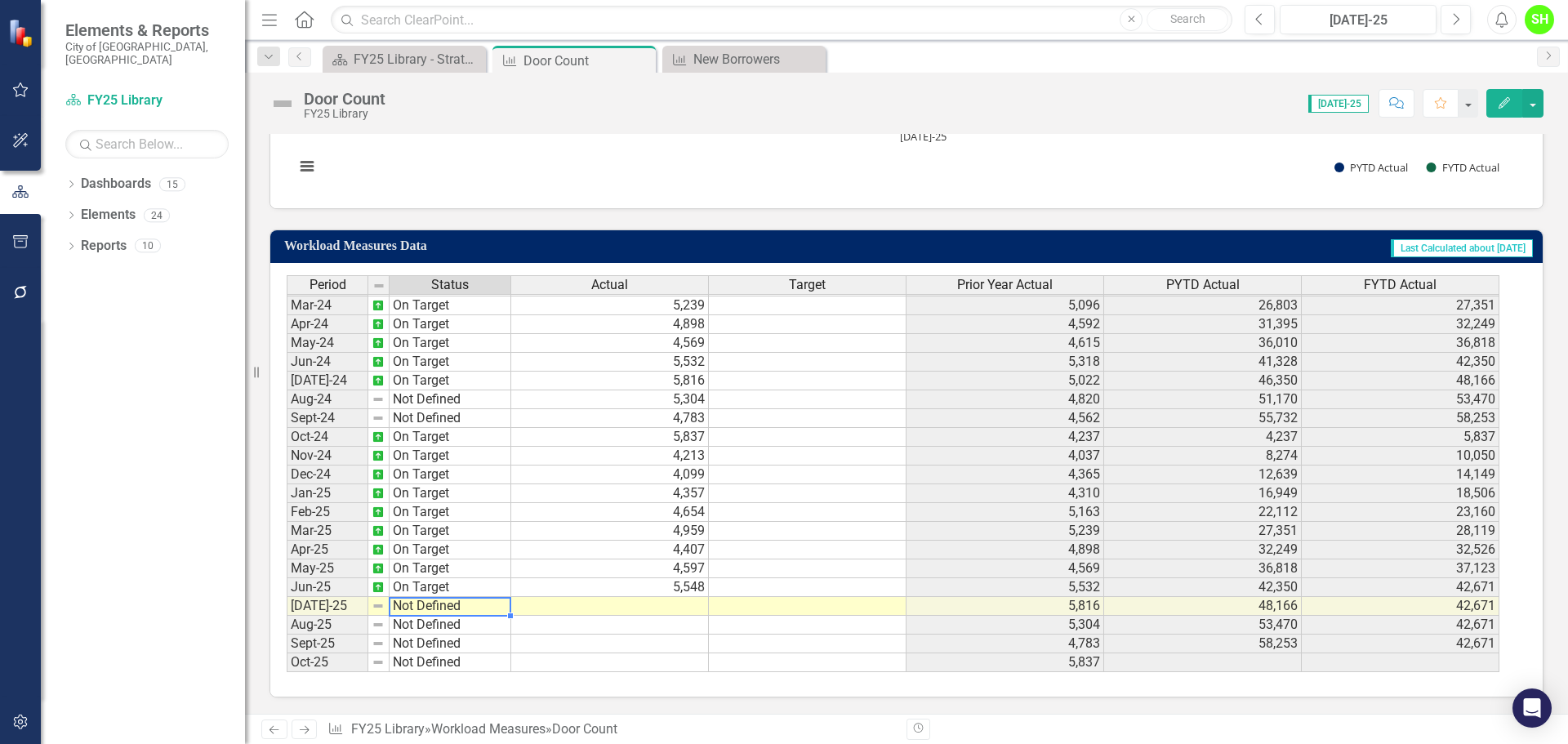
click at [433, 609] on td "Not Defined" at bounding box center [450, 606] width 122 height 19
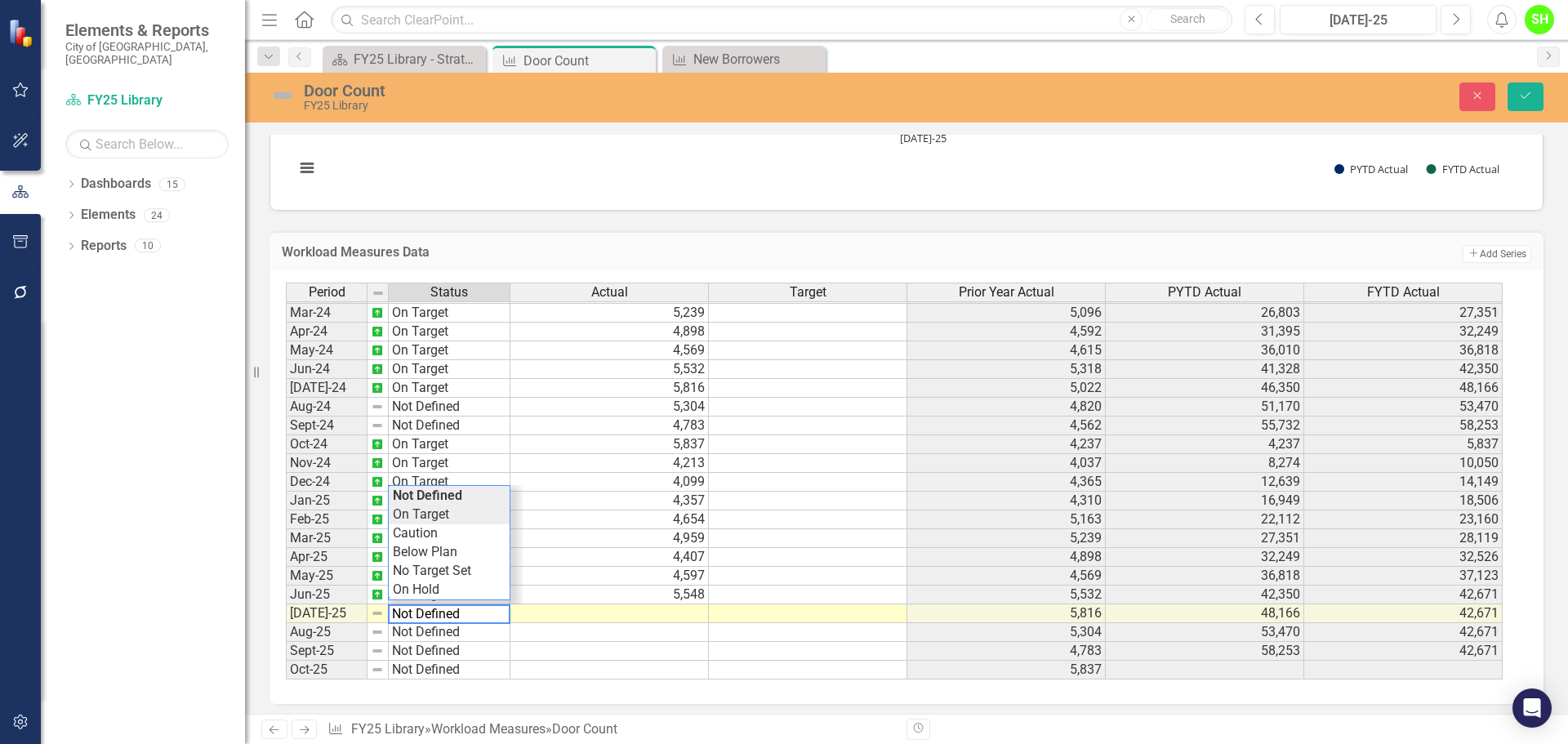
type textarea "On Target"
click at [433, 517] on div "Period Status Actual Target Prior Year Actual PYTD Actual FYTD Actual Feb-23 On…" at bounding box center [900, 481] width 1229 height 398
click at [631, 616] on td at bounding box center [609, 614] width 198 height 19
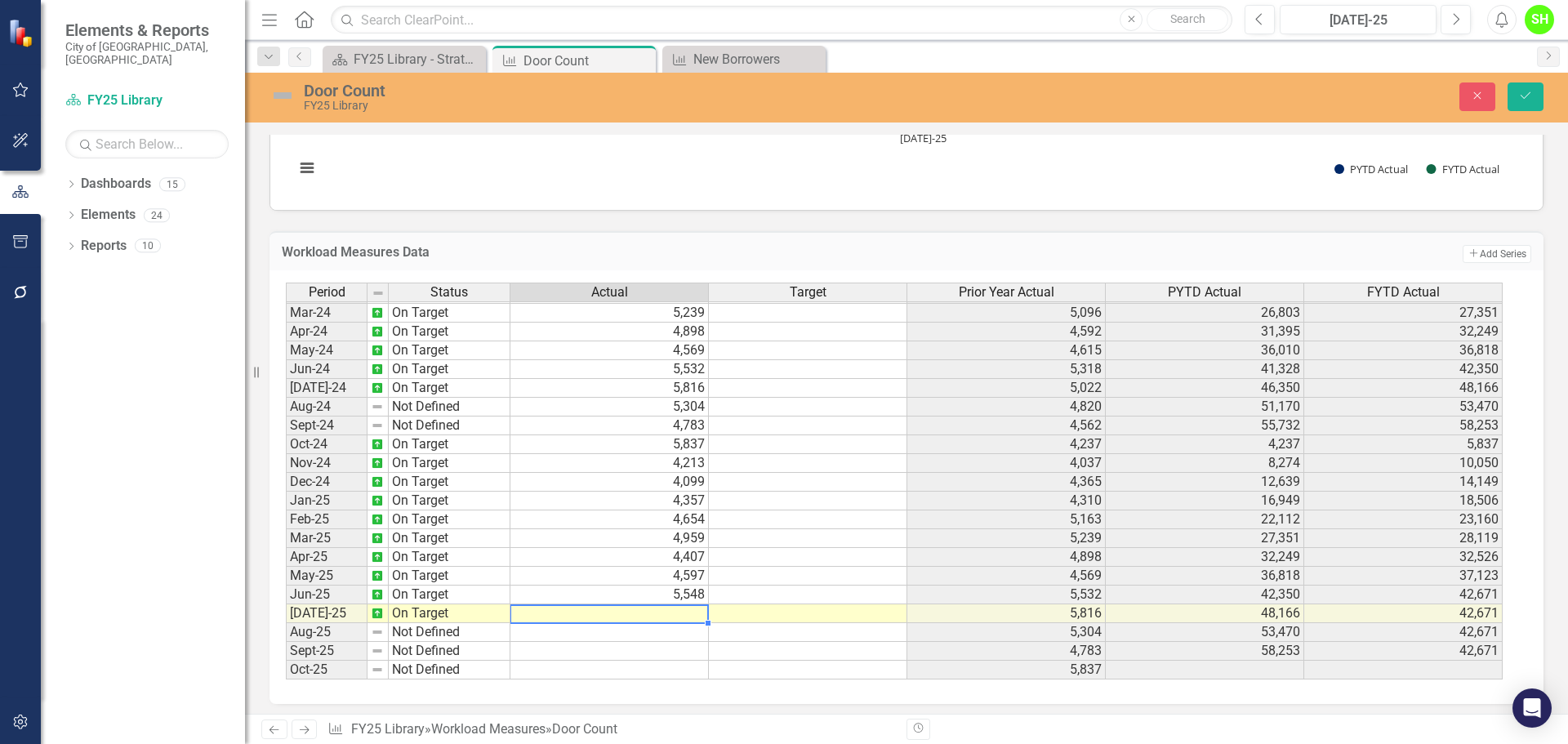
click at [631, 616] on td at bounding box center [609, 614] width 198 height 19
type textarea "5805"
click at [1522, 93] on icon "Save" at bounding box center [1525, 95] width 14 height 11
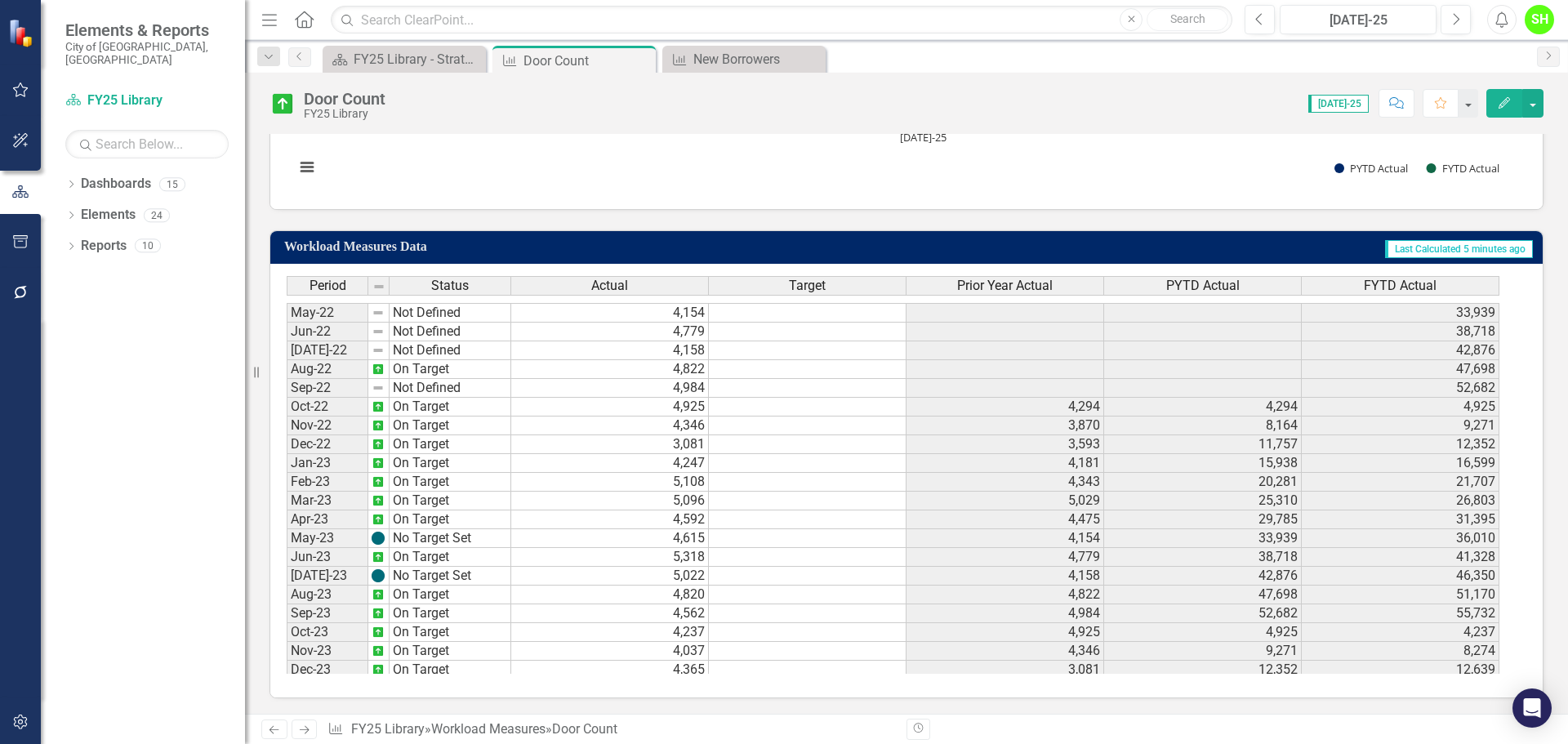
scroll to position [490, 0]
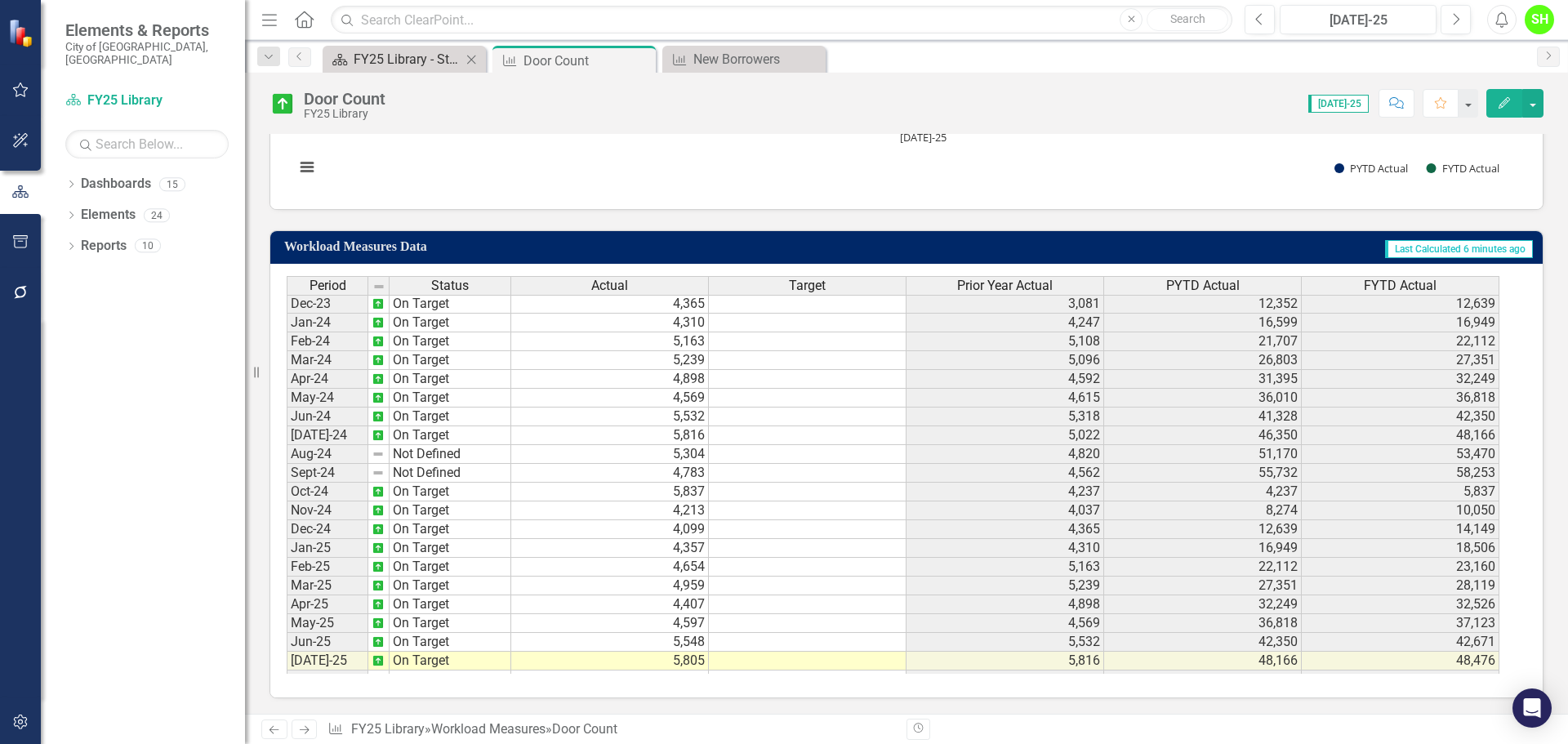
click at [350, 57] on link "Dashboard FY25 Library - Strategic Plan" at bounding box center [394, 60] width 134 height 20
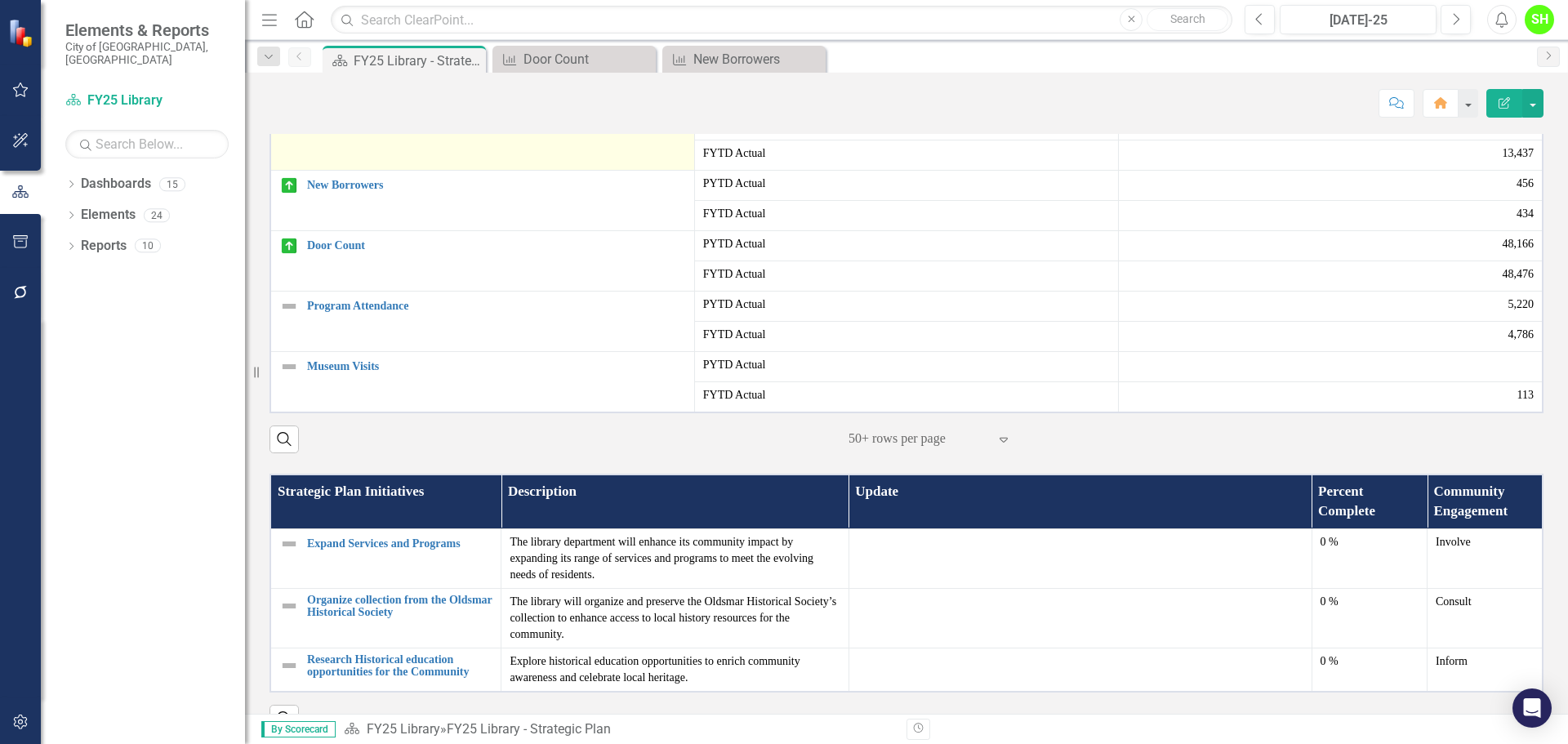
scroll to position [490, 0]
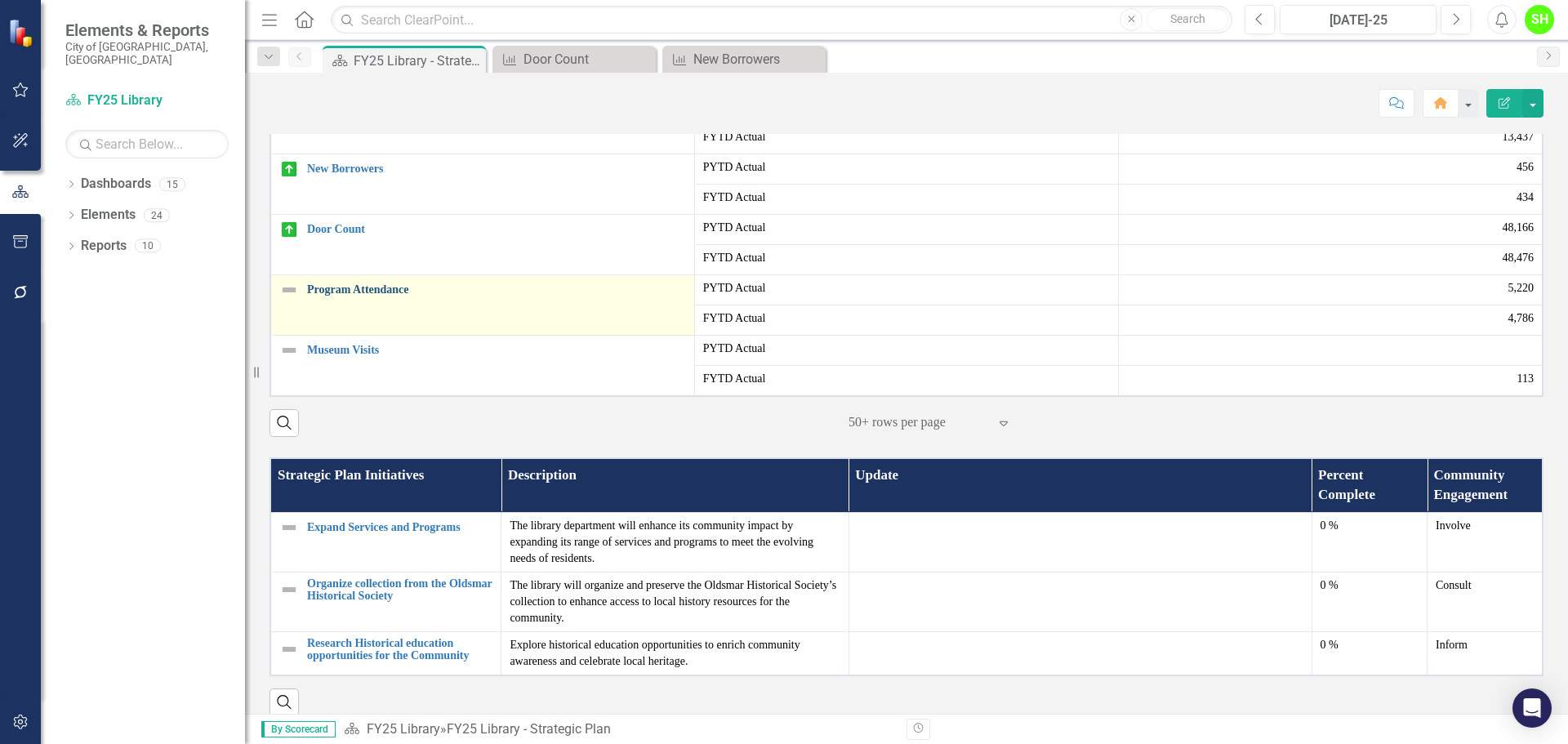
click at [348, 296] on link "Program Attendance" at bounding box center [497, 289] width 379 height 12
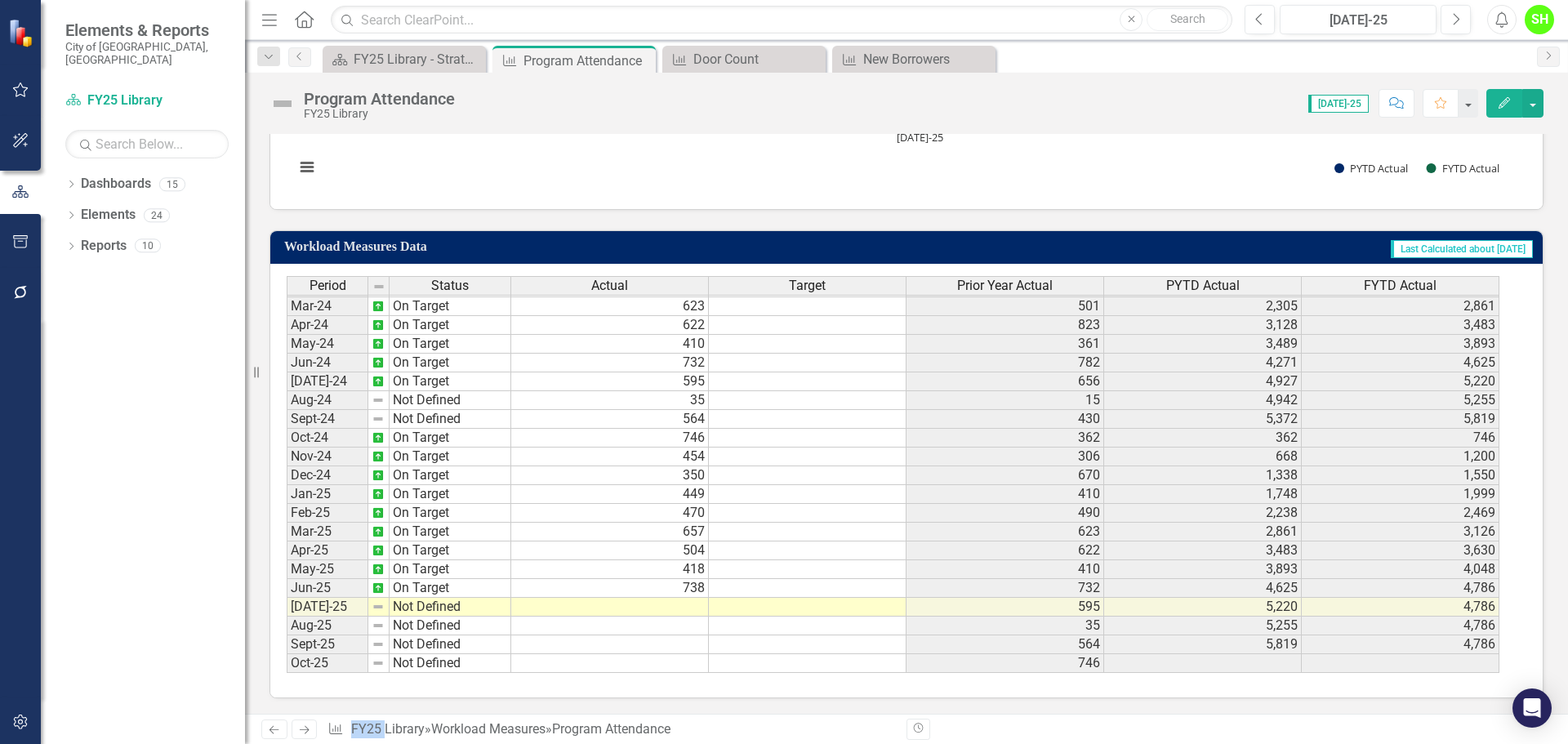
scroll to position [789, 0]
click at [406, 609] on tbody "Dec-22 On Target Jan-23 On Target Feb-23 On Target Mar-23 On Target Apr-23 On T…" at bounding box center [399, 343] width 224 height 658
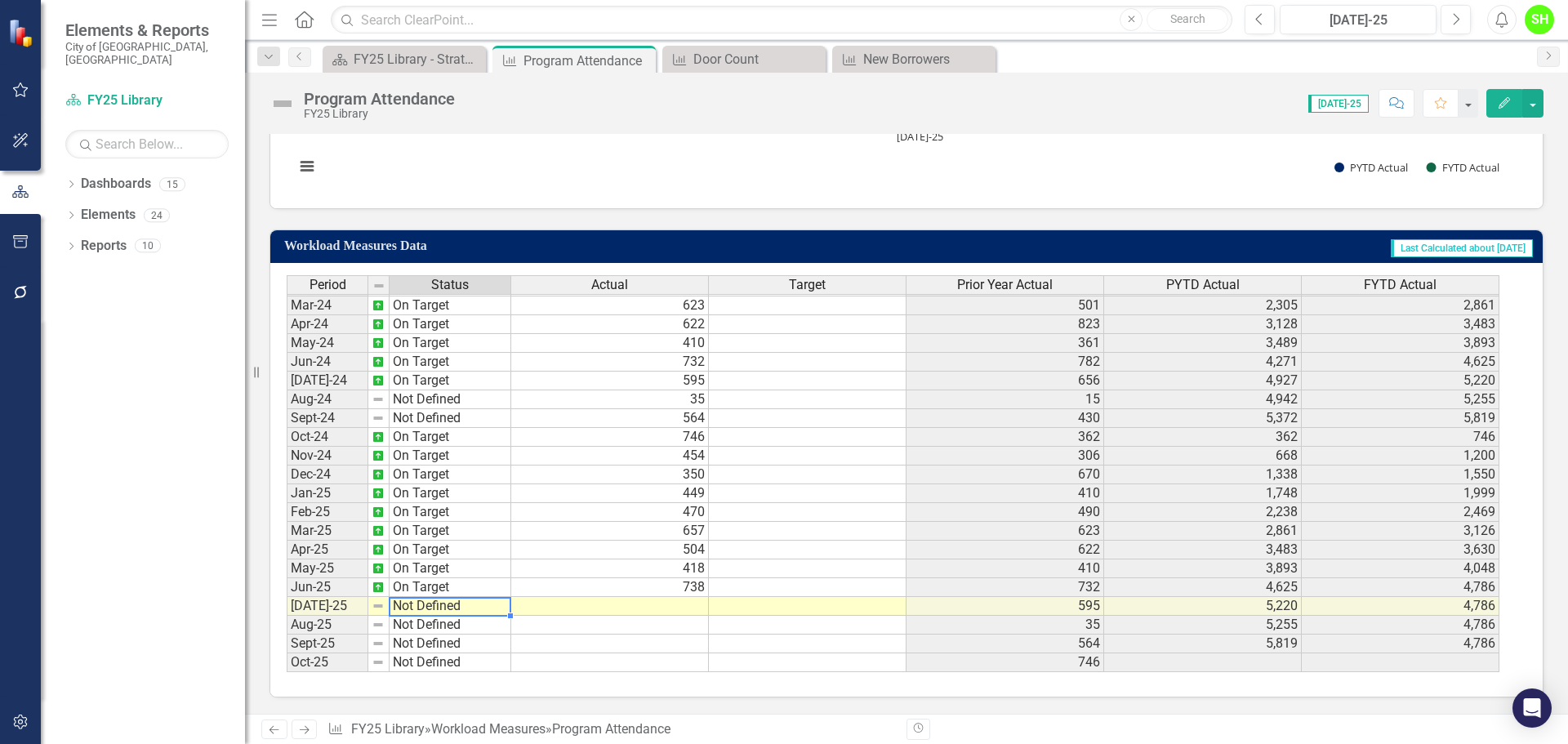
click at [406, 609] on td "Not Defined" at bounding box center [450, 606] width 122 height 19
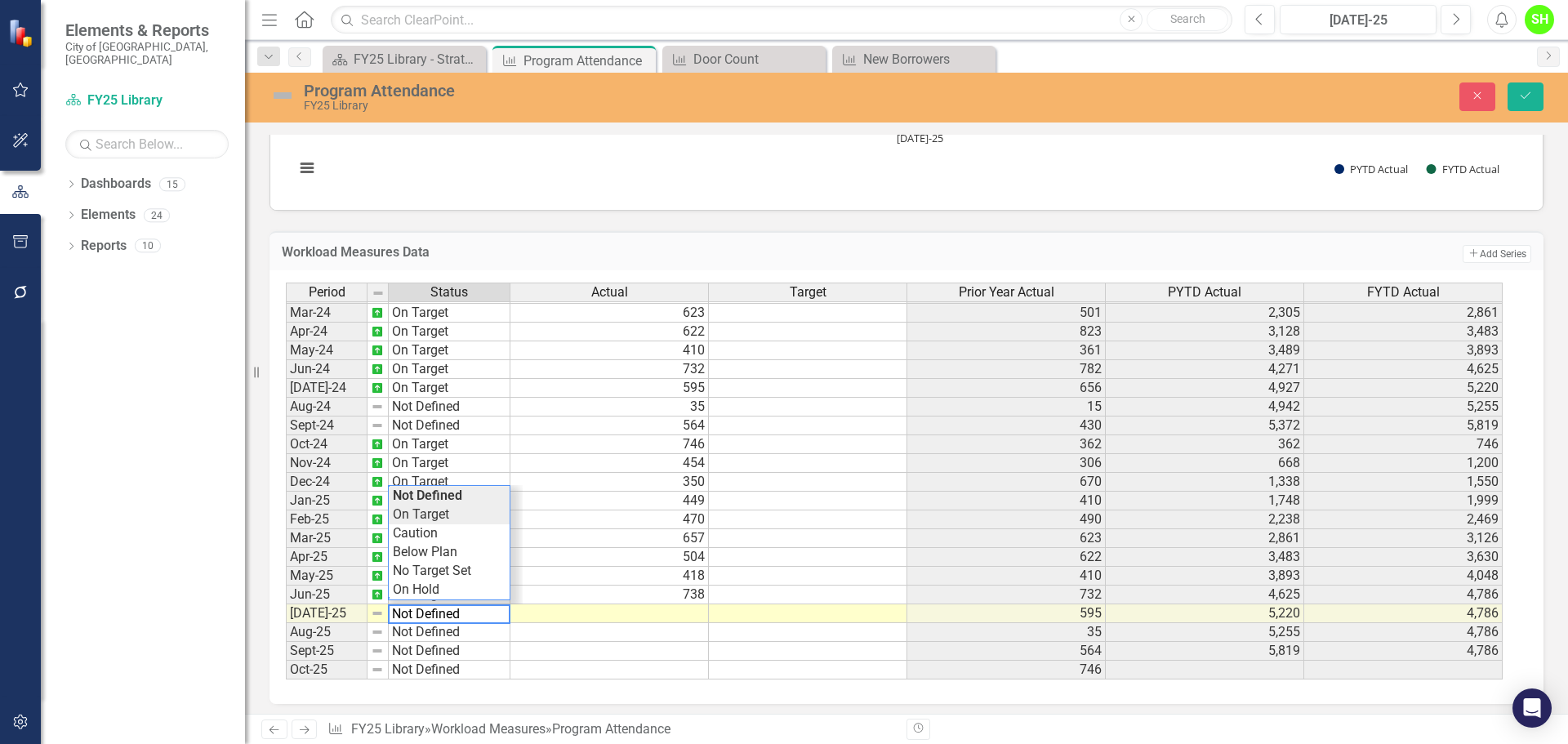
type textarea "On Target"
click at [418, 515] on div "Period Status Actual Target Prior Year Actual PYTD Actual FYTD Actual Feb-23 On…" at bounding box center [900, 481] width 1229 height 398
click at [666, 613] on td at bounding box center [609, 614] width 198 height 19
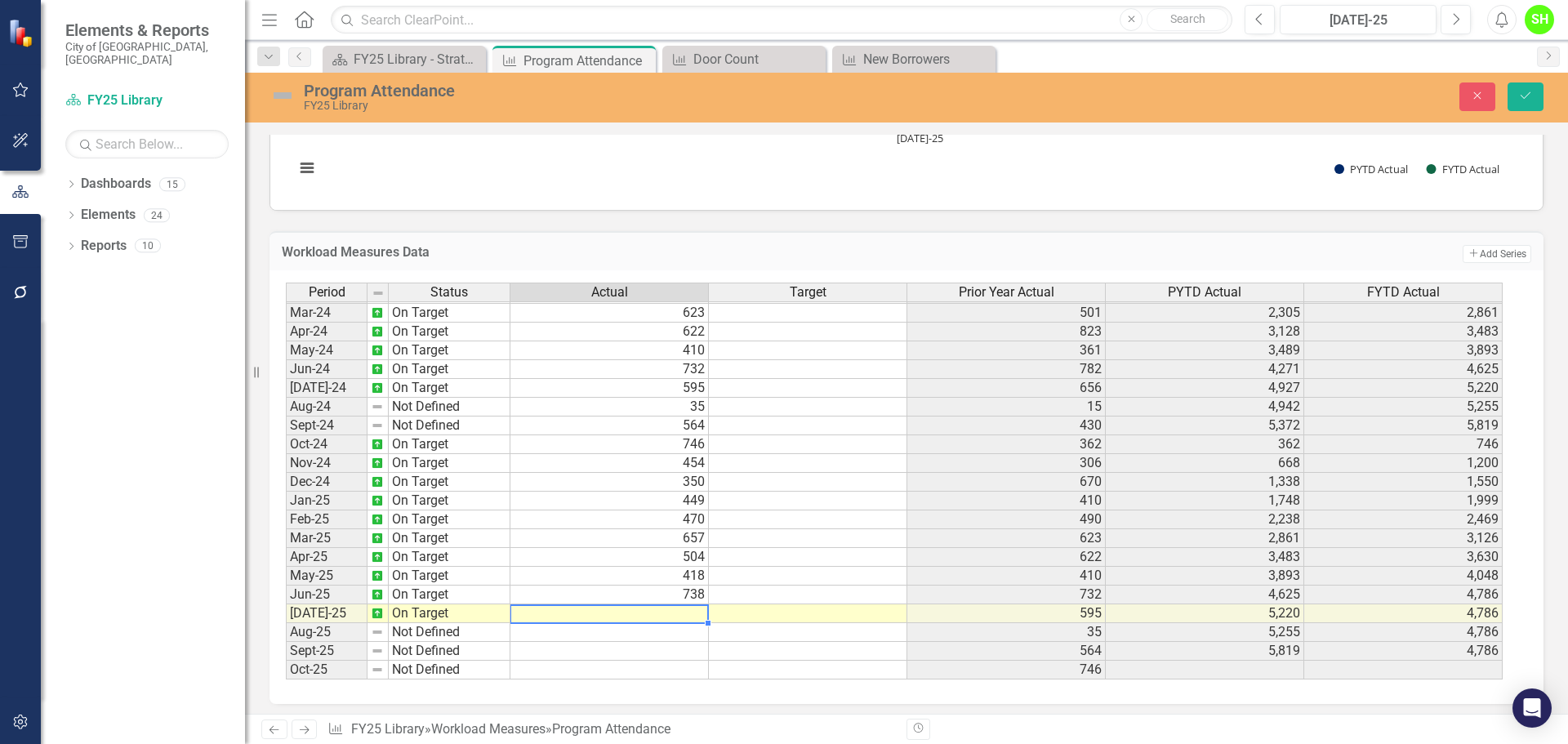
click at [666, 613] on td at bounding box center [609, 614] width 198 height 19
type textarea "773"
click at [1525, 88] on button "Save" at bounding box center [1525, 97] width 36 height 29
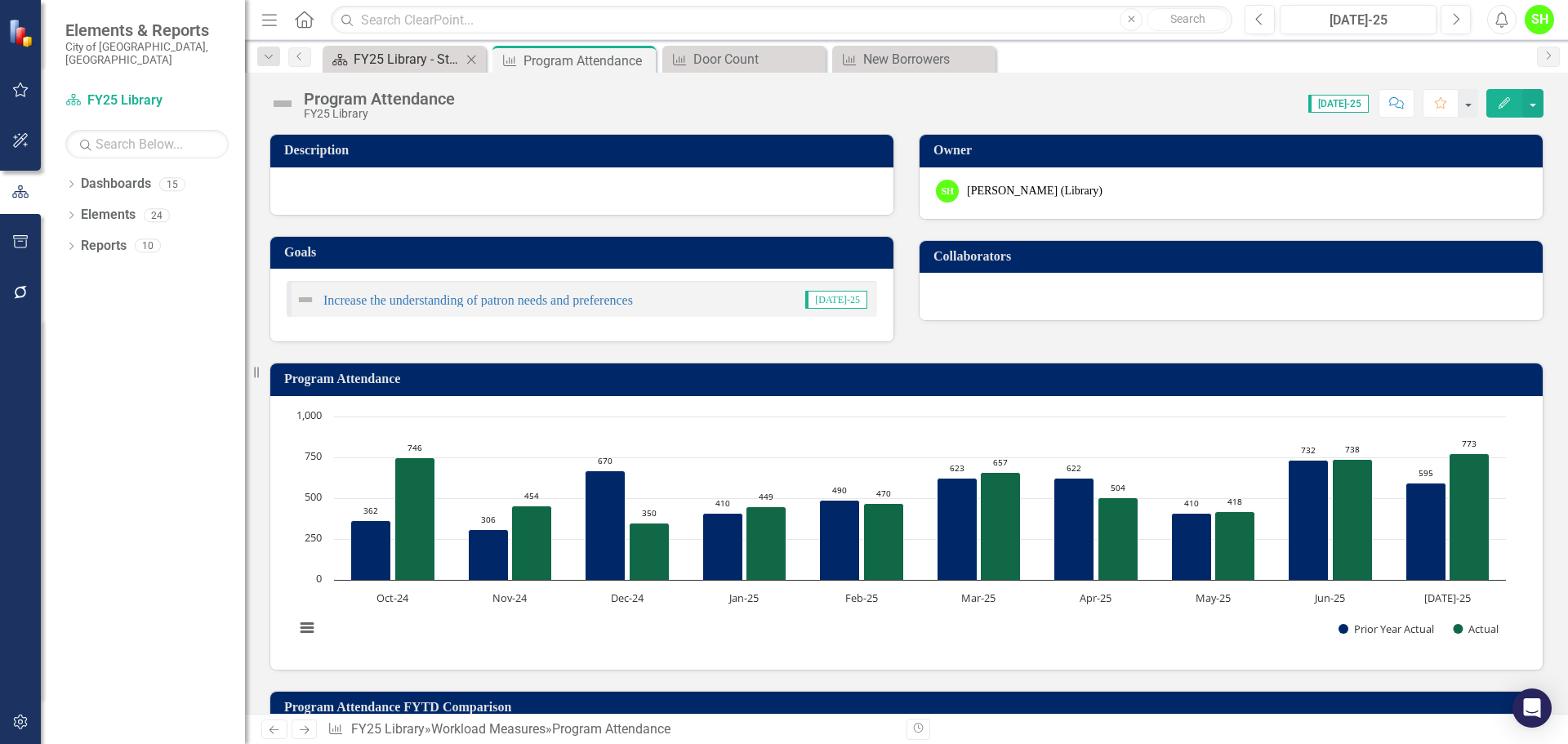
click at [395, 60] on div "FY25 Library - Strategic Plan" at bounding box center [407, 60] width 108 height 20
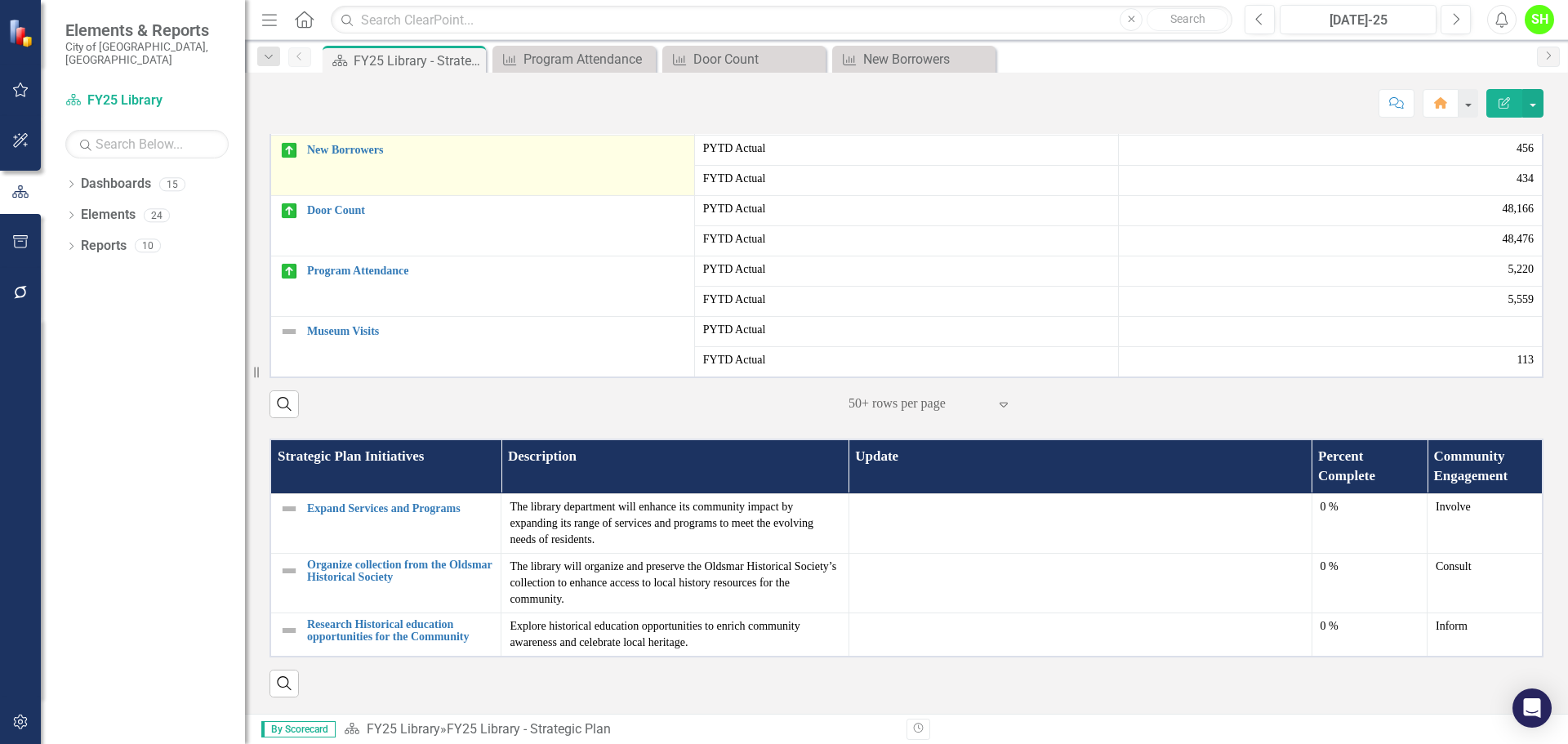
scroll to position [653, 0]
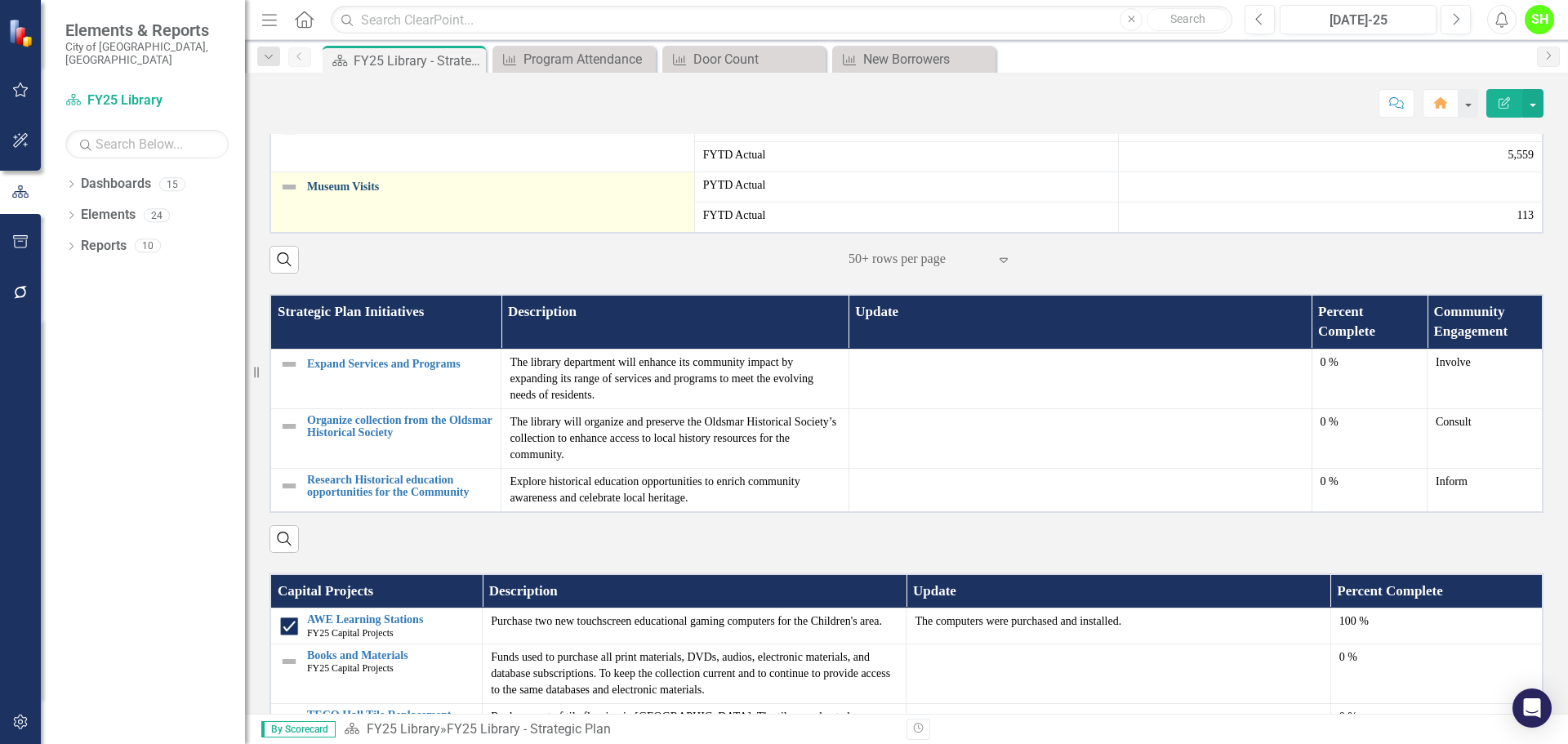
click at [323, 193] on link "Museum Visits" at bounding box center [497, 186] width 379 height 12
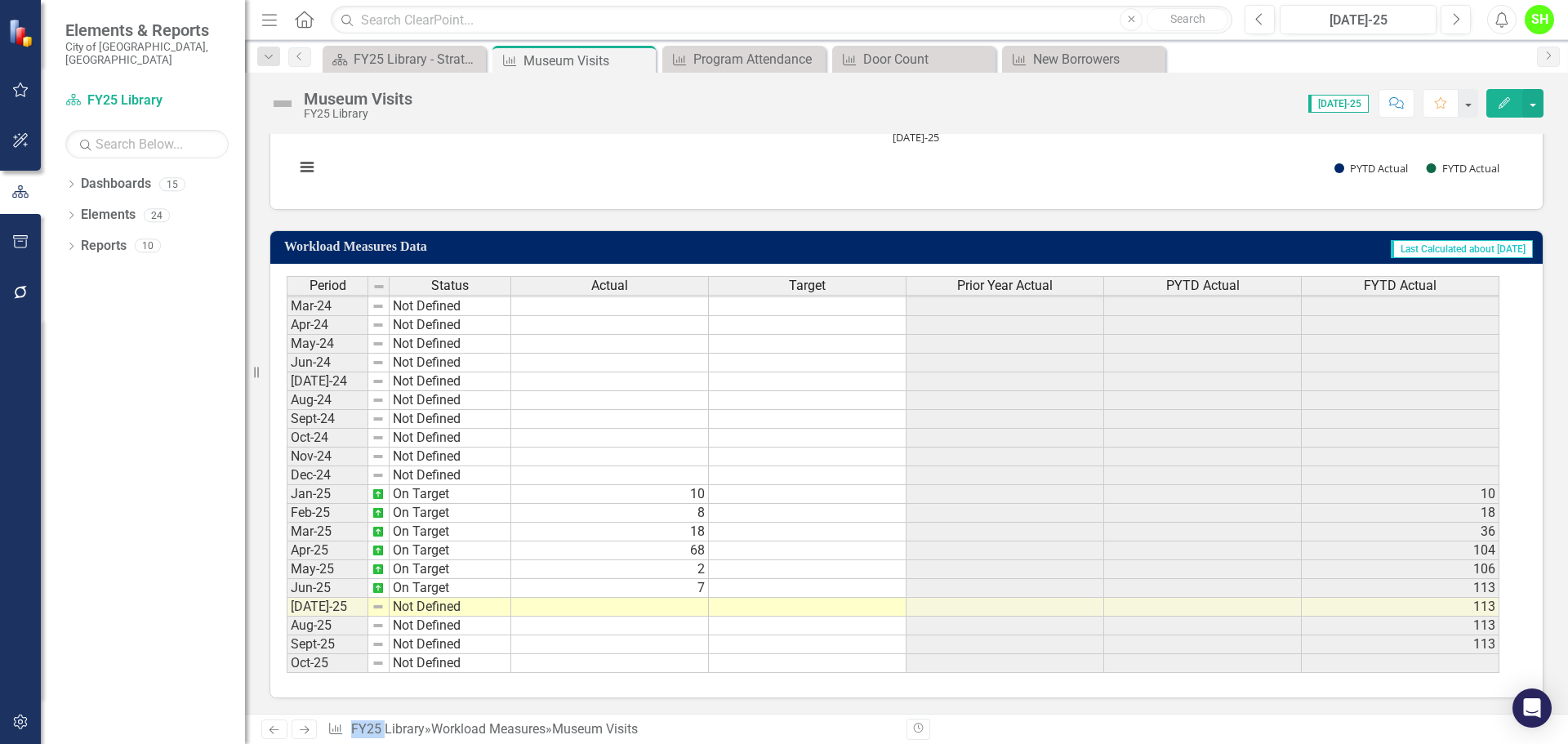
scroll to position [768, 0]
click at [419, 611] on tbody "Dec-22 Not Defined Jan-23 Not Defined Feb-23 Not Defined Mar-23 Not Defined Apr…" at bounding box center [399, 343] width 224 height 658
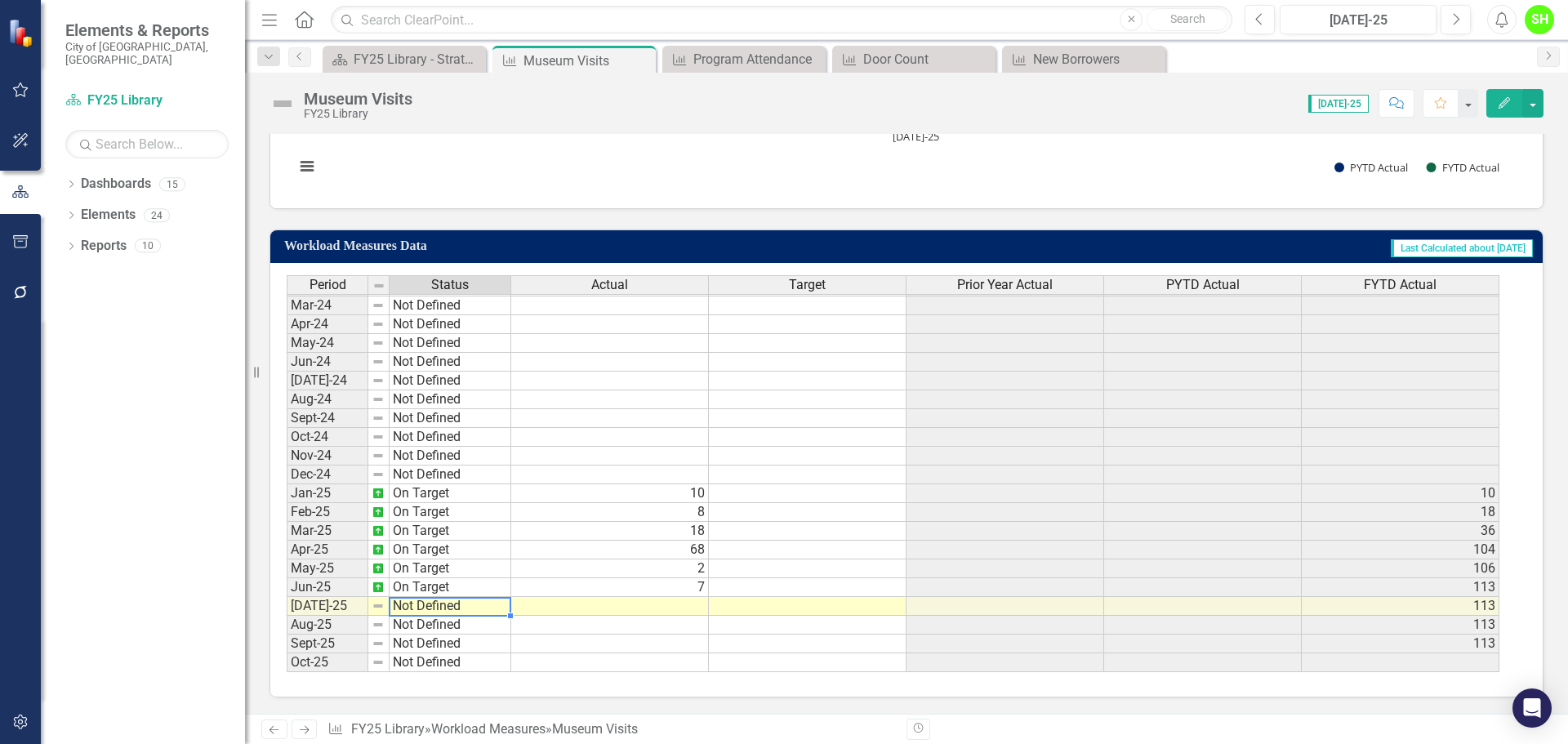
click at [419, 611] on td "Not Defined" at bounding box center [450, 606] width 122 height 19
click at [416, 605] on td "Not Defined" at bounding box center [450, 606] width 122 height 19
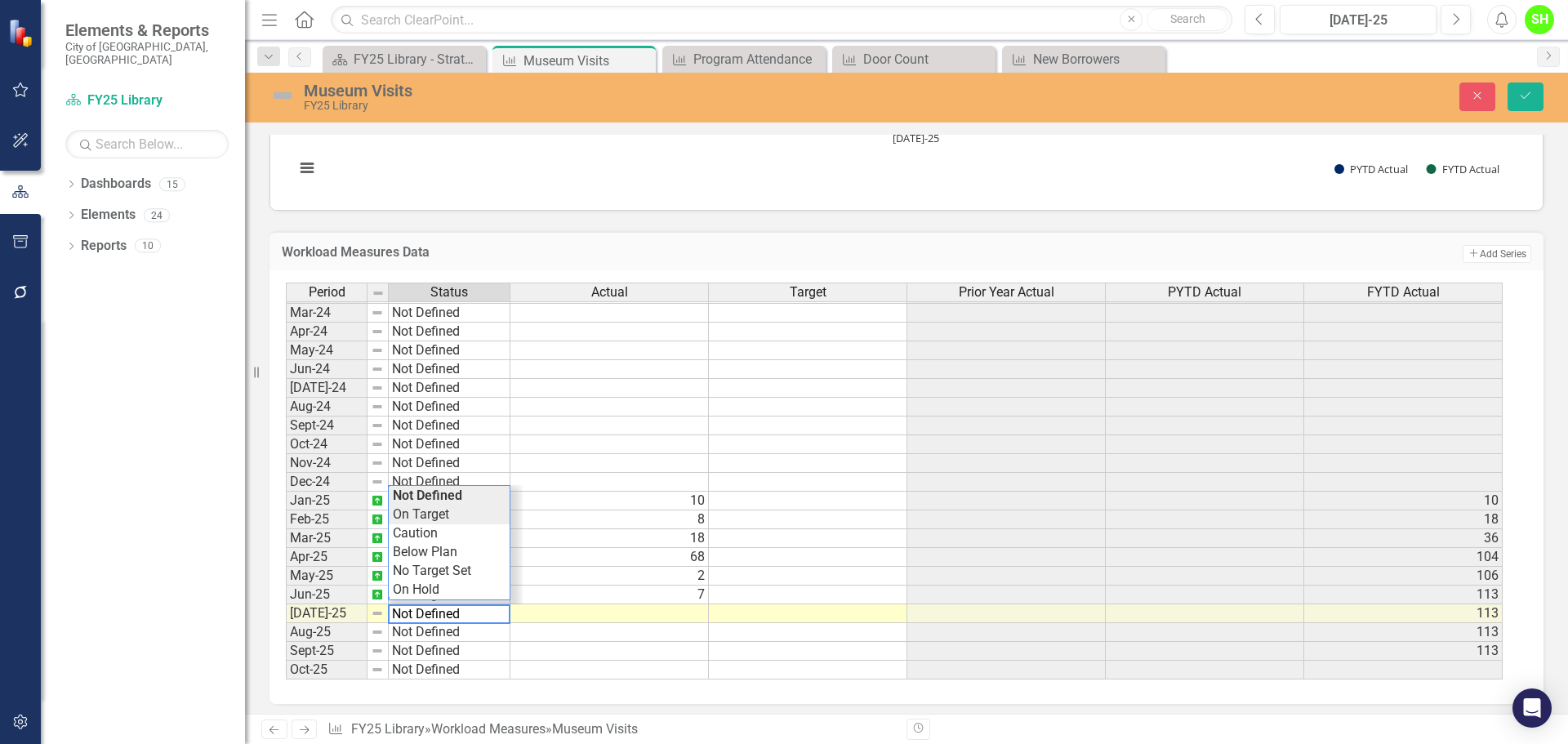
type textarea "On Target"
click at [426, 515] on div "Period Status Actual Target Prior Year Actual PYTD Actual FYTD Actual Feb-23 No…" at bounding box center [900, 481] width 1229 height 398
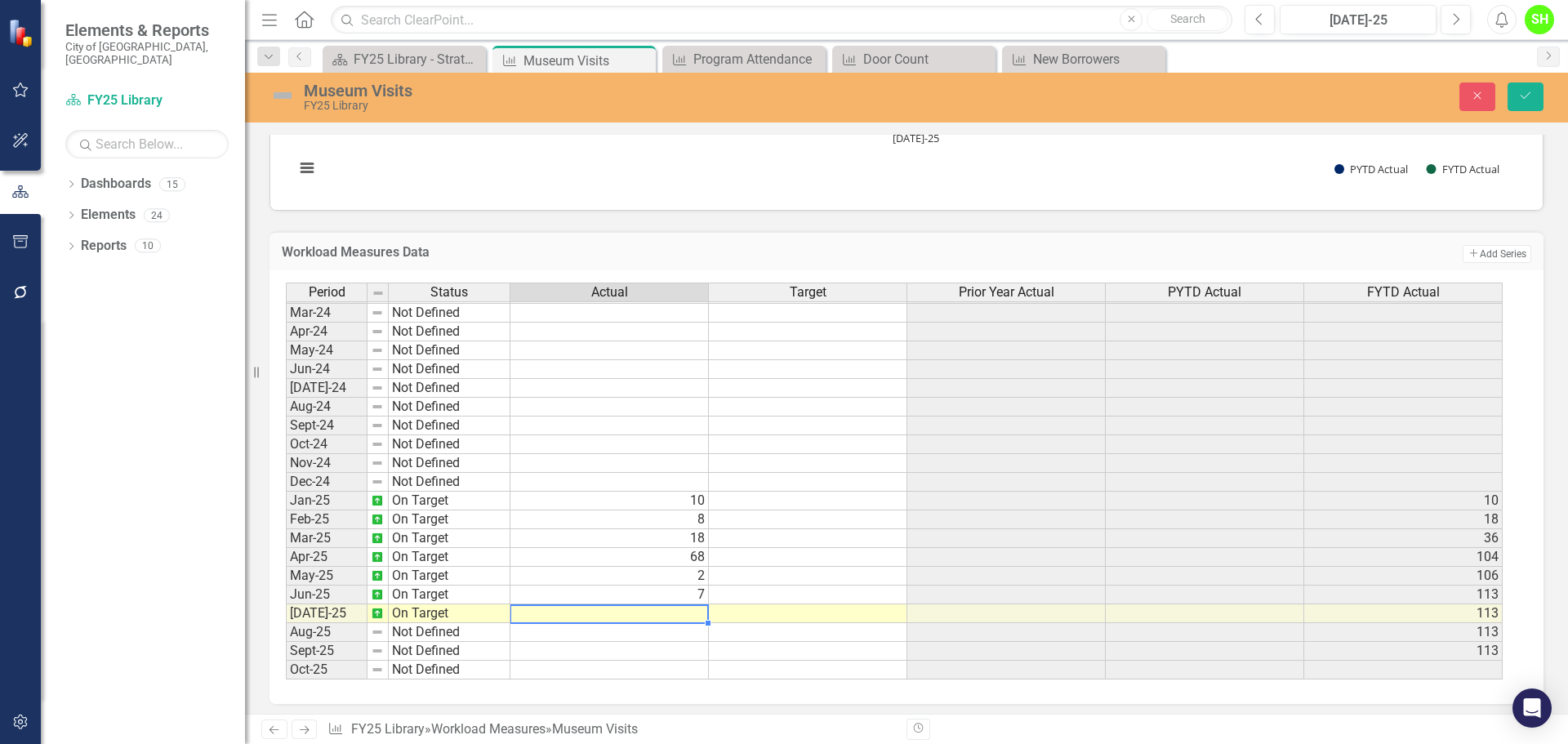
click at [688, 609] on td at bounding box center [609, 614] width 198 height 19
type textarea "10"
click at [1523, 94] on icon "Save" at bounding box center [1525, 95] width 14 height 11
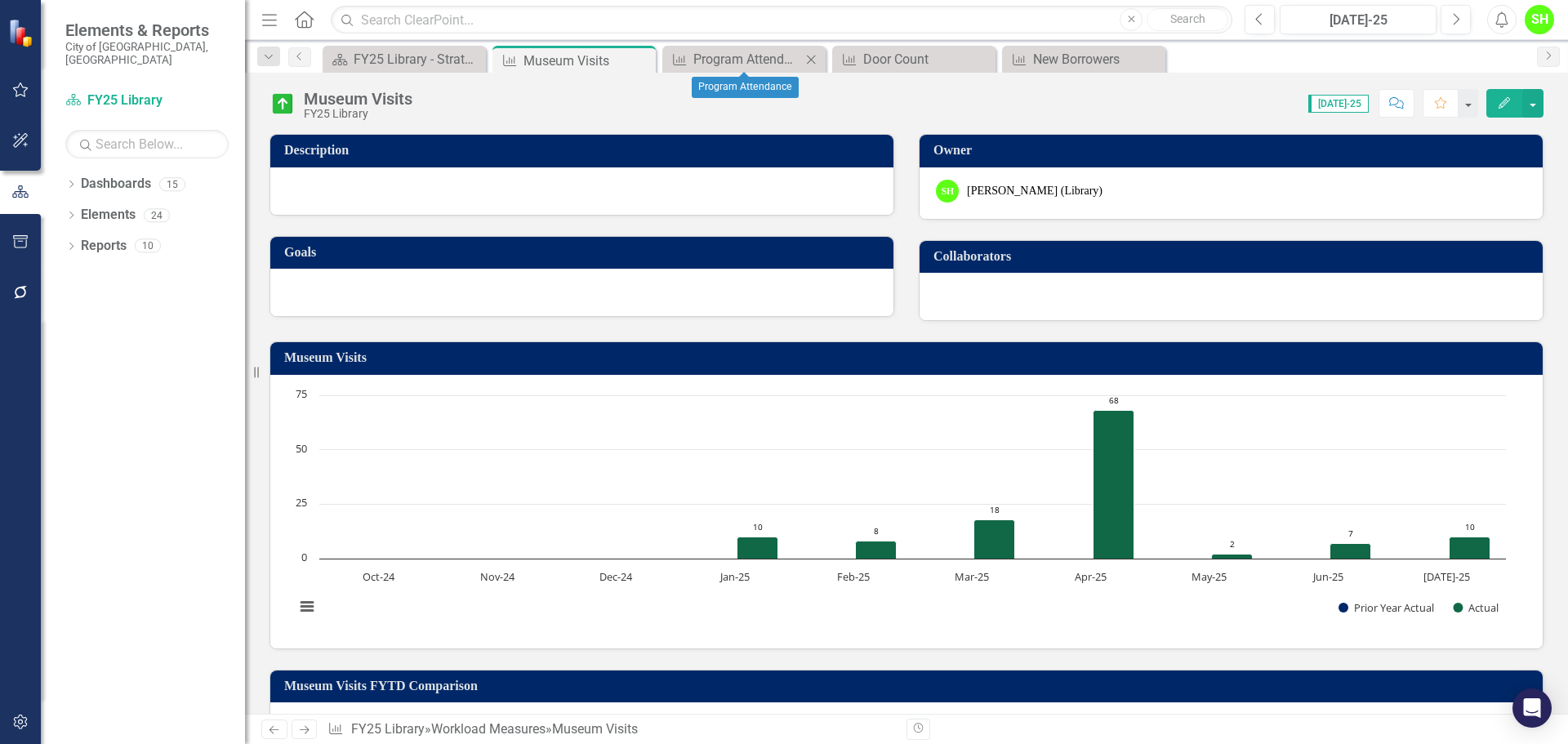
click at [809, 61] on icon "Close" at bounding box center [810, 59] width 16 height 13
click at [0, 0] on icon "Close" at bounding box center [0, 0] width 0 height 0
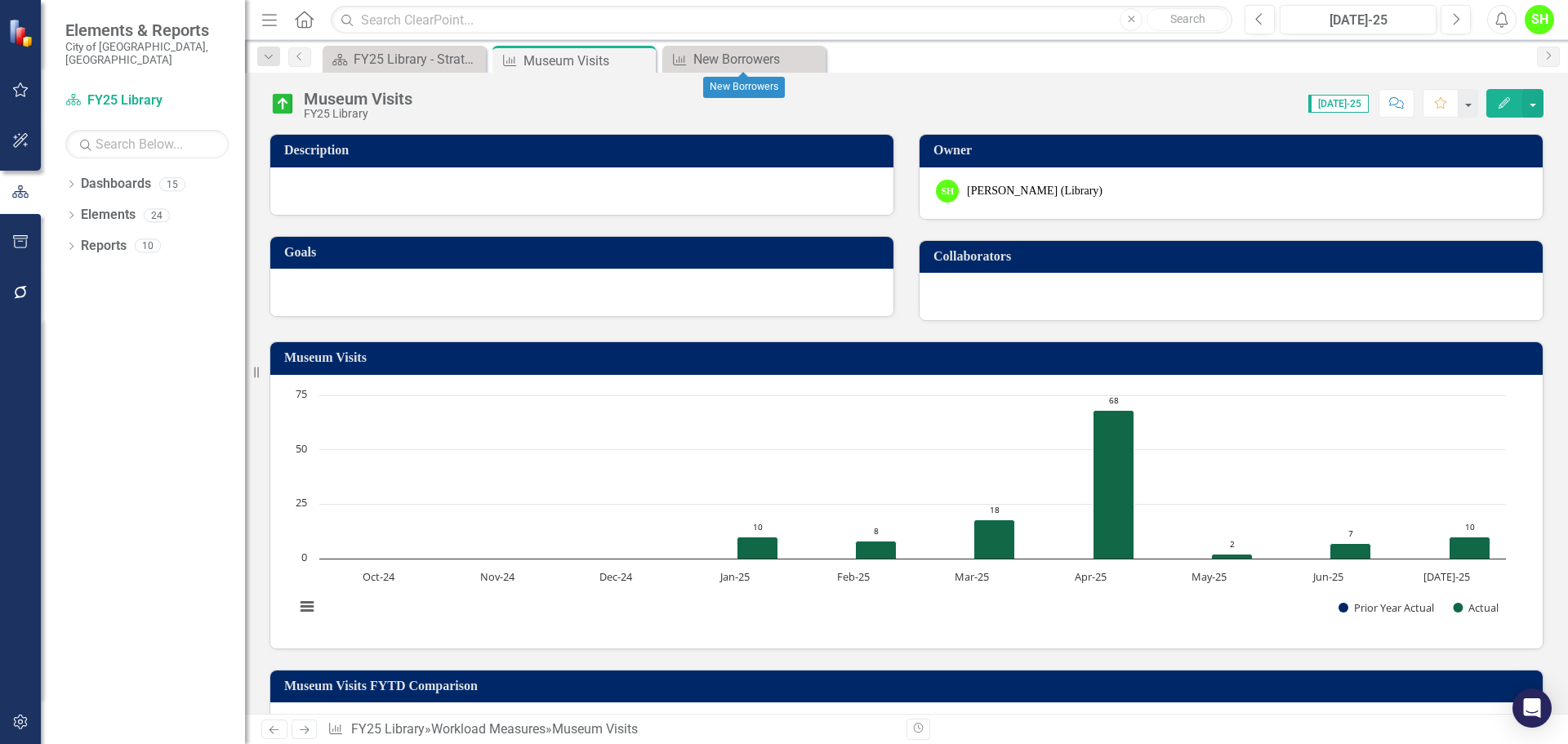
click at [0, 0] on icon "Close" at bounding box center [0, 0] width 0 height 0
click at [428, 66] on div "FY25 Library - Strategic Plan" at bounding box center [407, 60] width 108 height 20
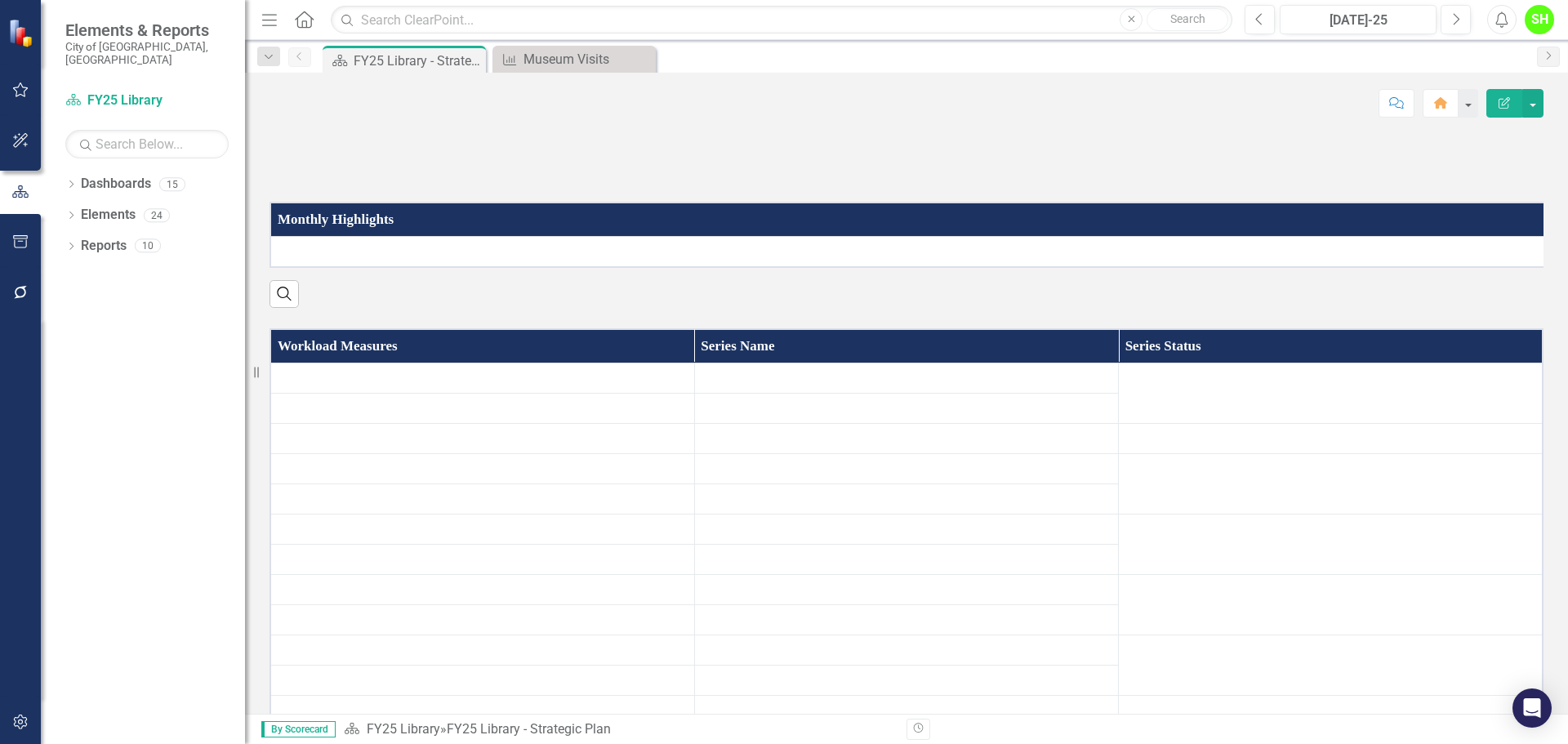
click at [383, 267] on td at bounding box center [909, 252] width 1278 height 31
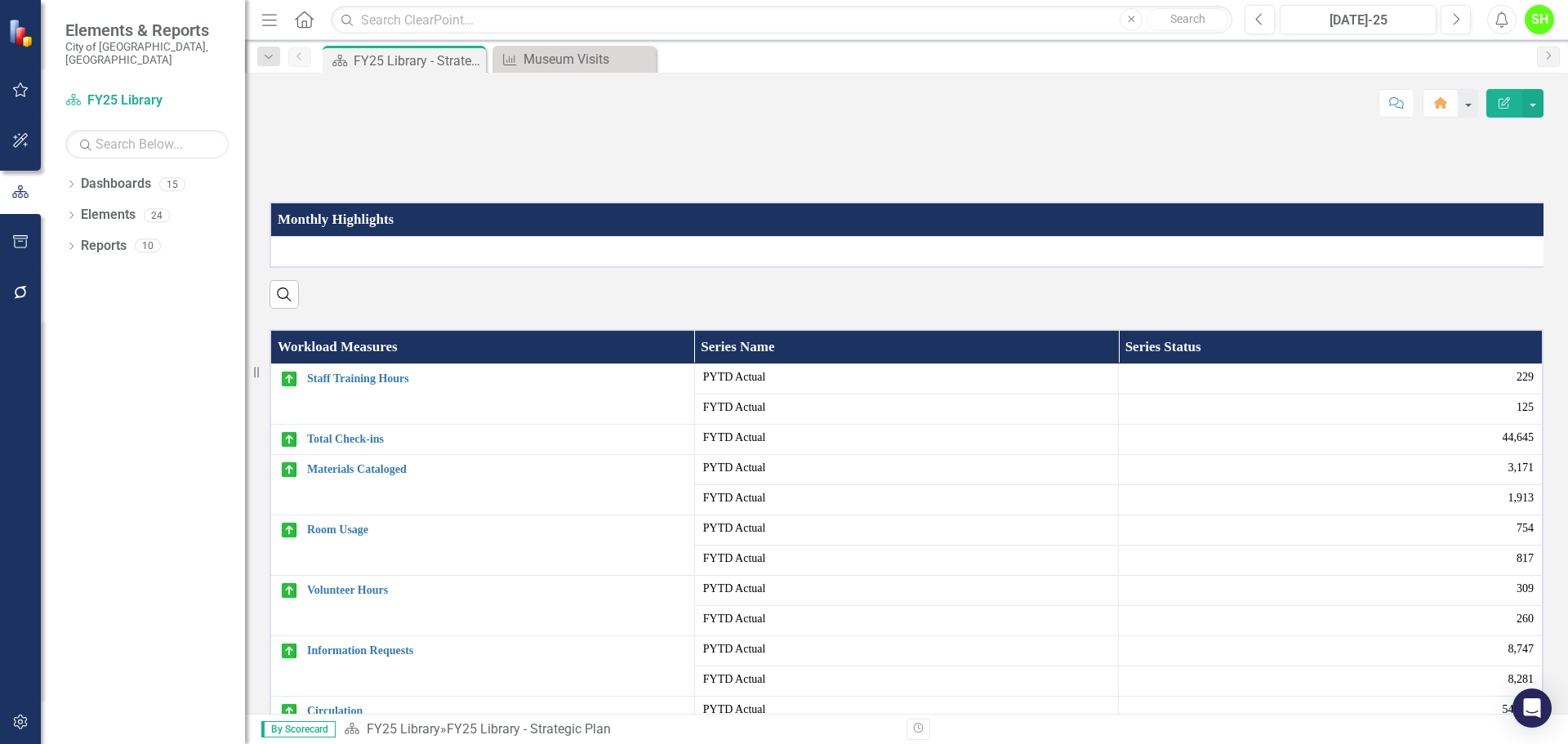
click at [383, 261] on div at bounding box center [911, 251] width 1264 height 20
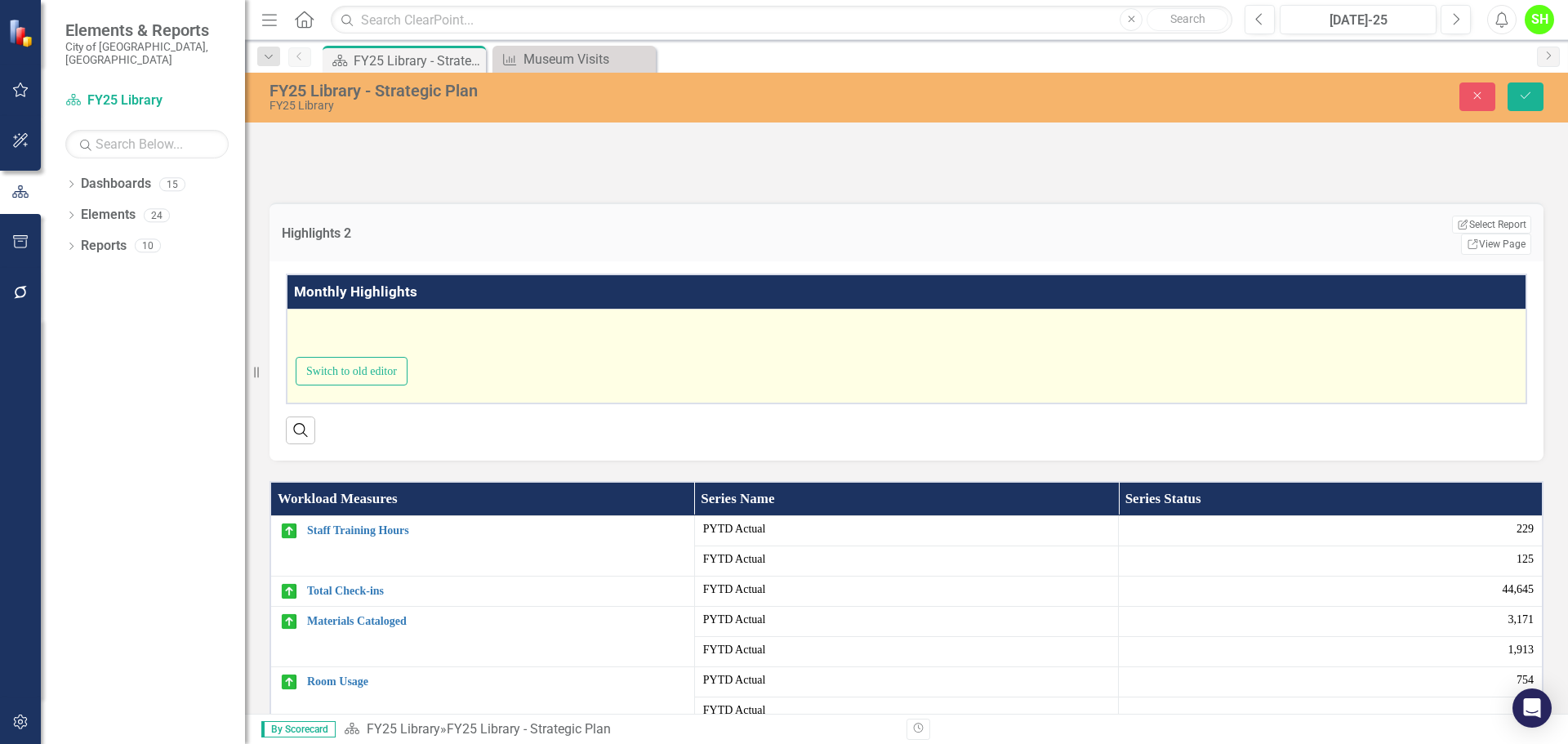
click at [345, 357] on div at bounding box center [906, 336] width 1221 height 43
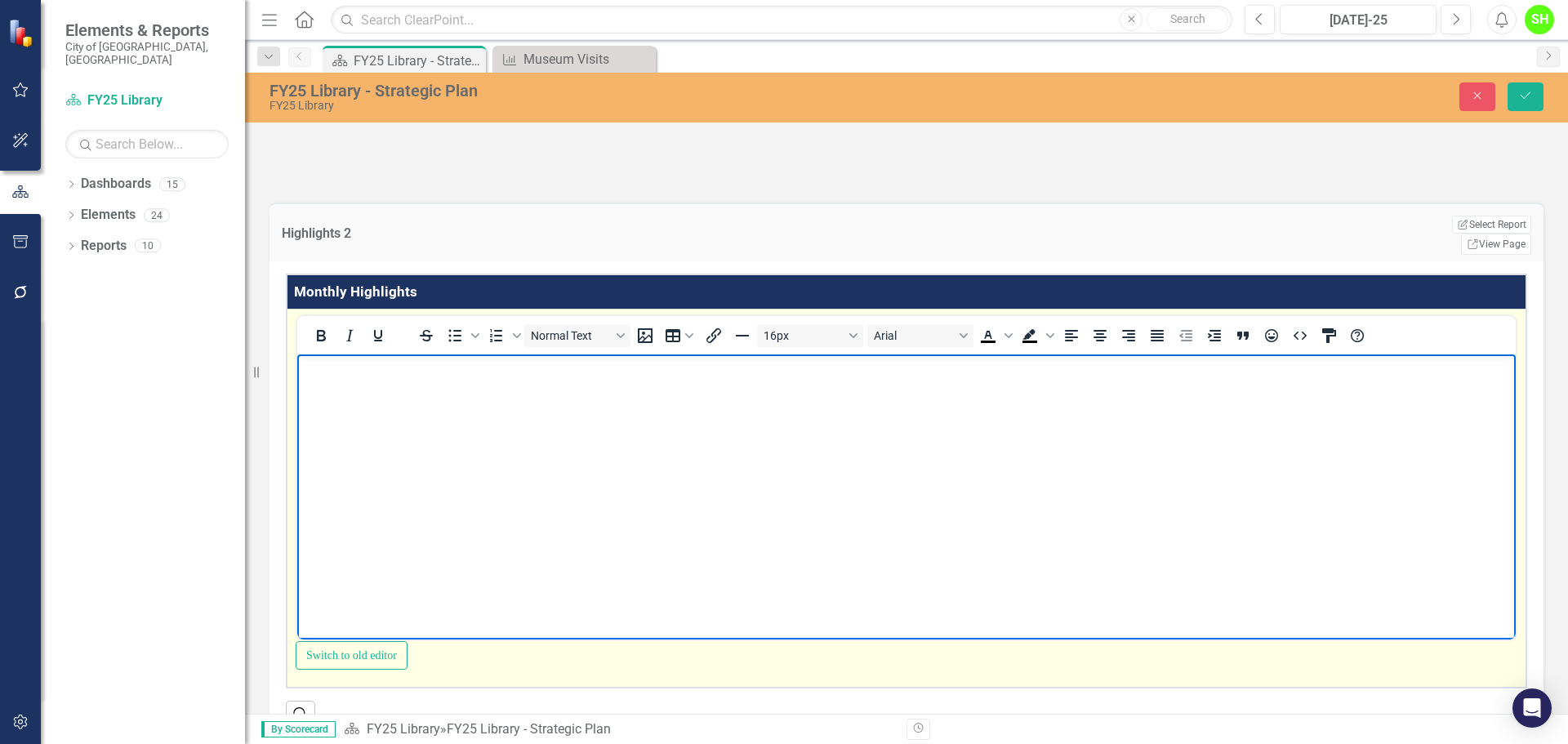
click at [361, 399] on body "Rich Text Area. Press ALT-0 for help." at bounding box center [906, 476] width 1219 height 245
click at [607, 371] on p "Summer reading programs continued with" at bounding box center [906, 367] width 1210 height 20
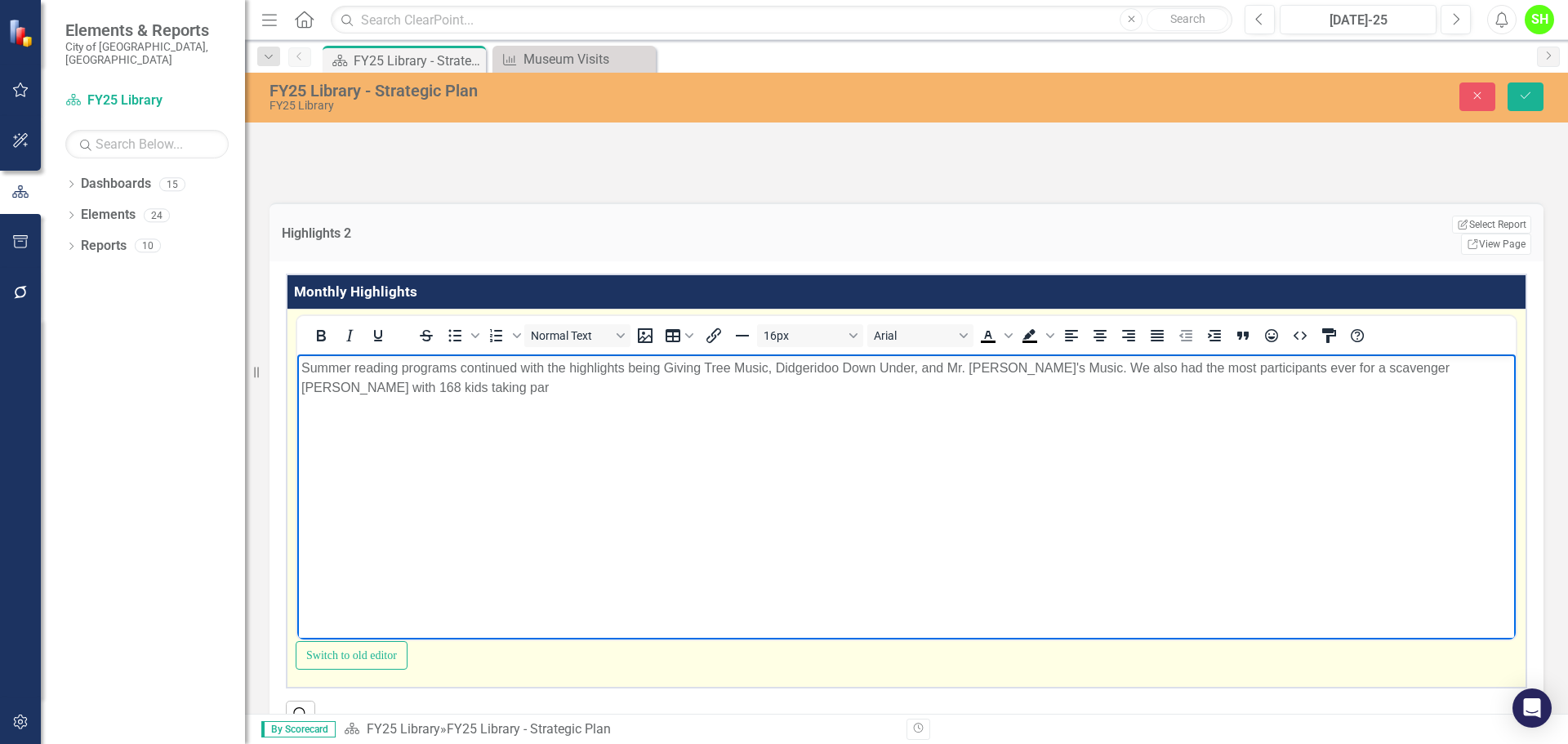
scroll to position [0, 31]
drag, startPoint x: 663, startPoint y: 442, endPoint x: 907, endPoint y: 444, distance: 244.0
click at [907, 444] on body "Summer reading programs continued with the highlights being Giving Tree Music, …" at bounding box center [906, 476] width 1219 height 245
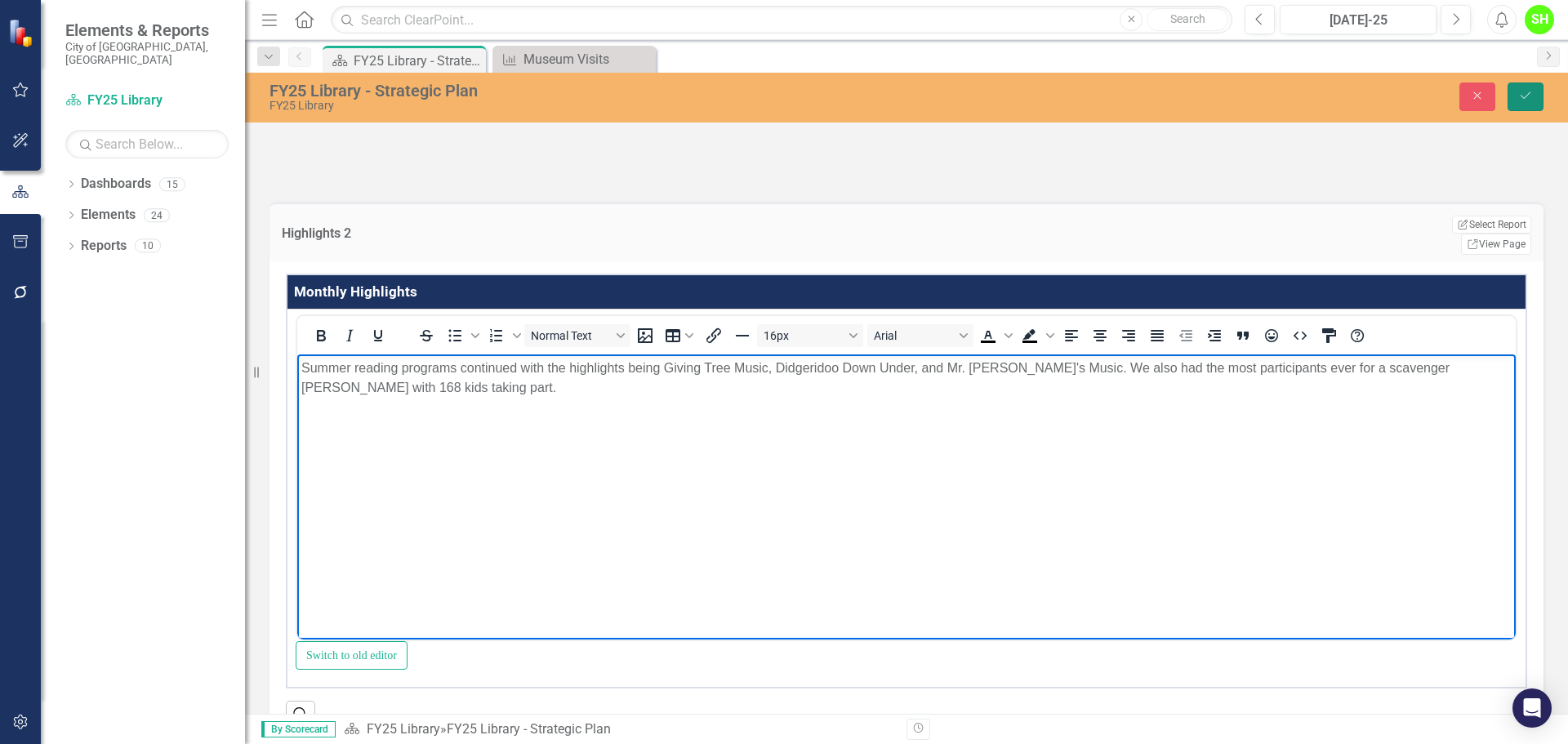
click at [1520, 94] on icon "Save" at bounding box center [1525, 95] width 14 height 11
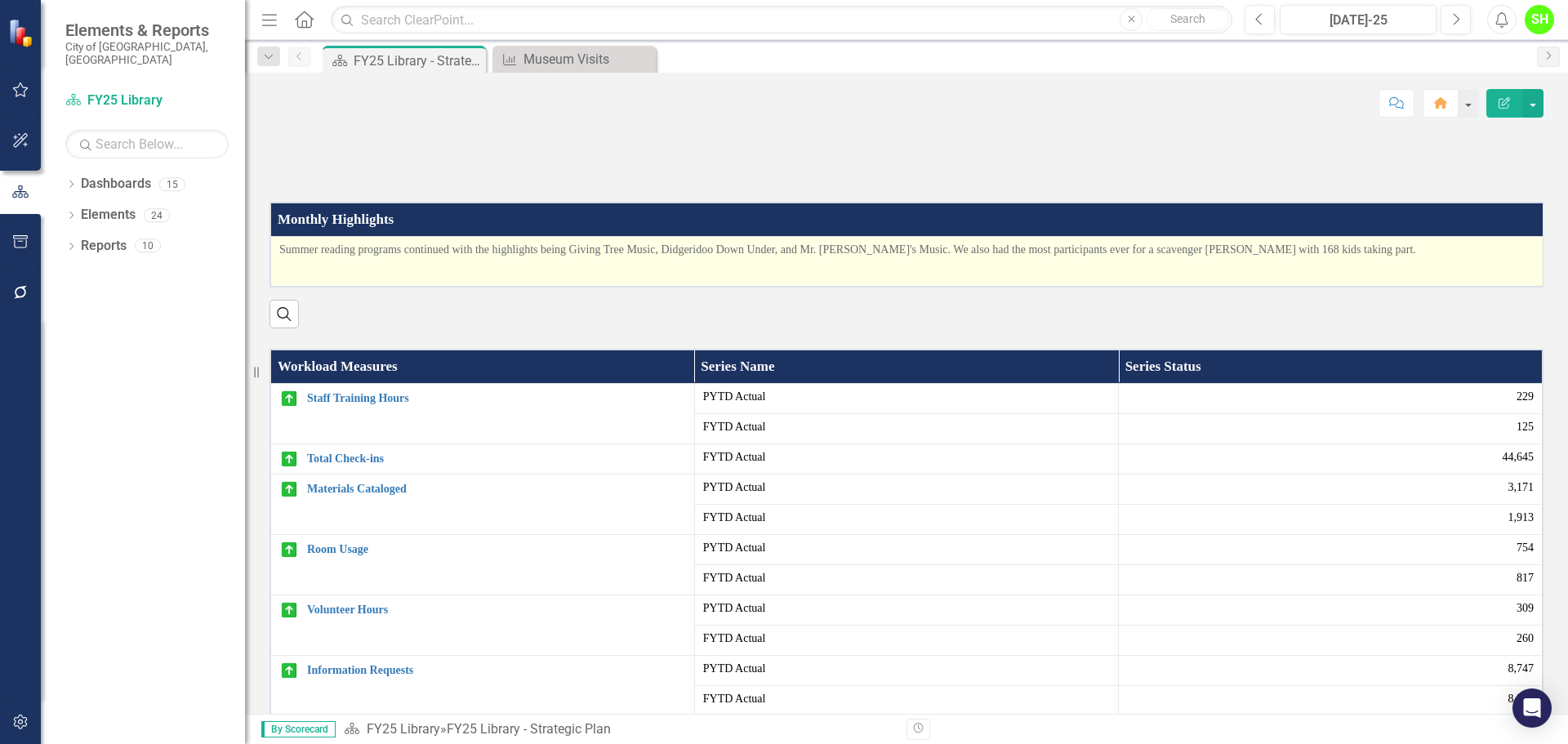
click at [314, 281] on p at bounding box center [906, 270] width 1255 height 20
click at [314, 281] on p at bounding box center [909, 270] width 1260 height 20
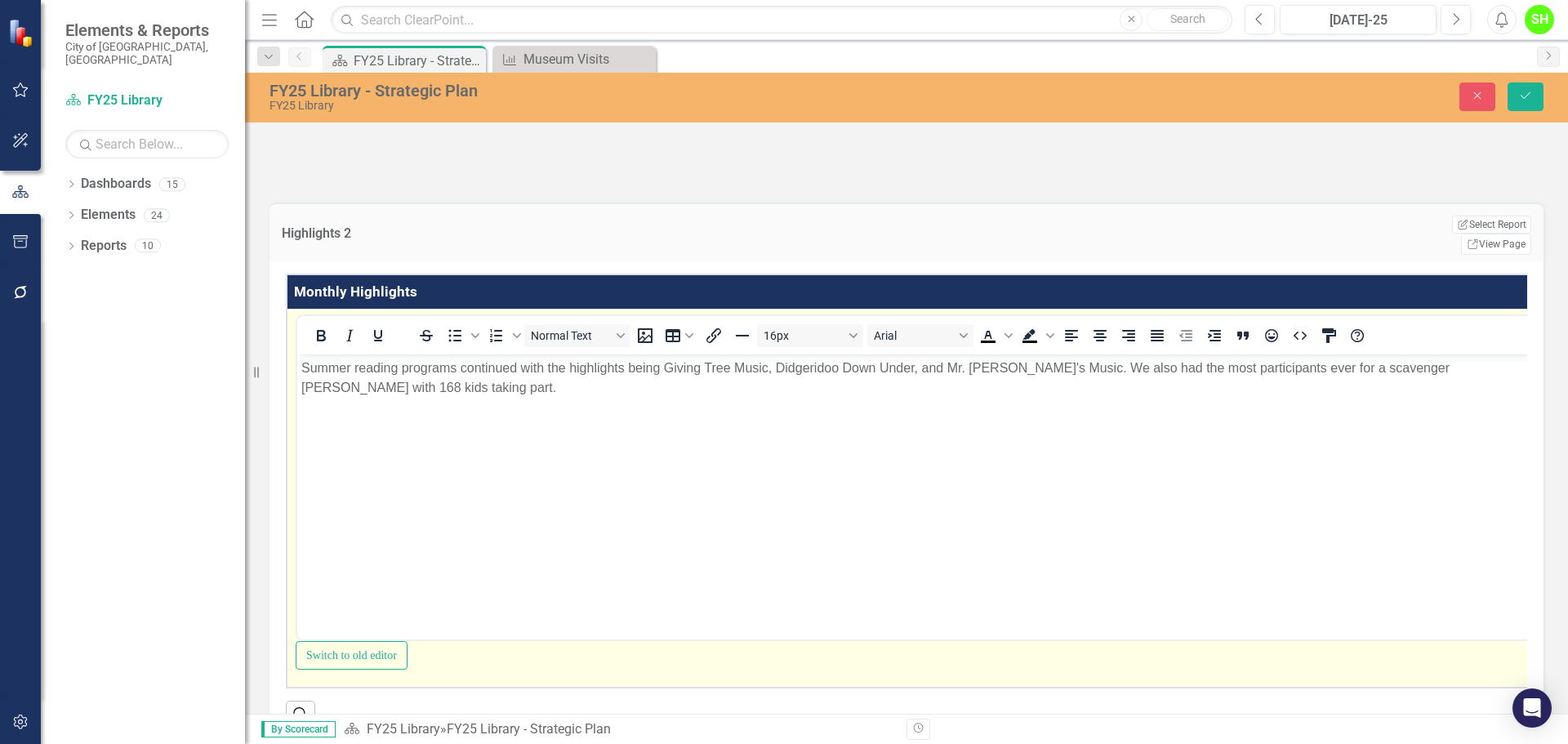
scroll to position [0, 0]
click at [317, 410] on p "Rich Text Area. Press ALT-0 for help." at bounding box center [931, 419] width 1260 height 20
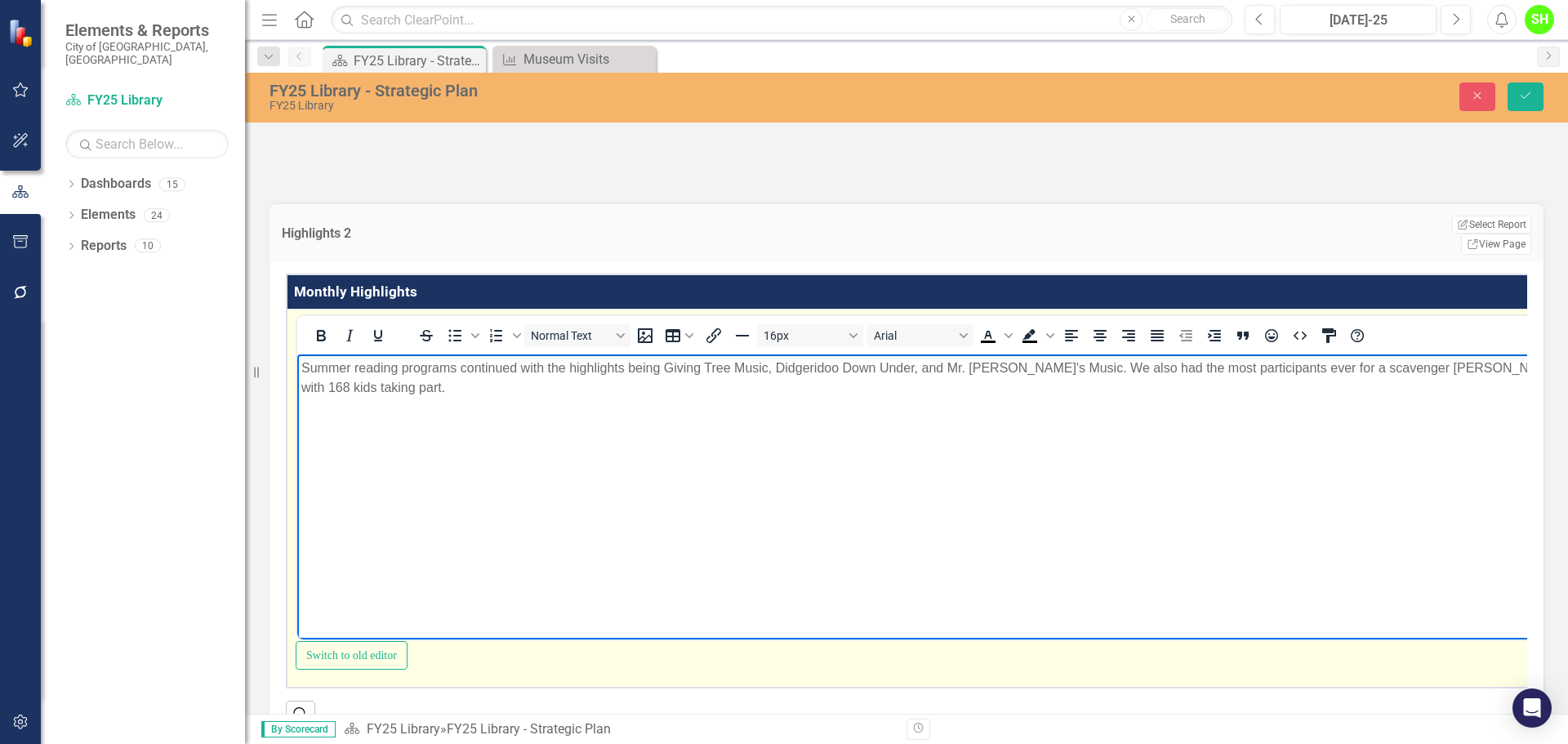
click at [317, 410] on p "Rich Text Area. Press ALT-0 for help." at bounding box center [931, 419] width 1260 height 20
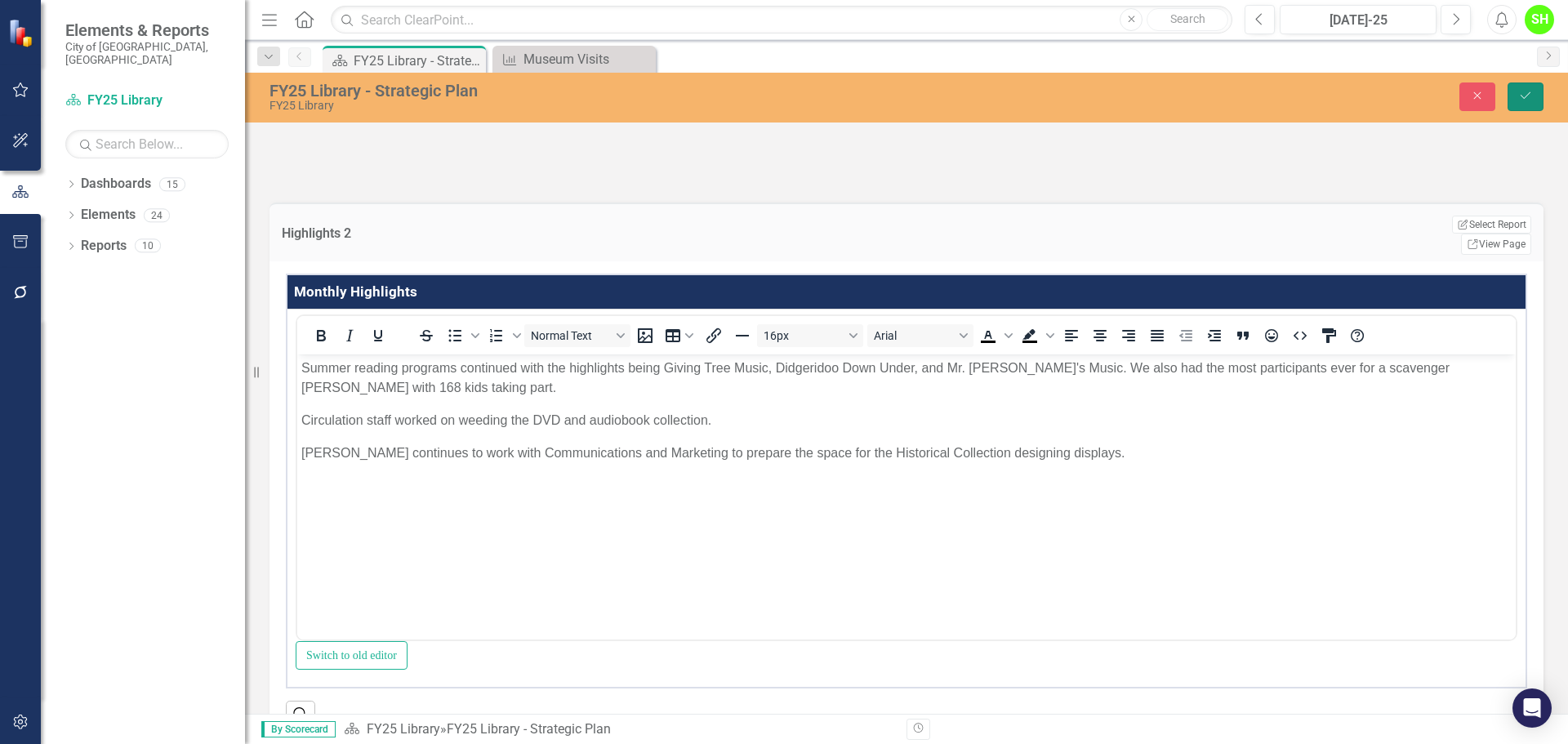
click at [1521, 94] on icon "Save" at bounding box center [1525, 95] width 14 height 11
